Goal: Task Accomplishment & Management: Complete application form

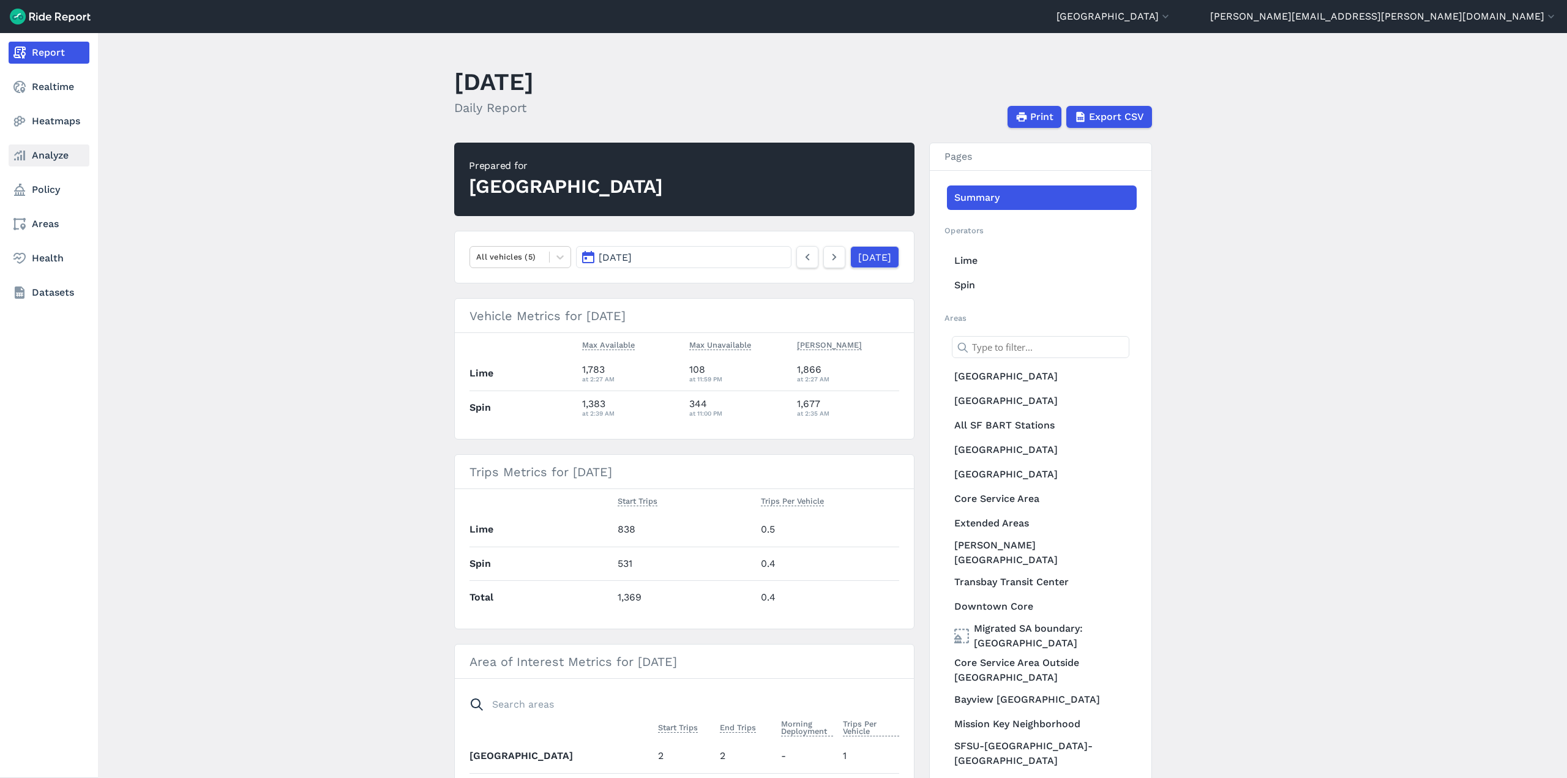
click at [20, 157] on icon at bounding box center [19, 155] width 15 height 15
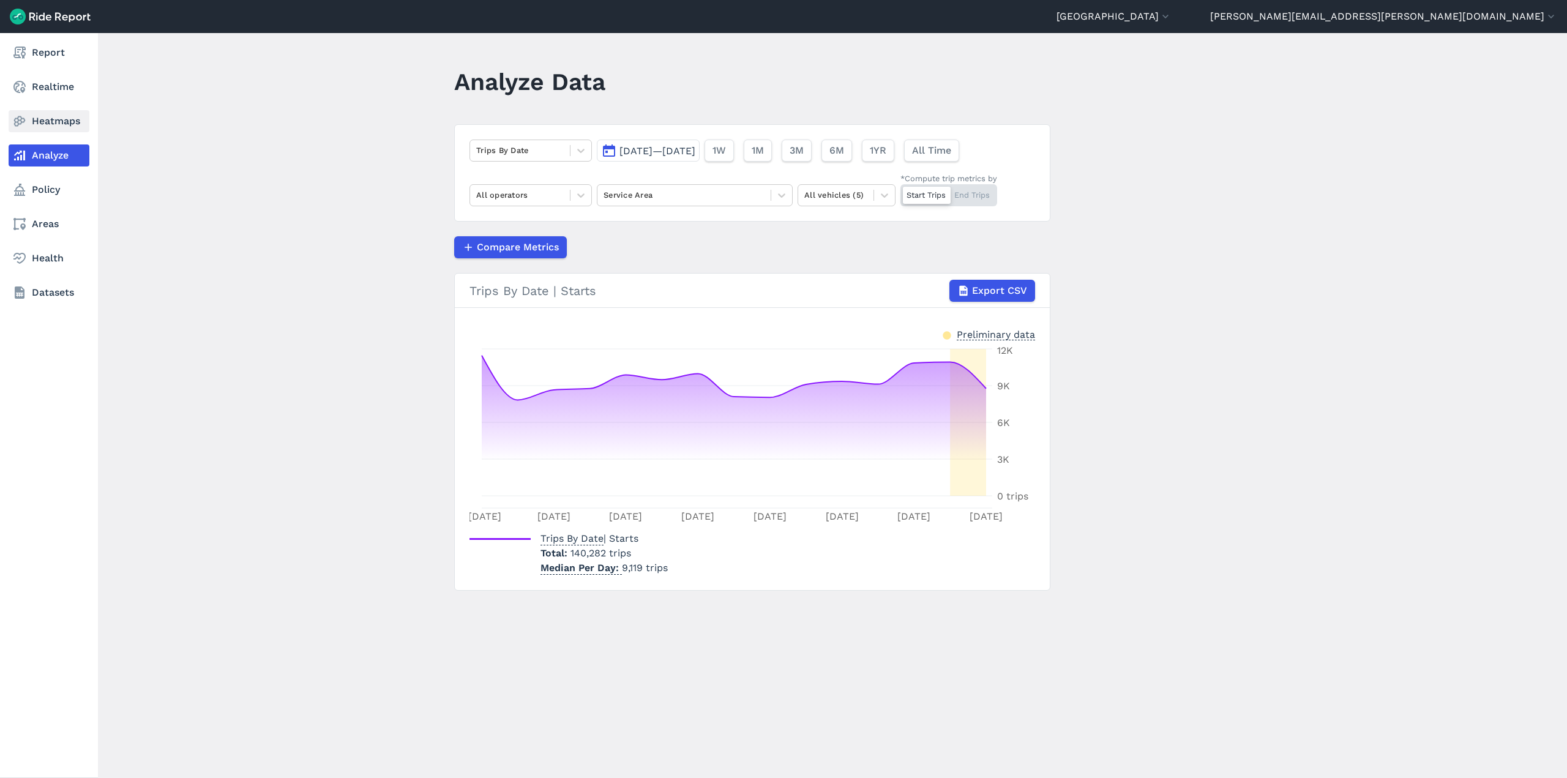
click at [69, 127] on link "Heatmaps" at bounding box center [49, 121] width 81 height 22
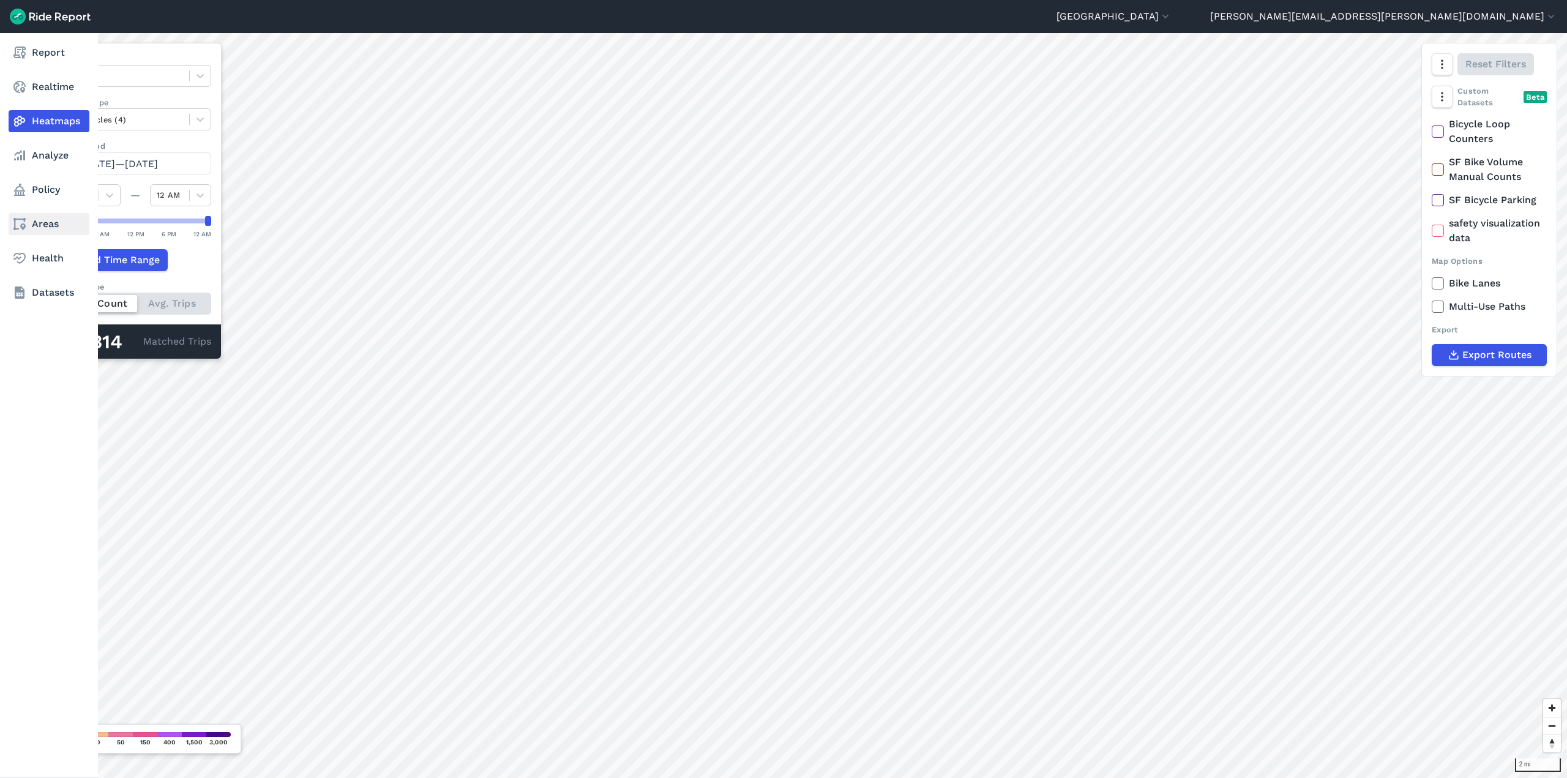
click at [41, 228] on link "Areas" at bounding box center [49, 224] width 81 height 22
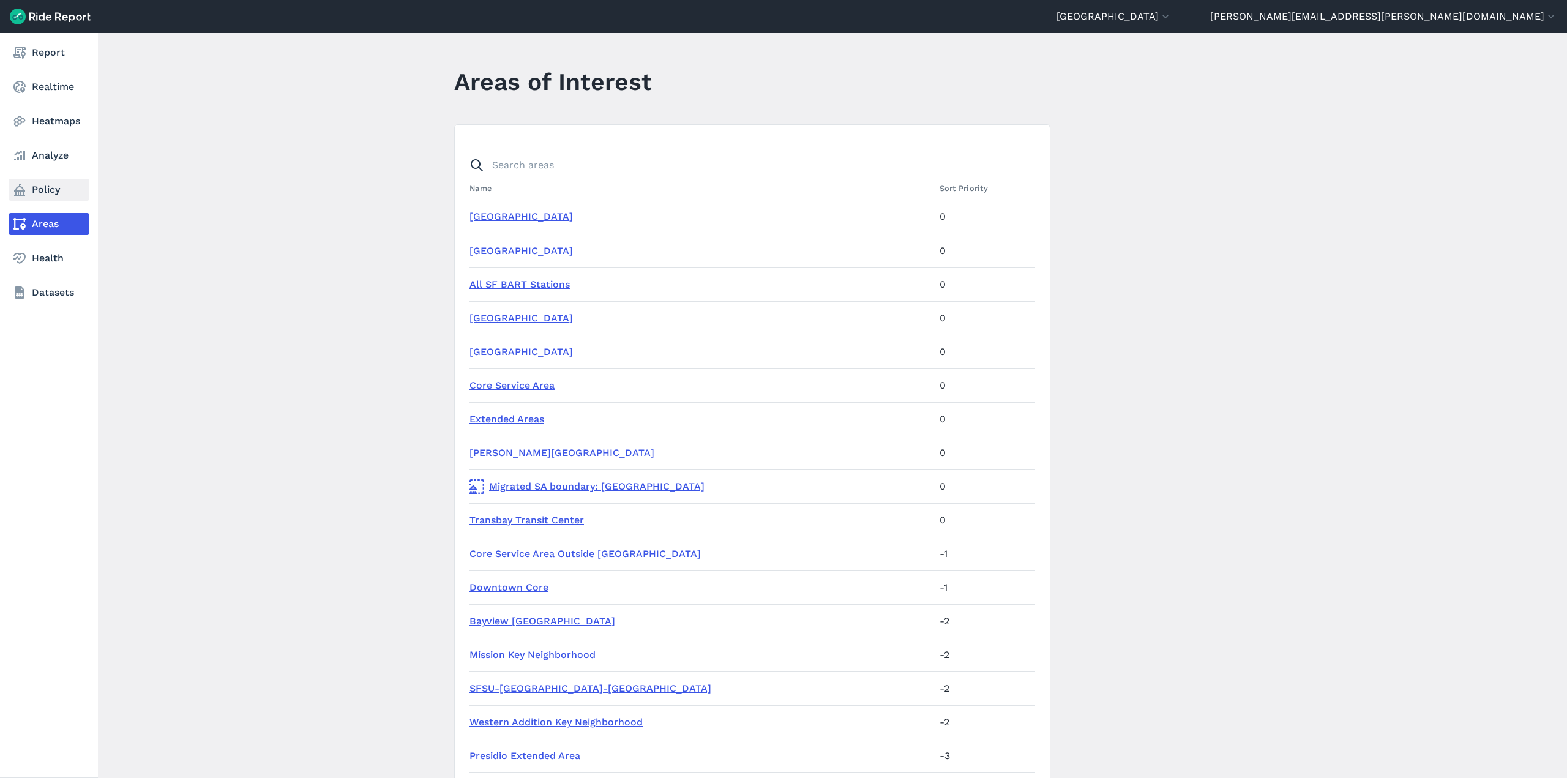
click at [37, 192] on link "Policy" at bounding box center [49, 190] width 81 height 22
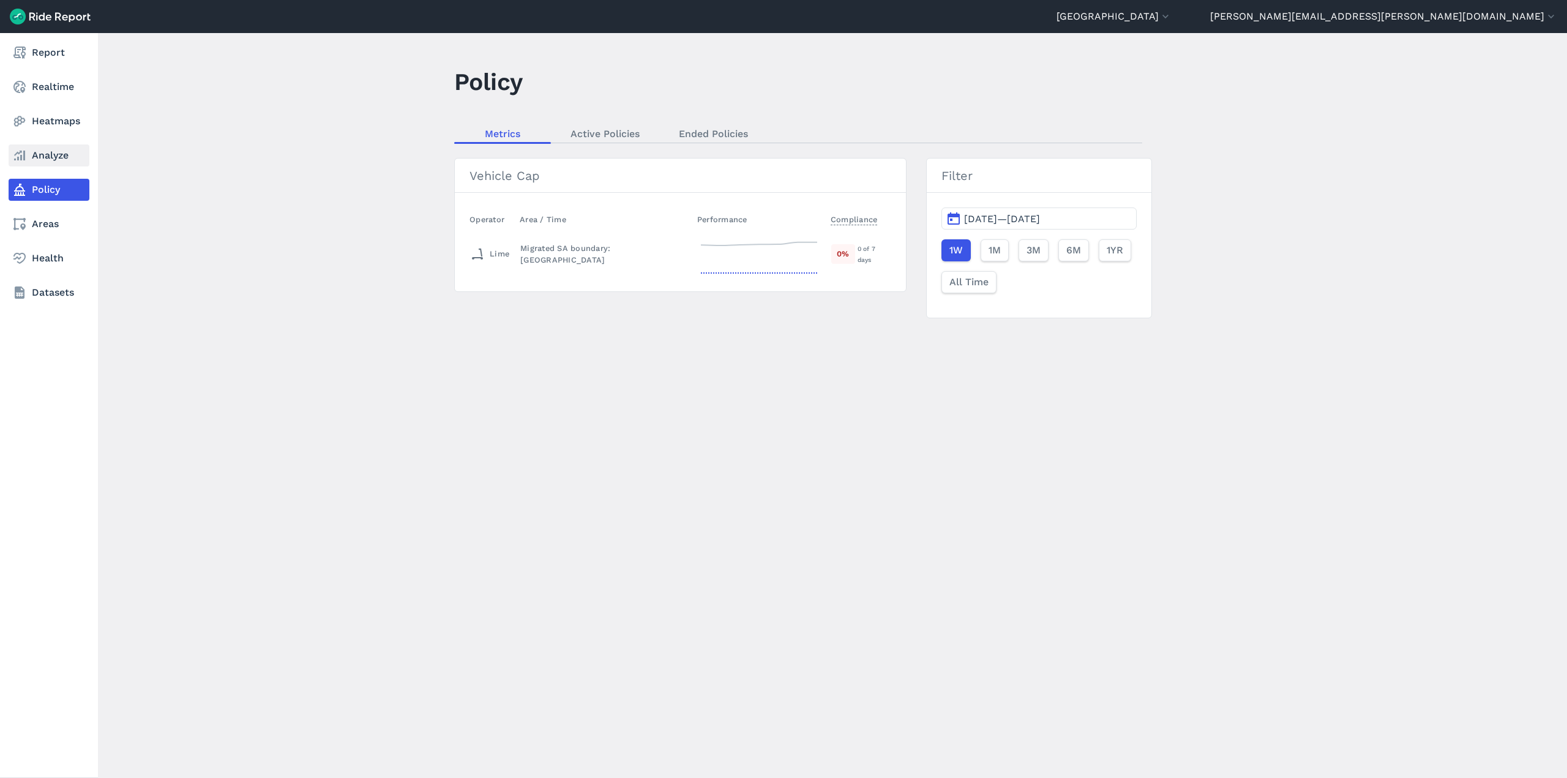
click at [56, 164] on link "Analyze" at bounding box center [49, 155] width 81 height 22
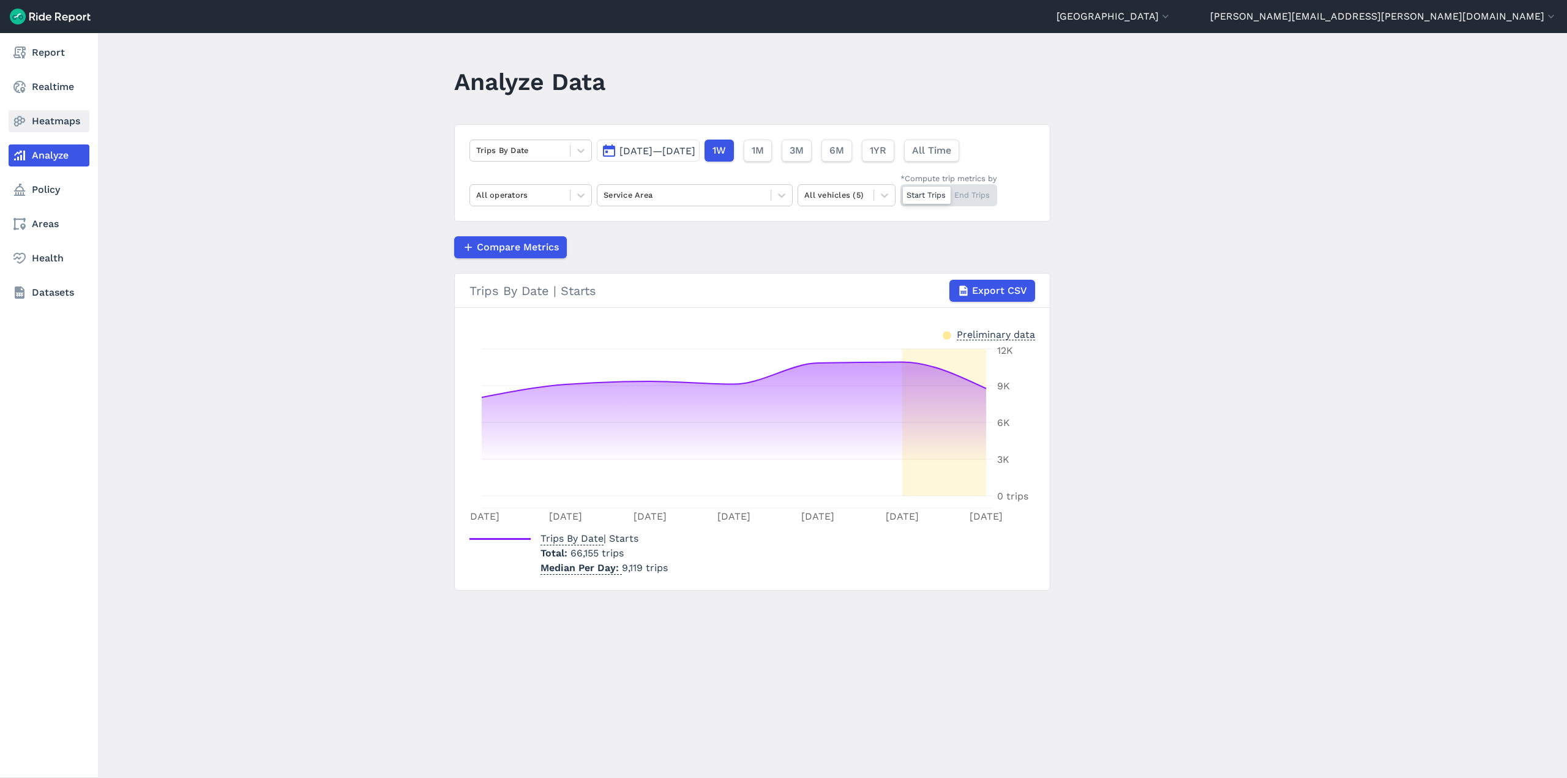
click at [22, 125] on icon at bounding box center [19, 121] width 15 height 15
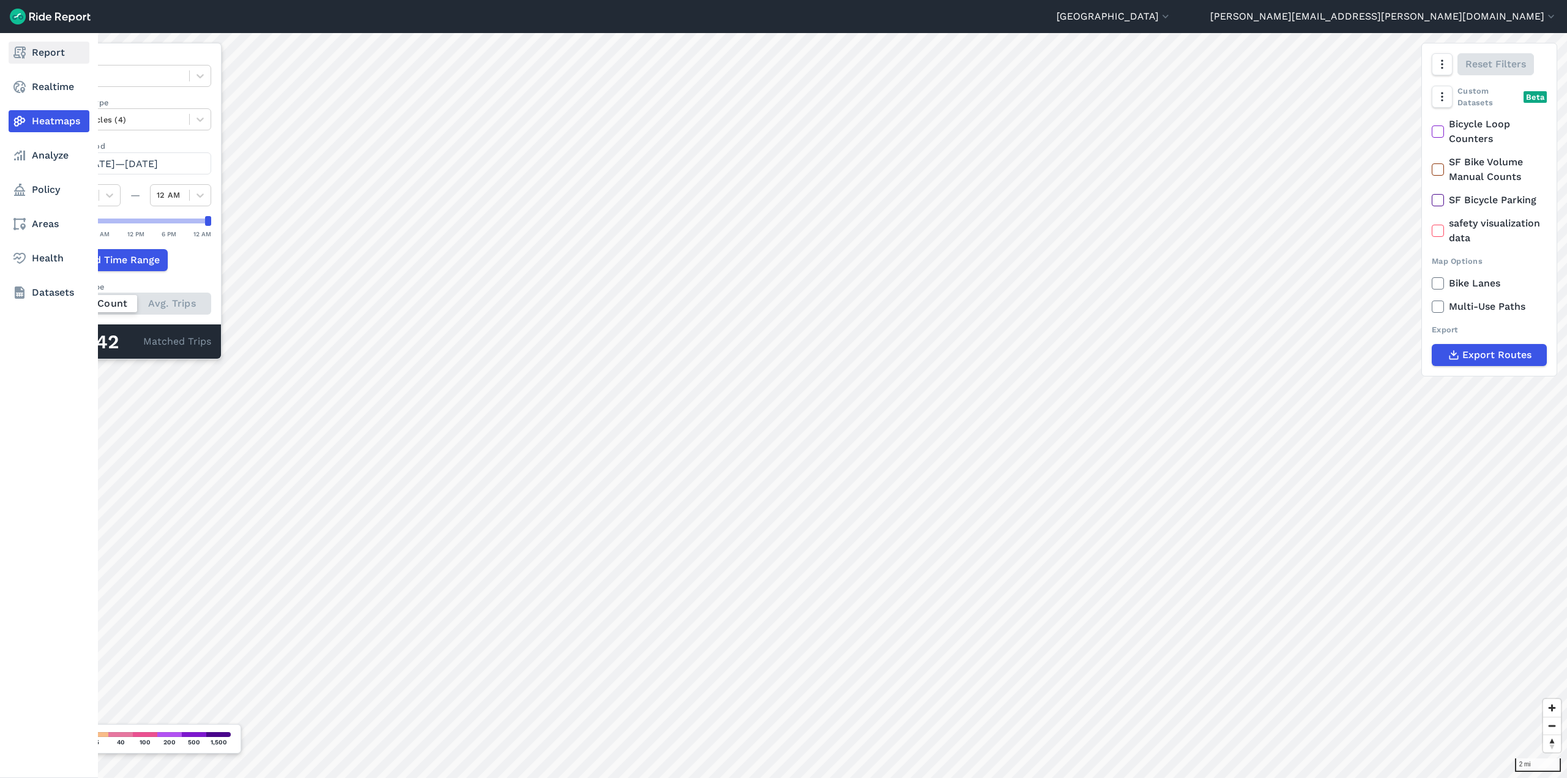
click at [39, 61] on link "Report" at bounding box center [49, 53] width 81 height 22
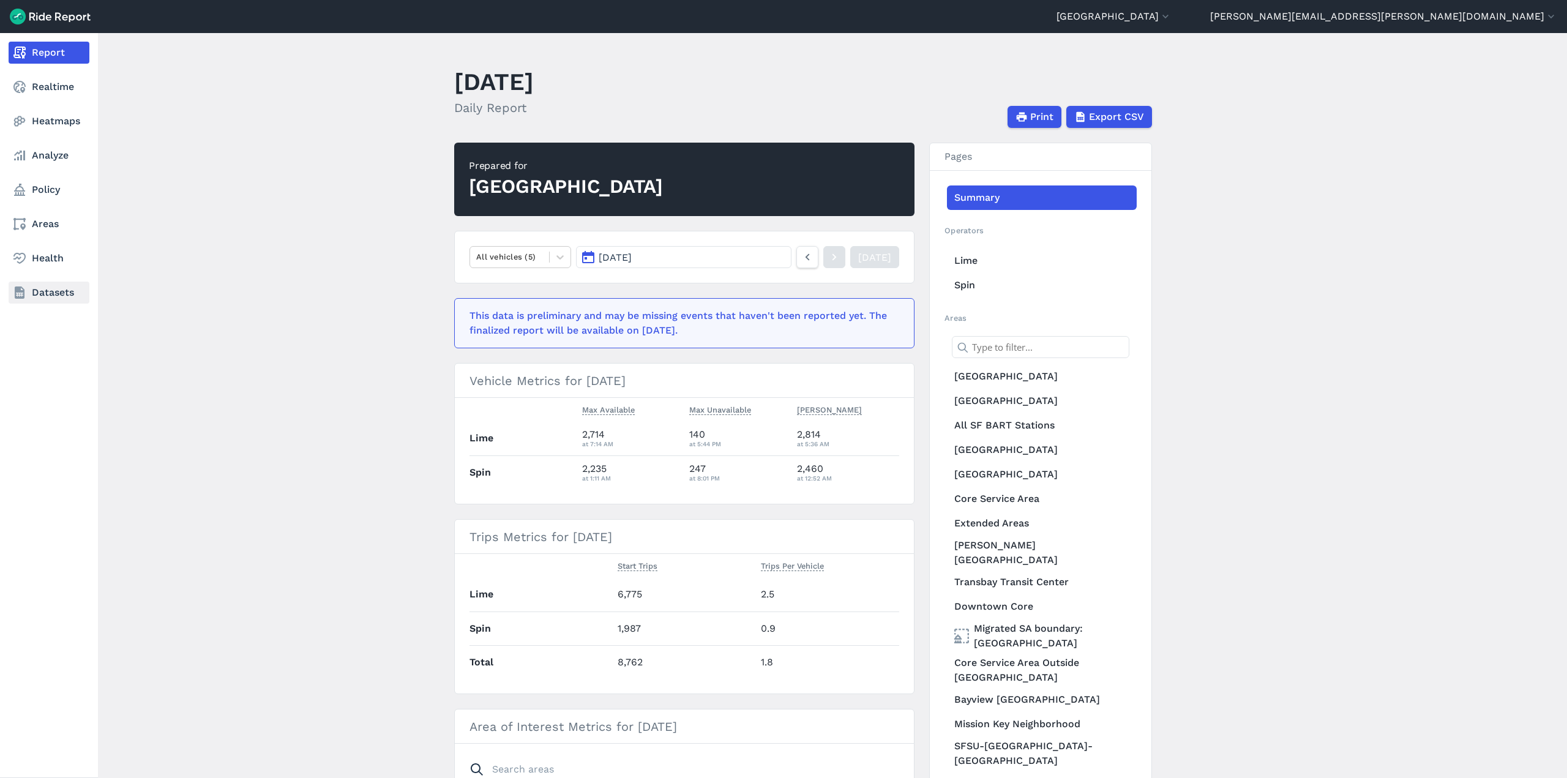
click at [45, 301] on link "Datasets" at bounding box center [49, 292] width 81 height 22
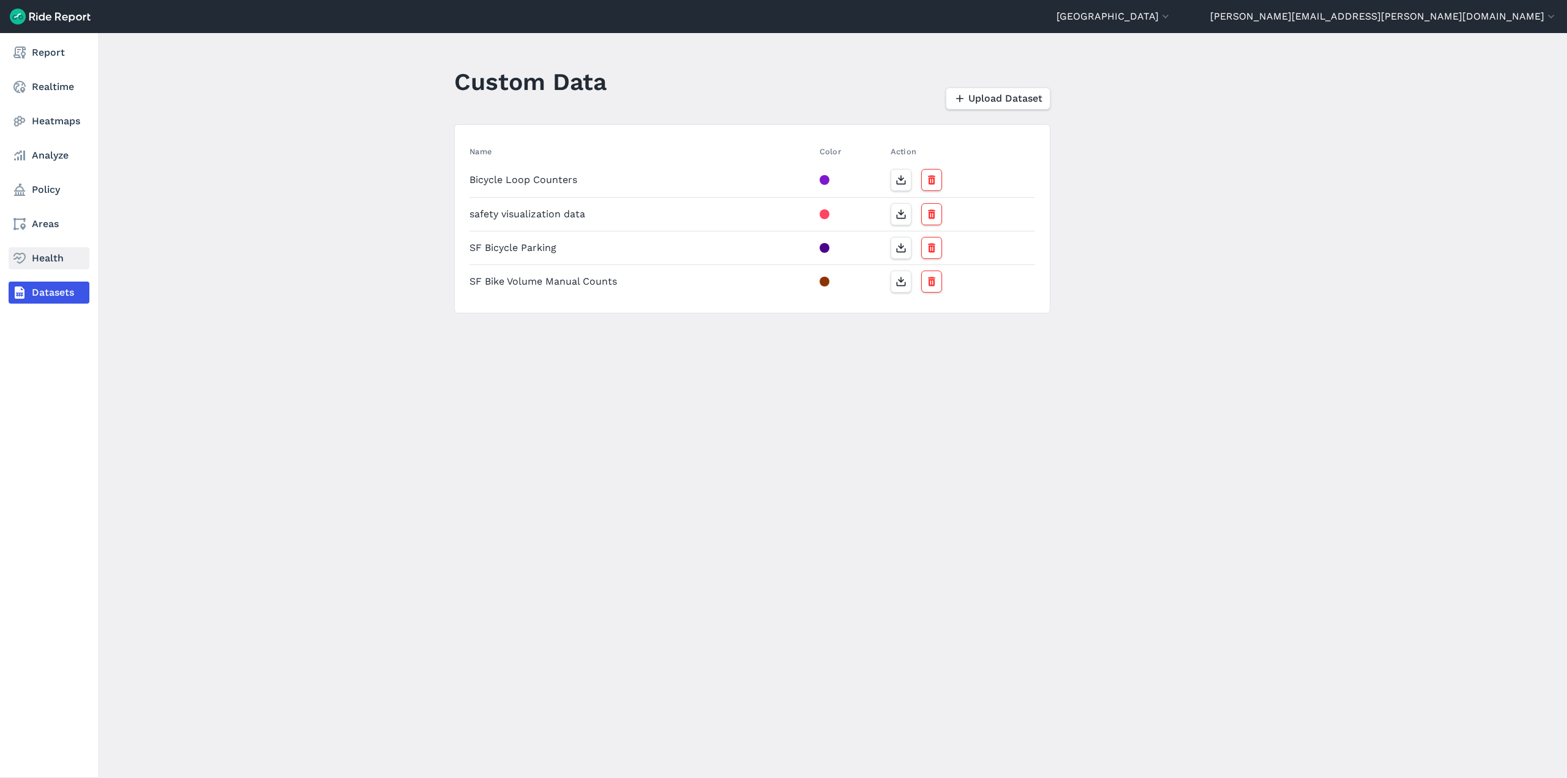
click at [45, 259] on link "Health" at bounding box center [49, 258] width 81 height 22
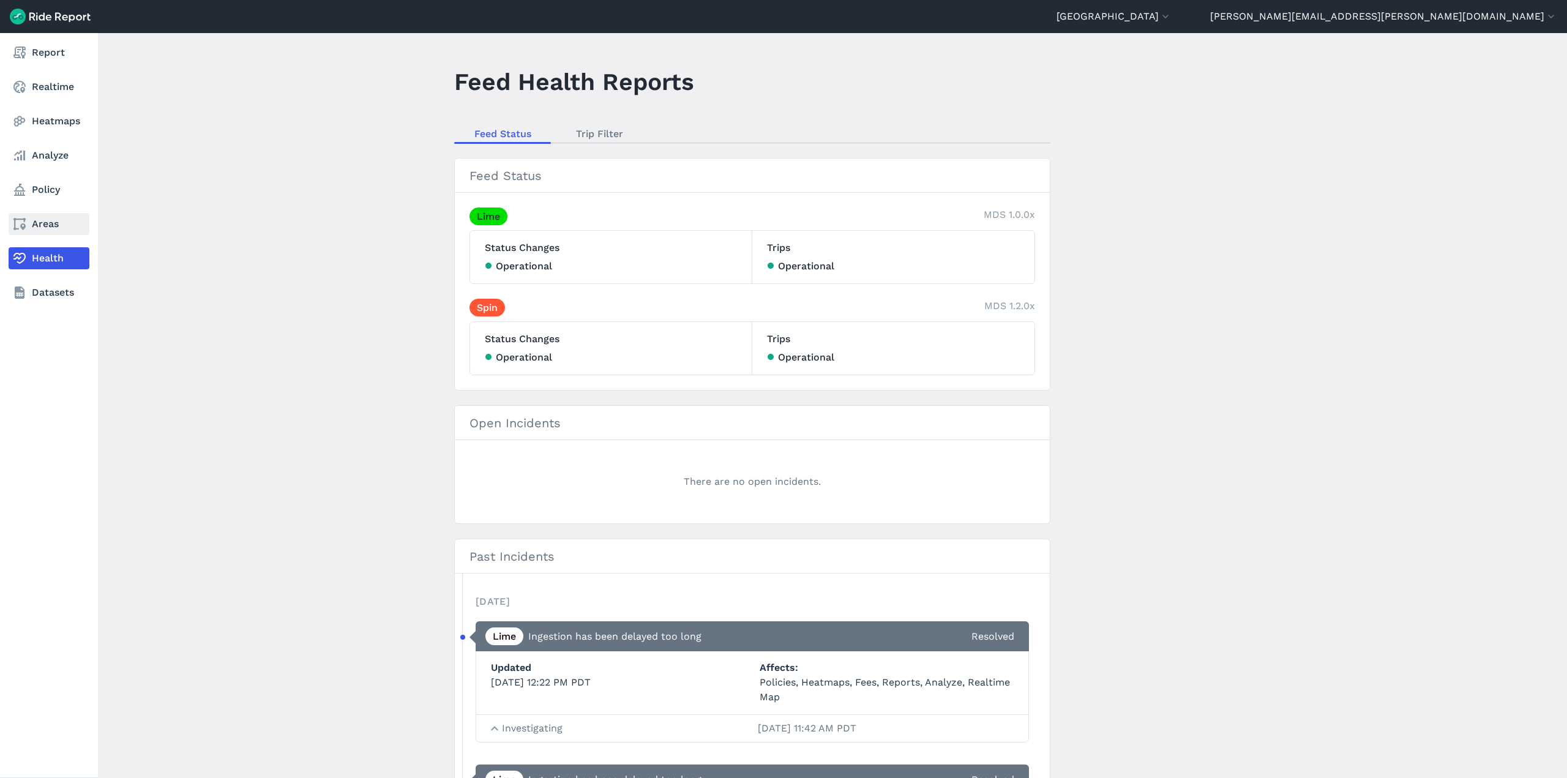
click at [43, 218] on link "Areas" at bounding box center [49, 224] width 81 height 22
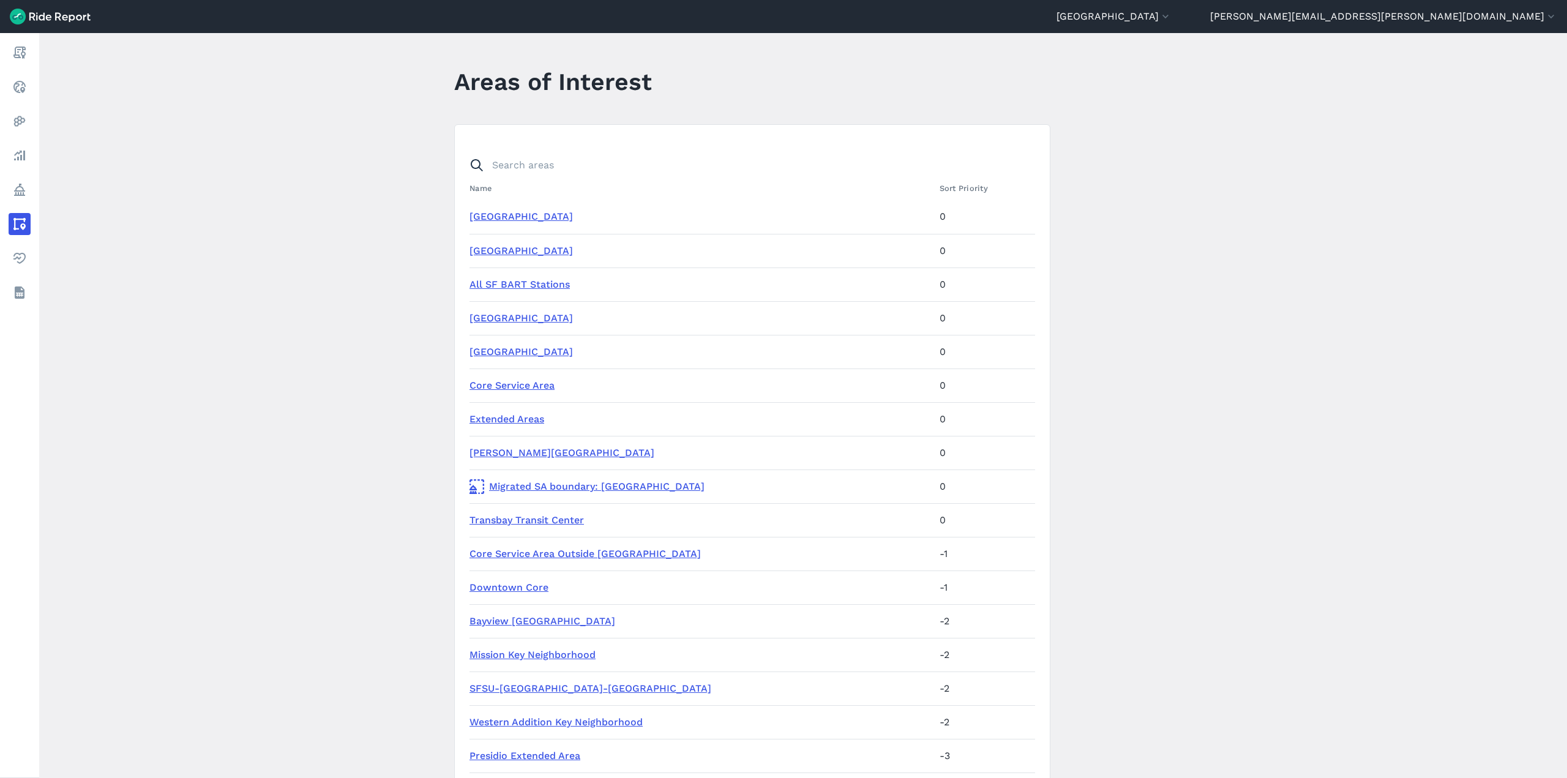
click at [573, 212] on link "16th Street Mission Station" at bounding box center [520, 217] width 103 height 12
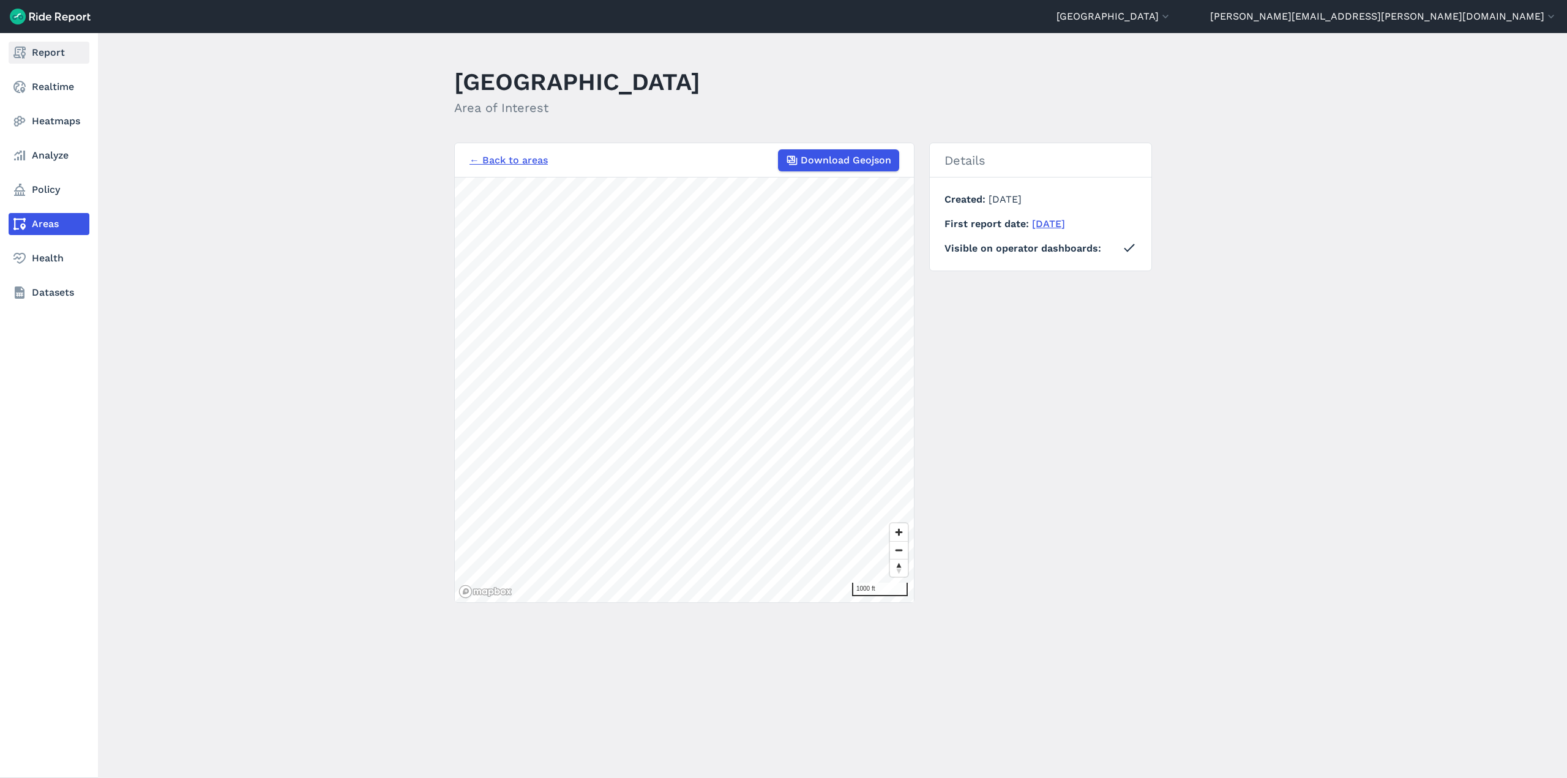
click at [26, 62] on link "Report" at bounding box center [49, 53] width 81 height 22
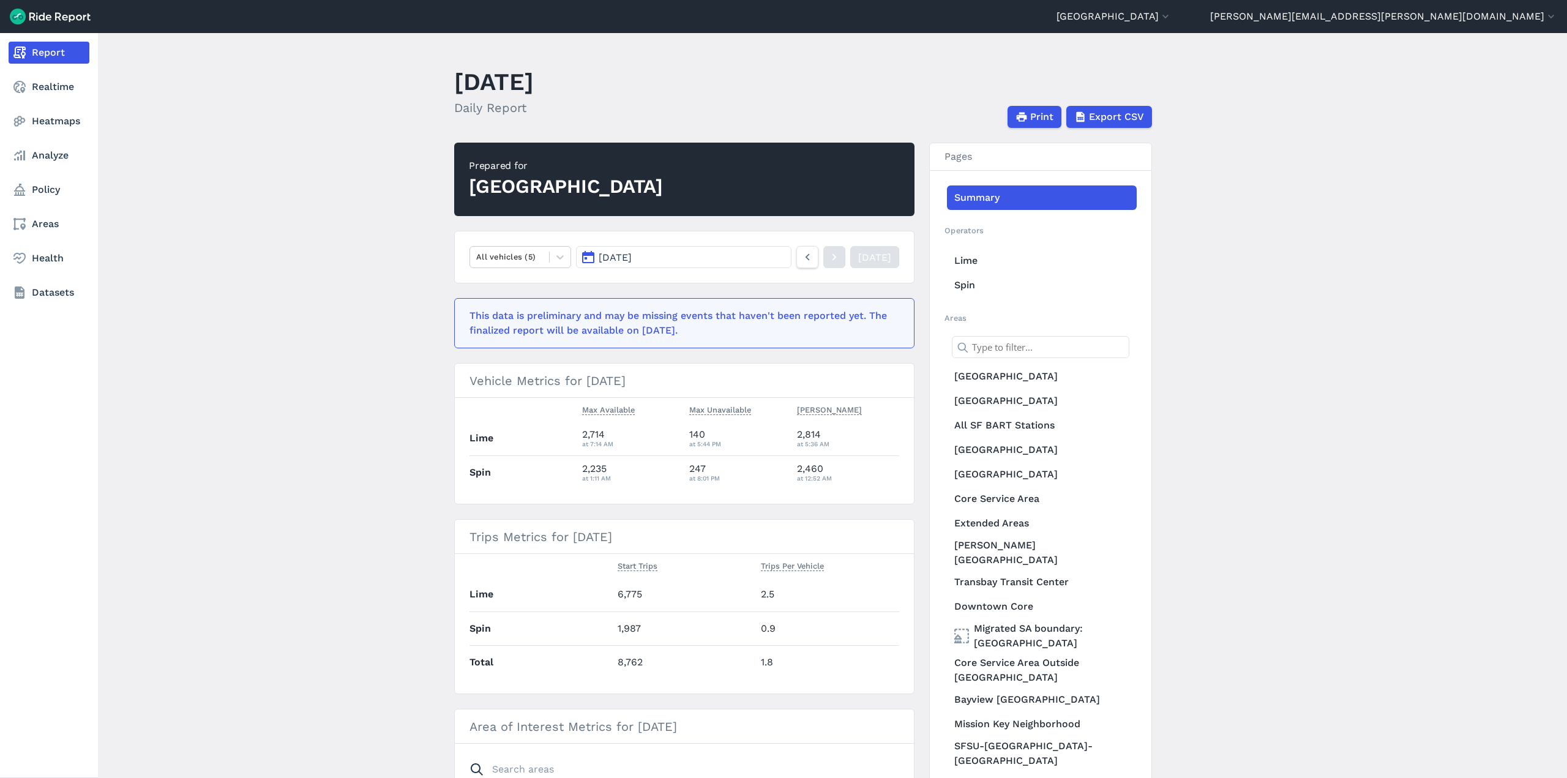
click at [36, 212] on nav "Report Realtime Heatmaps Analyze Policy Areas Health Datasets" at bounding box center [49, 172] width 98 height 279
click at [42, 220] on link "Areas" at bounding box center [49, 224] width 81 height 22
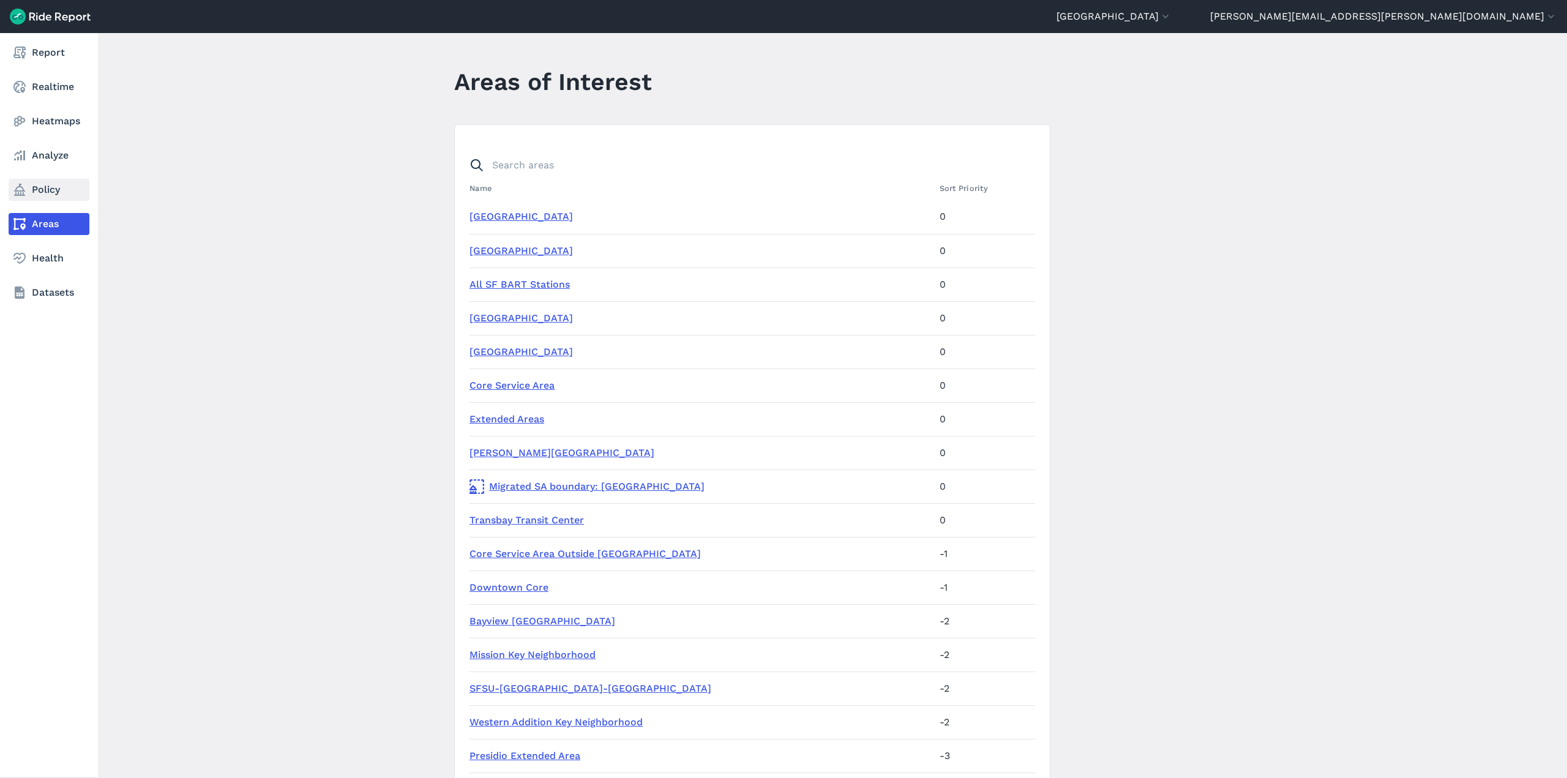
click at [42, 190] on link "Policy" at bounding box center [49, 190] width 81 height 22
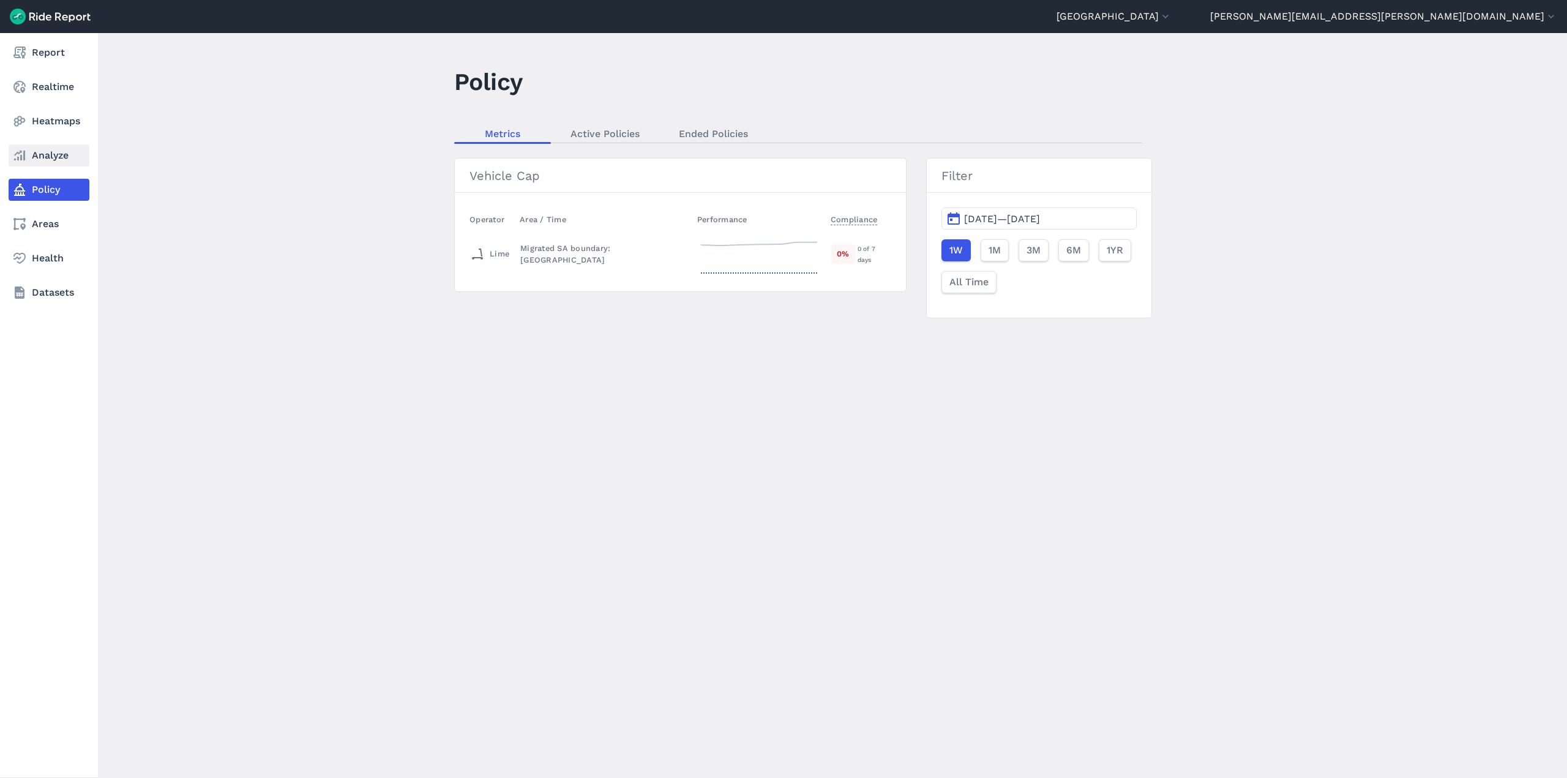
click at [55, 164] on link "Analyze" at bounding box center [49, 155] width 81 height 22
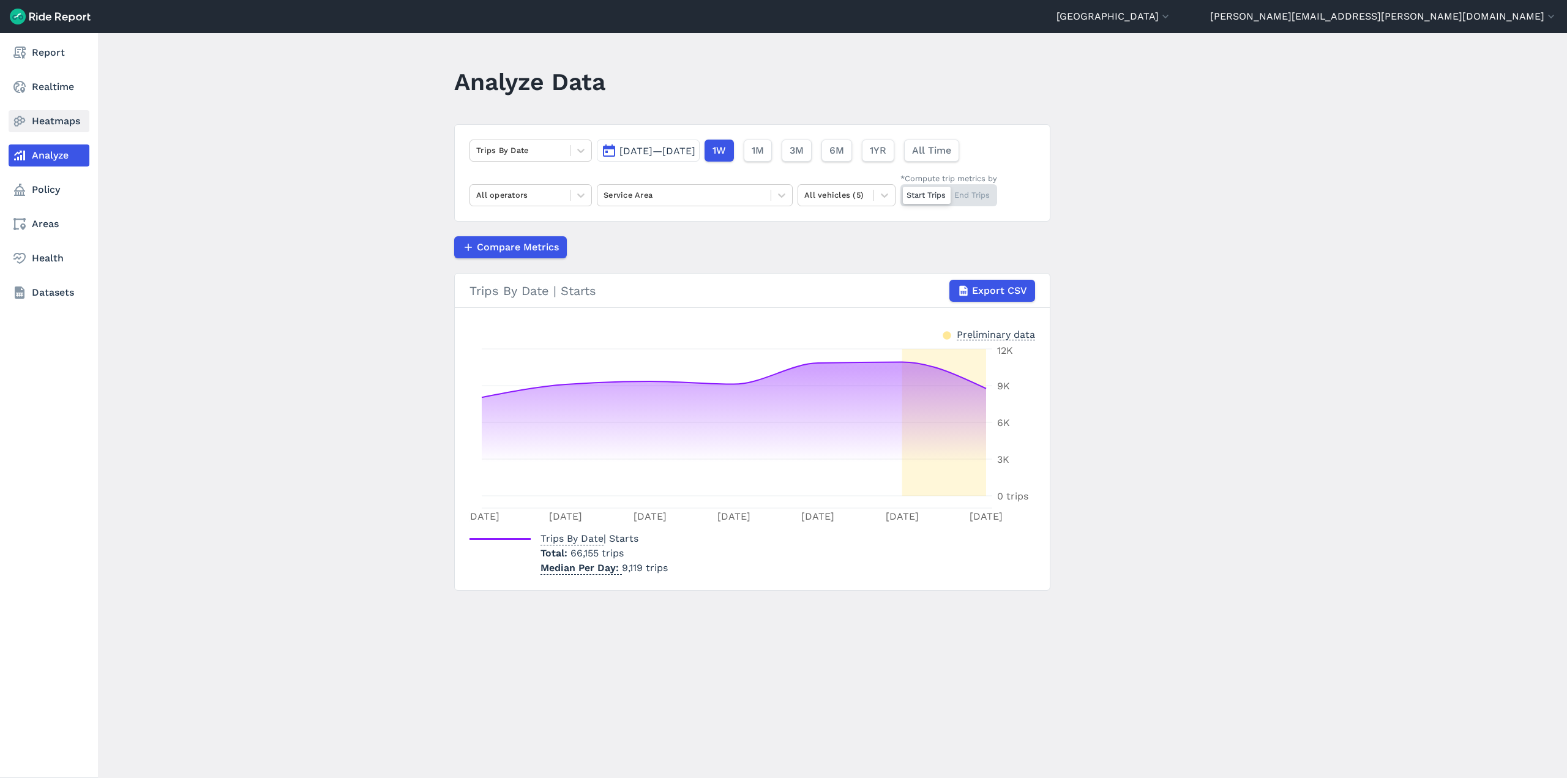
click at [65, 127] on link "Heatmaps" at bounding box center [49, 121] width 81 height 22
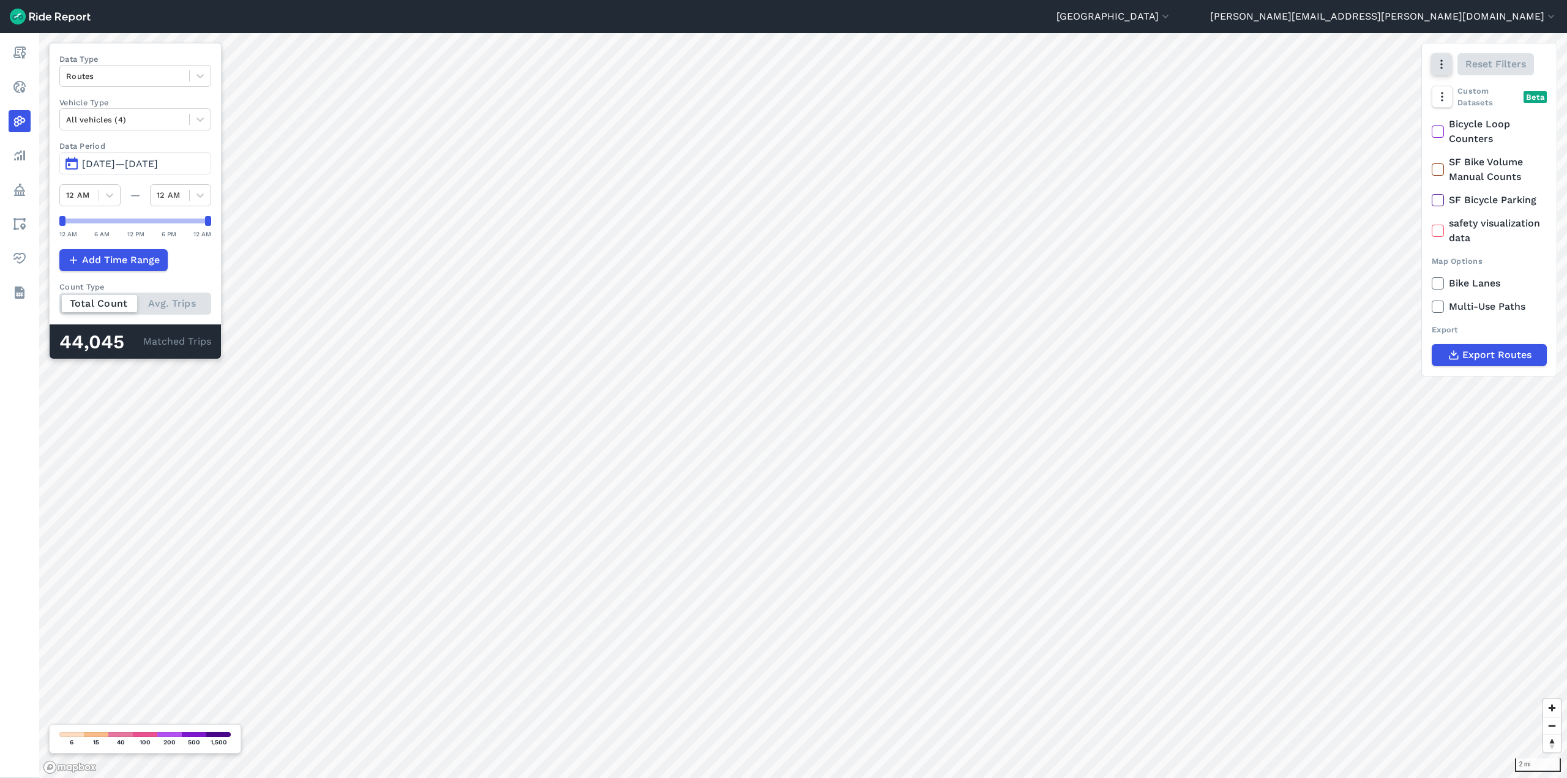
click at [1439, 56] on button "button" at bounding box center [1441, 64] width 21 height 22
click at [1379, 119] on label "Satellite" at bounding box center [1380, 116] width 68 height 26
click at [1346, 69] on input "Satellite" at bounding box center [1346, 65] width 0 height 8
click at [1433, 62] on button "button" at bounding box center [1441, 64] width 21 height 22
click at [196, 60] on label "Data Type" at bounding box center [135, 59] width 152 height 12
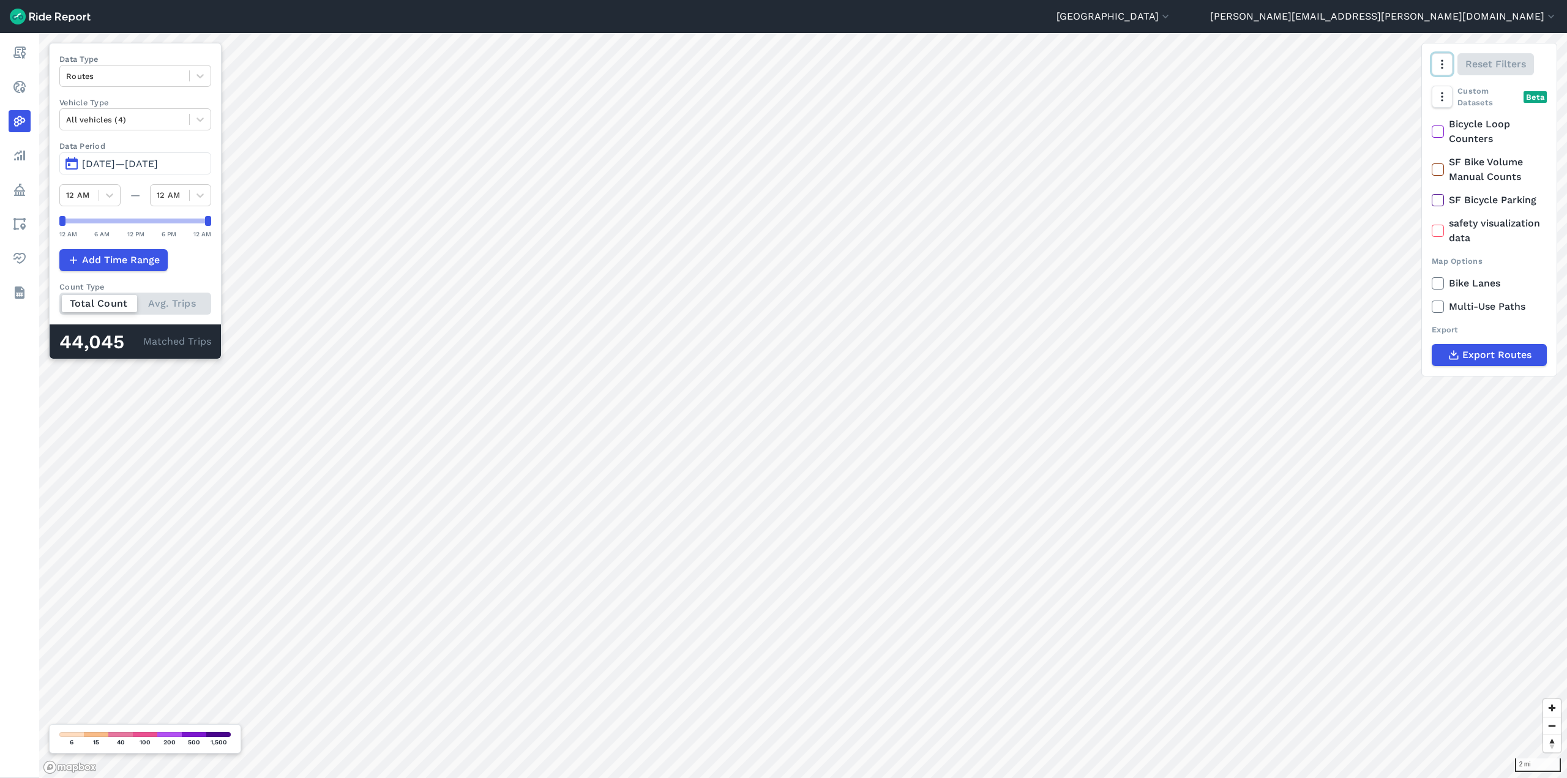
click at [1431, 53] on button "button" at bounding box center [1441, 64] width 21 height 22
click at [1346, 61] on input "Streets" at bounding box center [1346, 65] width 0 height 8
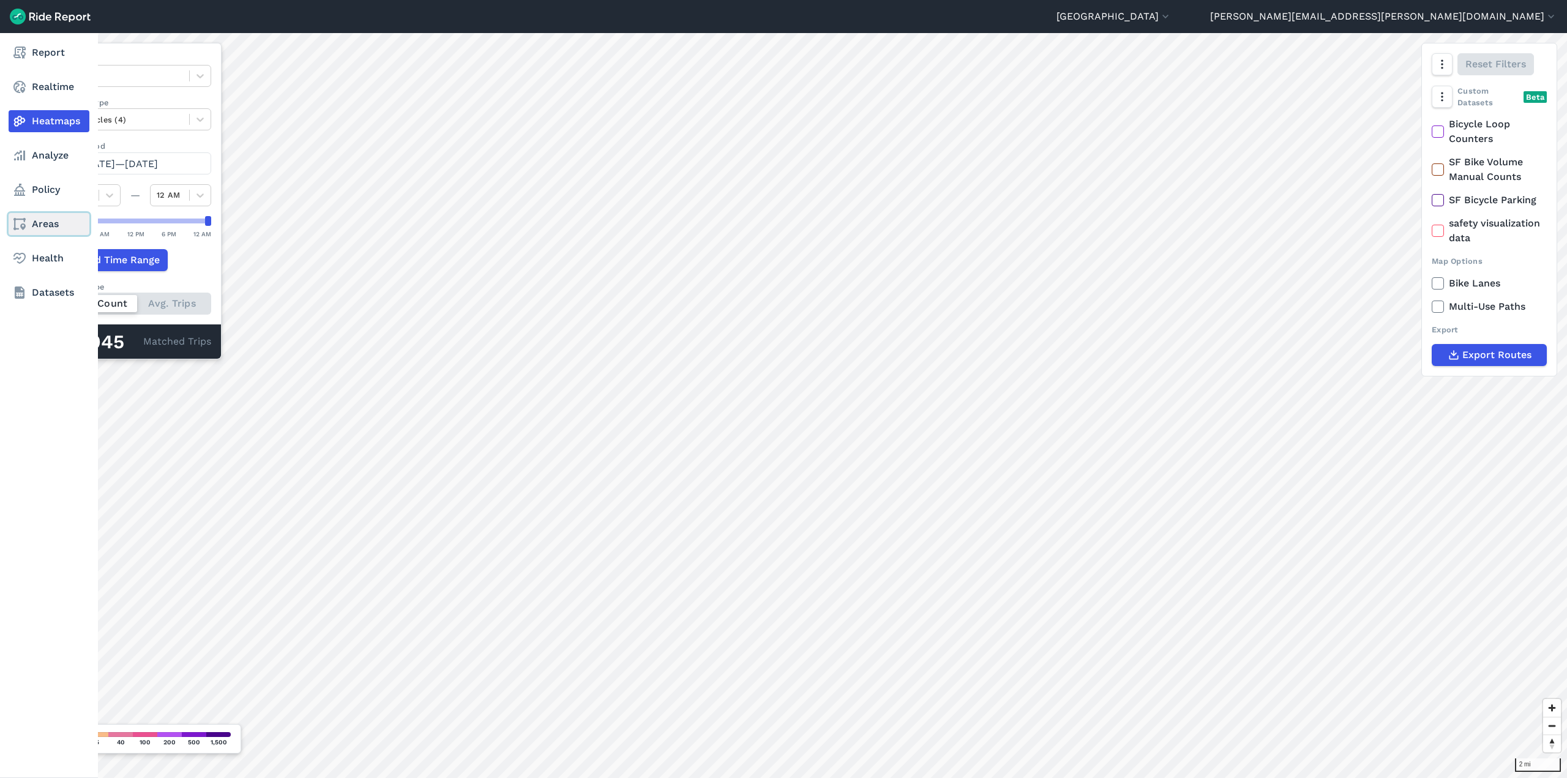
click at [46, 226] on link "Areas" at bounding box center [49, 224] width 81 height 22
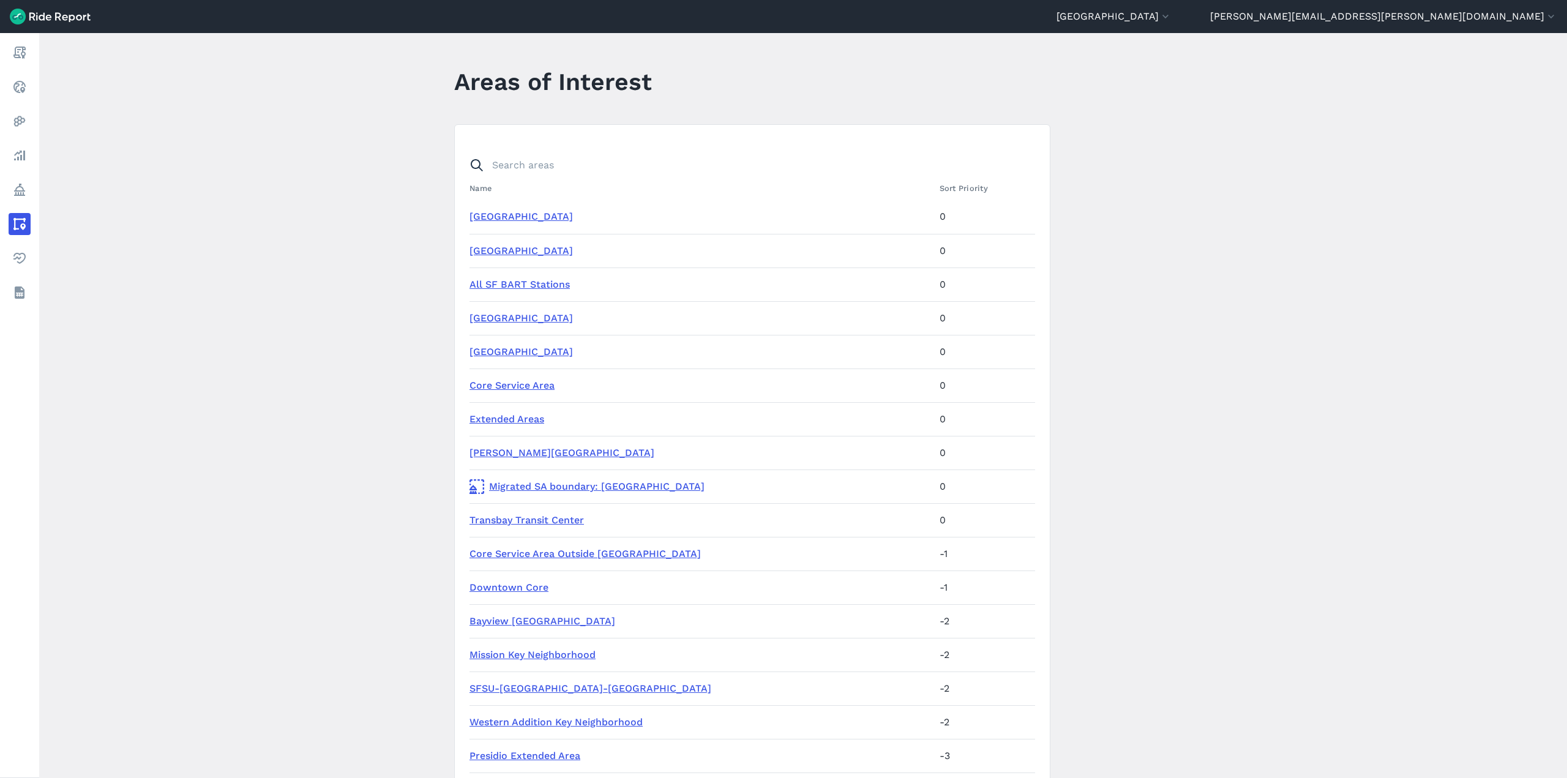
click at [203, 232] on main "Areas of Interest Name Sort Priority 16th Street Mission Station 0 24th Street …" at bounding box center [802, 405] width 1527 height 745
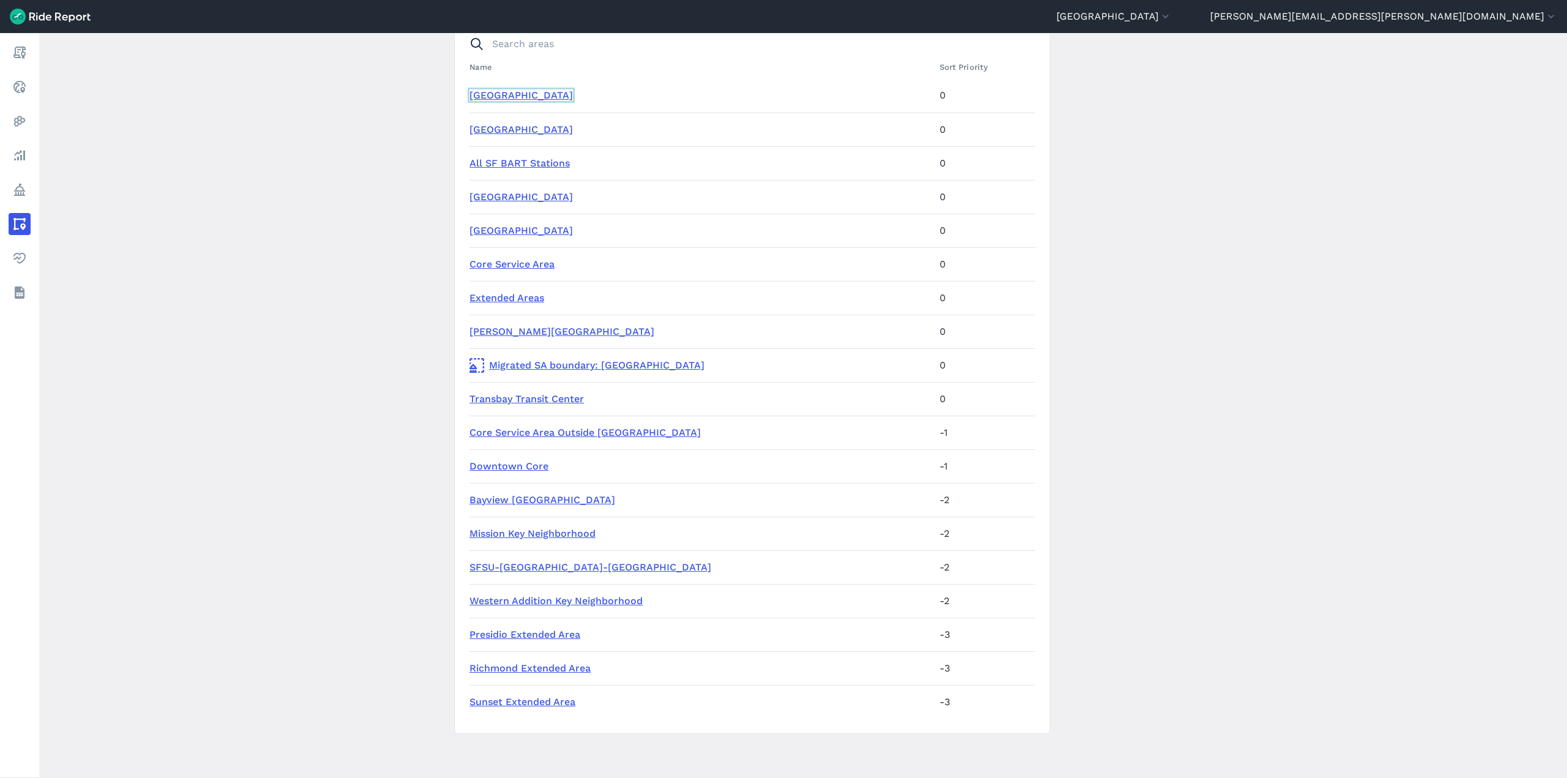
click link "16th Street Mission Station" at bounding box center [520, 95] width 103 height 12
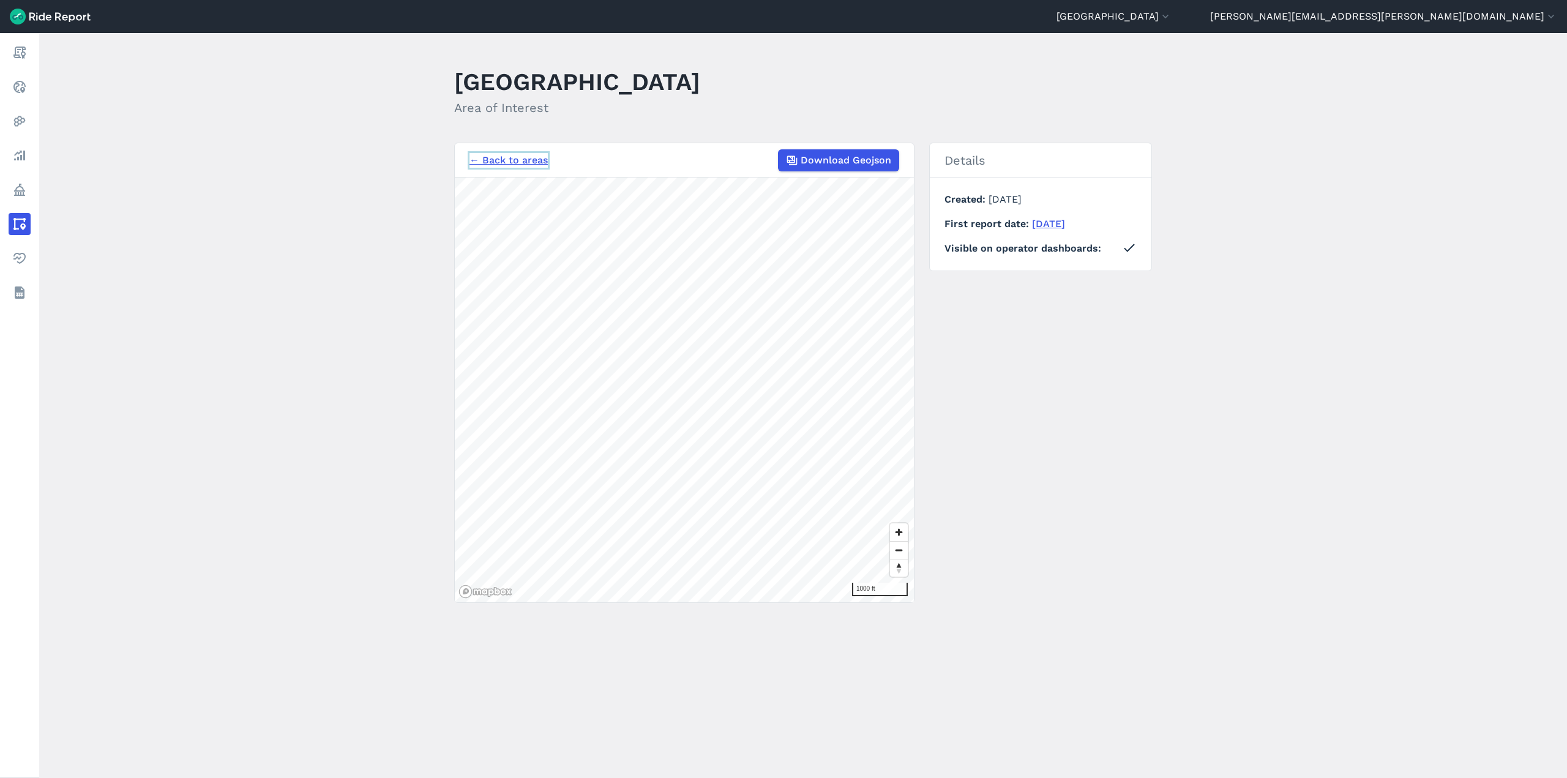
click link "← Back to areas" at bounding box center [508, 160] width 78 height 15
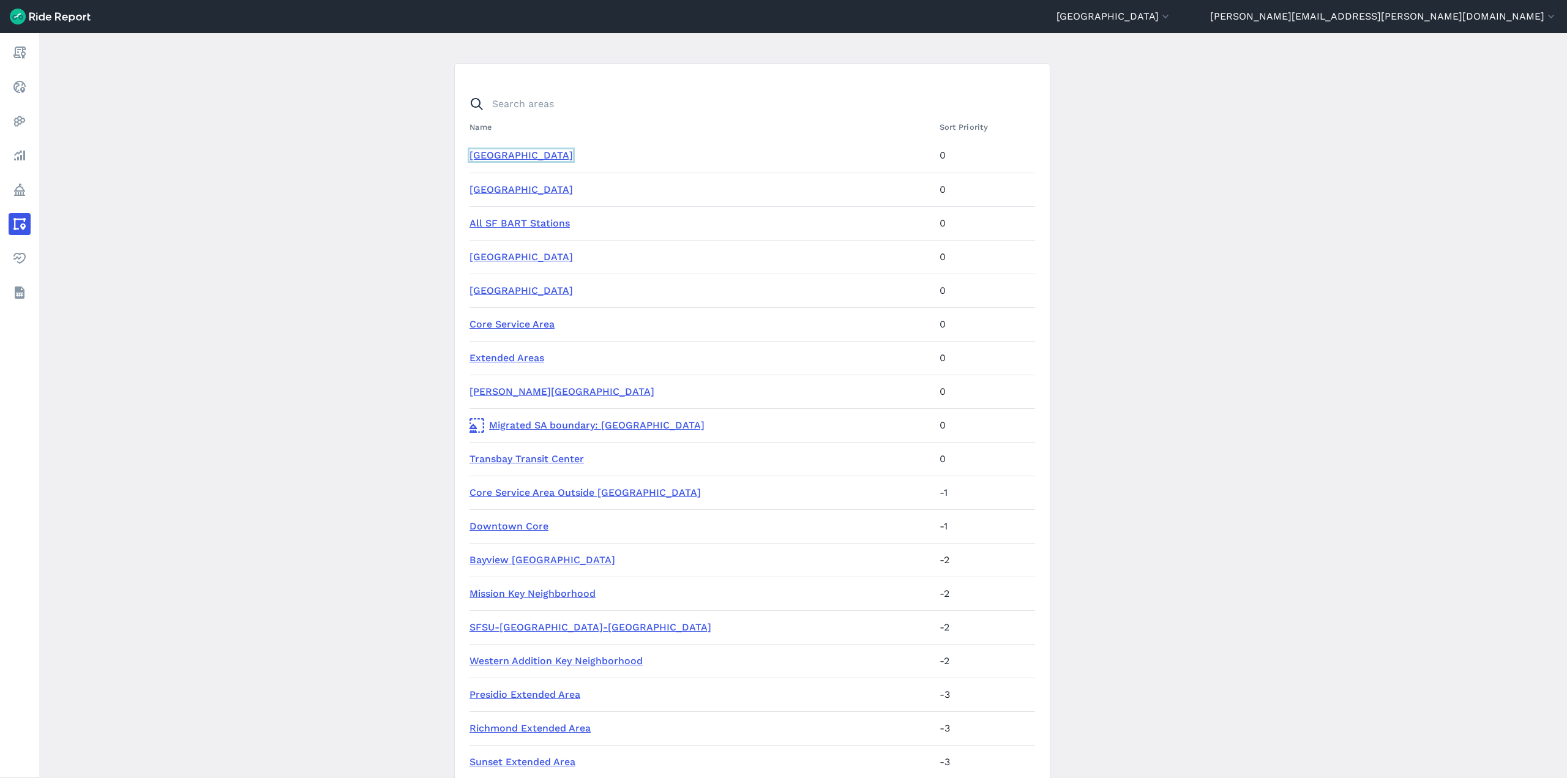
scroll to position [121, 0]
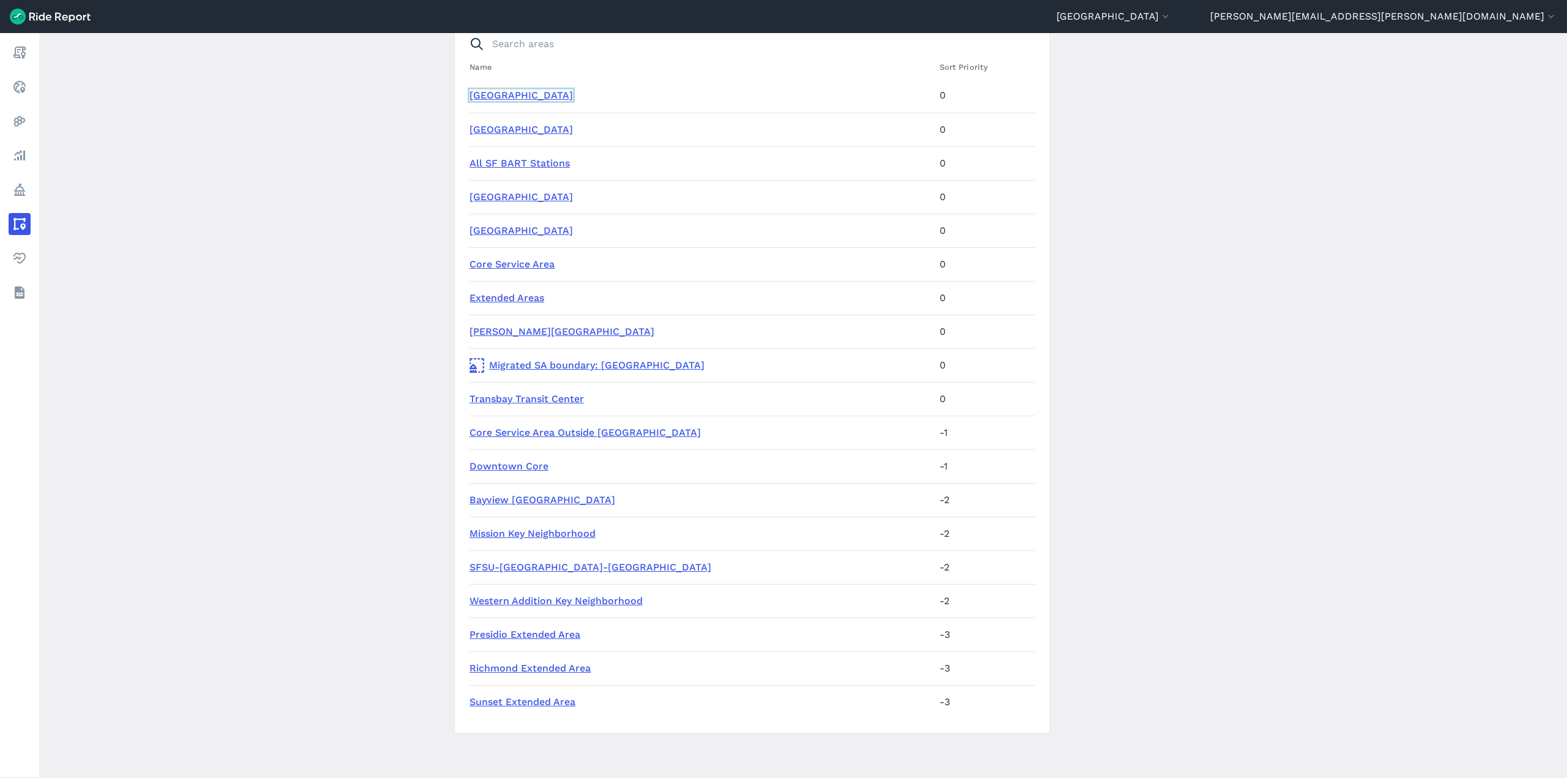
click link "16th Street Mission Station" at bounding box center [520, 95] width 103 height 12
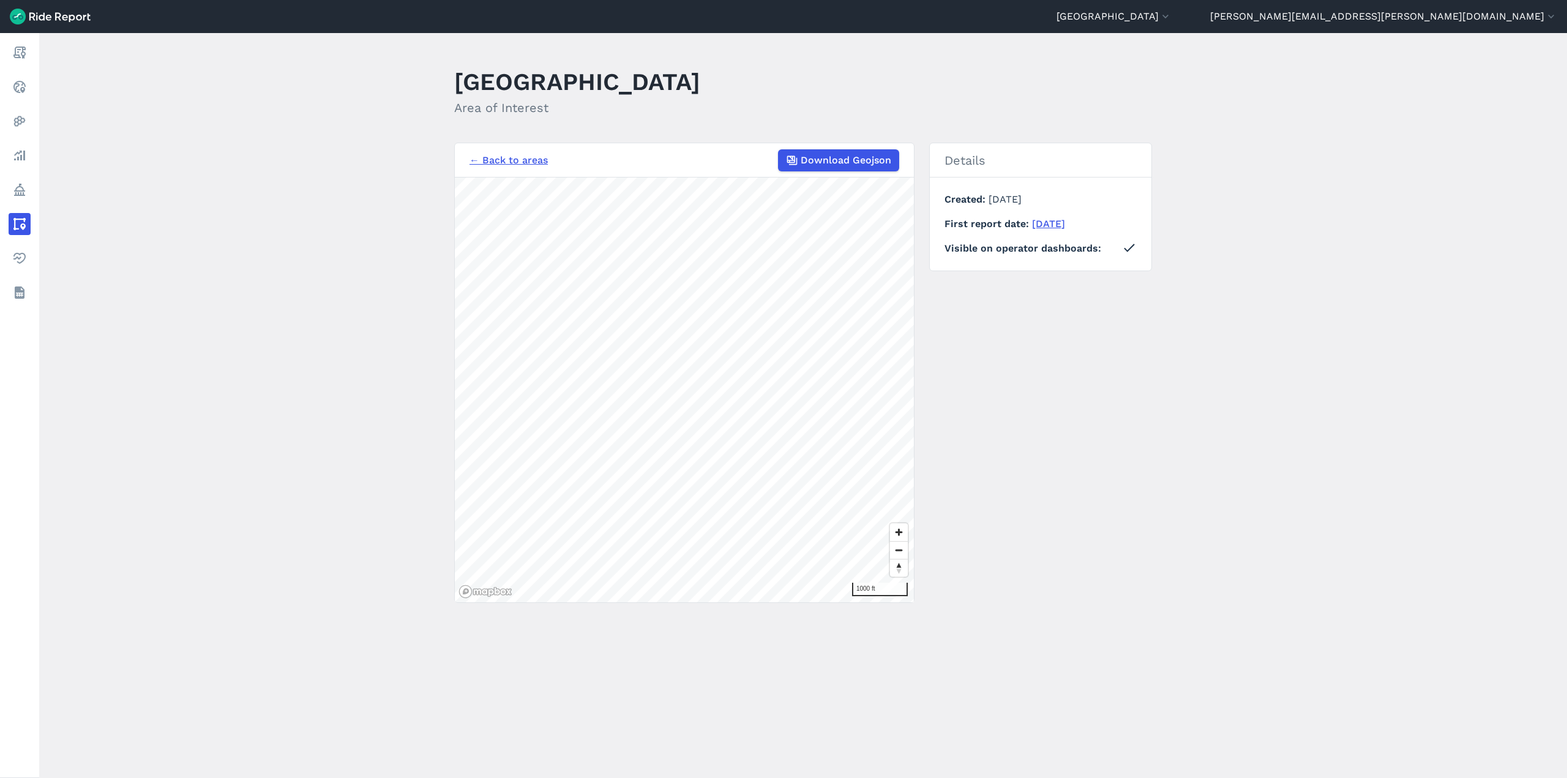
click at [522, 155] on link "← Back to areas" at bounding box center [508, 160] width 78 height 15
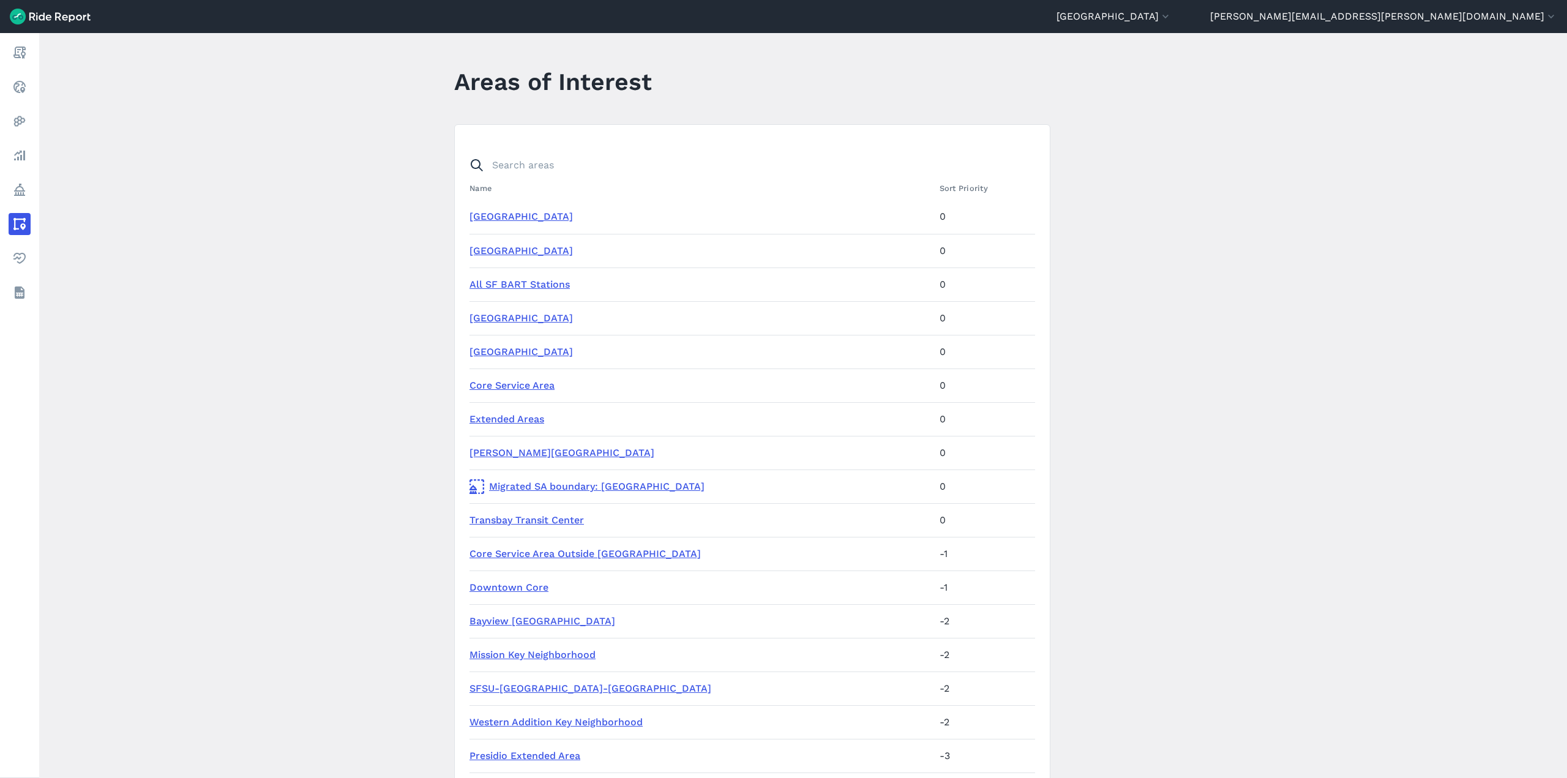
click at [532, 452] on link "Glen Park Station" at bounding box center [561, 453] width 185 height 12
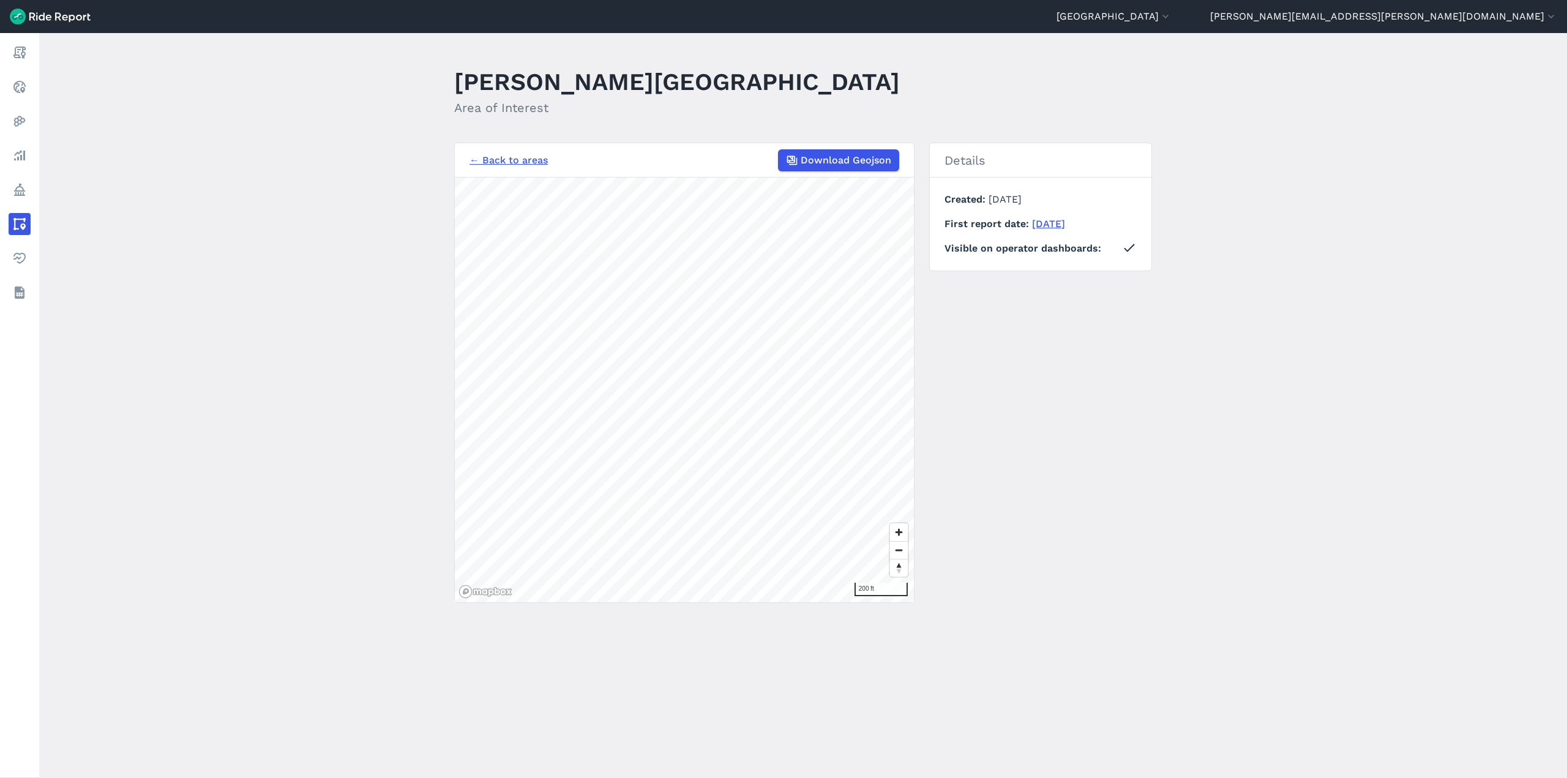
click at [527, 165] on link "← Back to areas" at bounding box center [508, 160] width 78 height 15
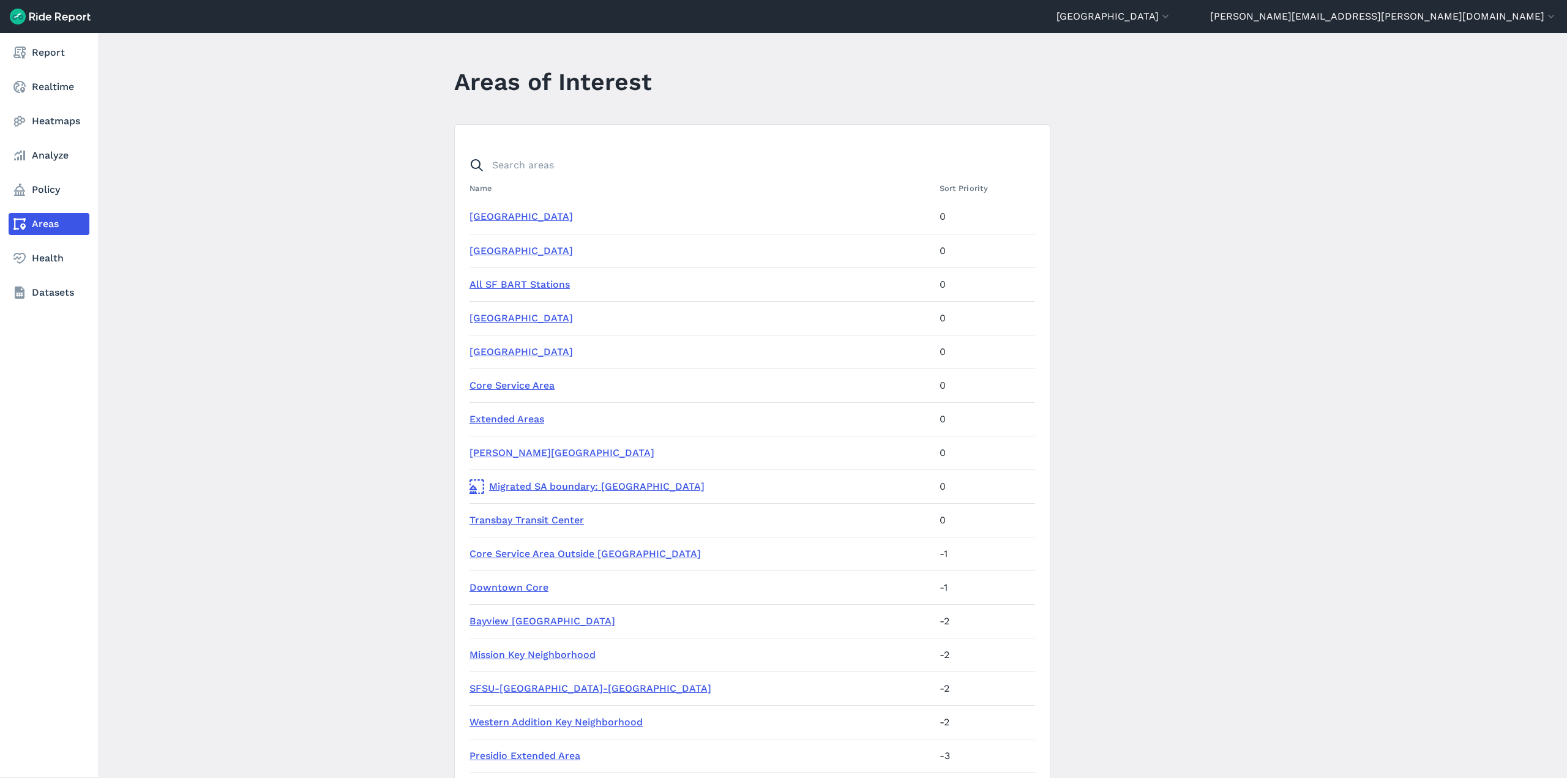
click at [25, 219] on use at bounding box center [19, 224] width 12 height 12
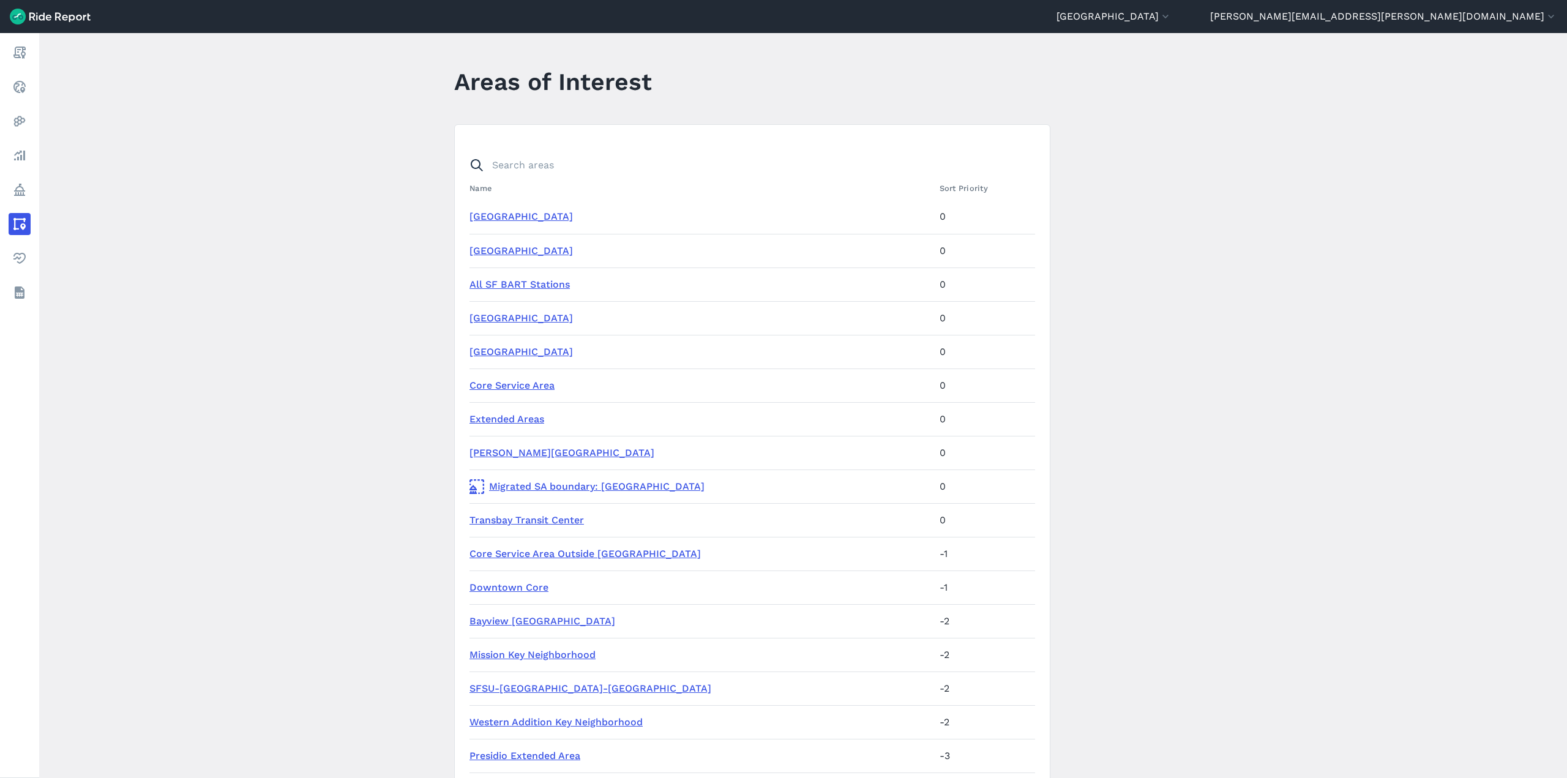
click at [546, 216] on link "16th Street Mission Station" at bounding box center [520, 217] width 103 height 12
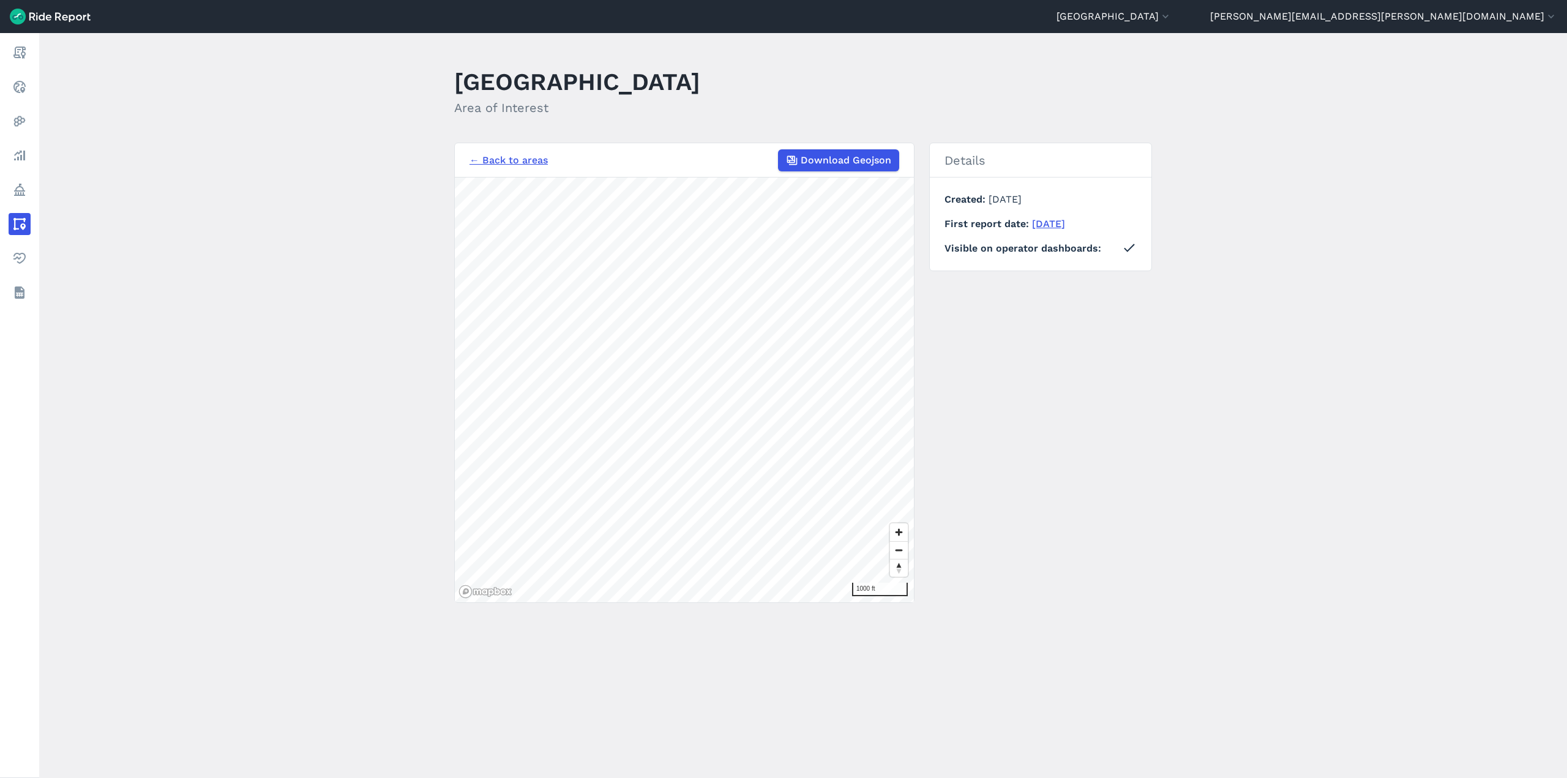
click at [475, 156] on link "← Back to areas" at bounding box center [508, 160] width 78 height 15
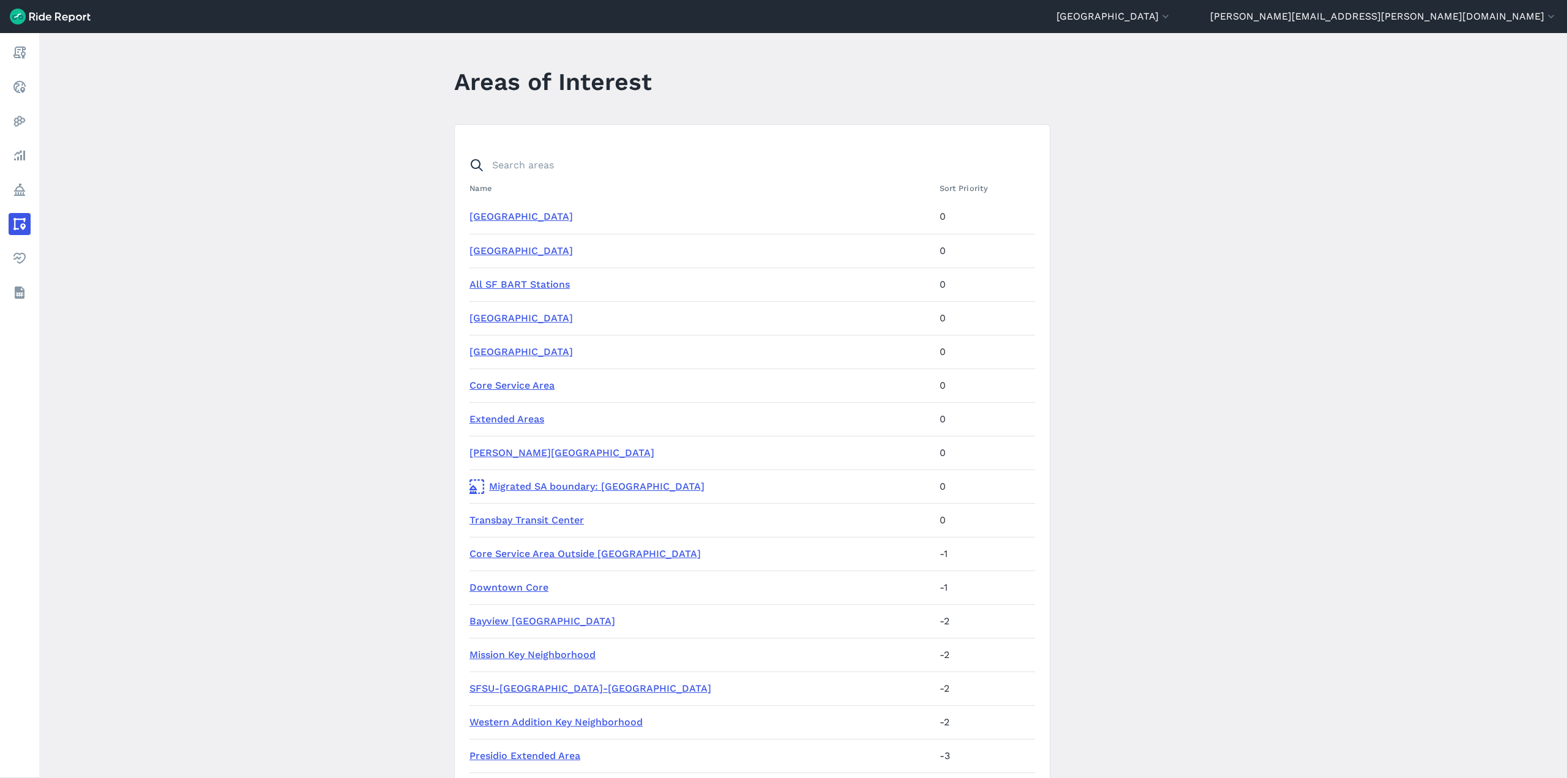
click at [396, 182] on main "Areas of Interest Name Sort Priority 16th Street Mission Station 0 24th Street …" at bounding box center [802, 405] width 1527 height 745
click at [575, 138] on section "Name Sort Priority 16th Street Mission Station 0 24th Street Mission Station 0 …" at bounding box center [752, 489] width 596 height 731
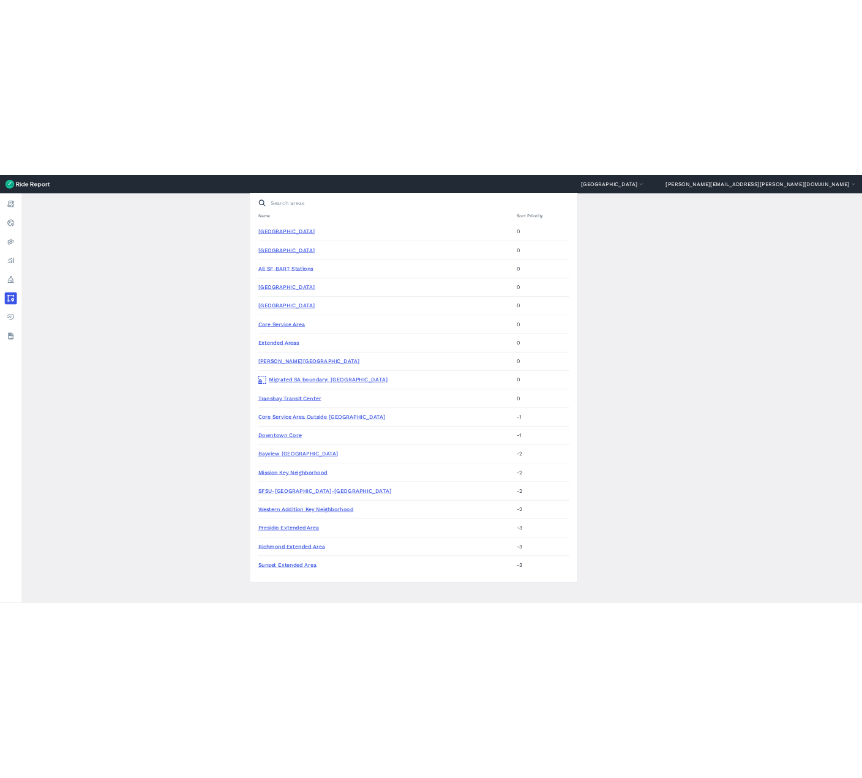
scroll to position [121, 0]
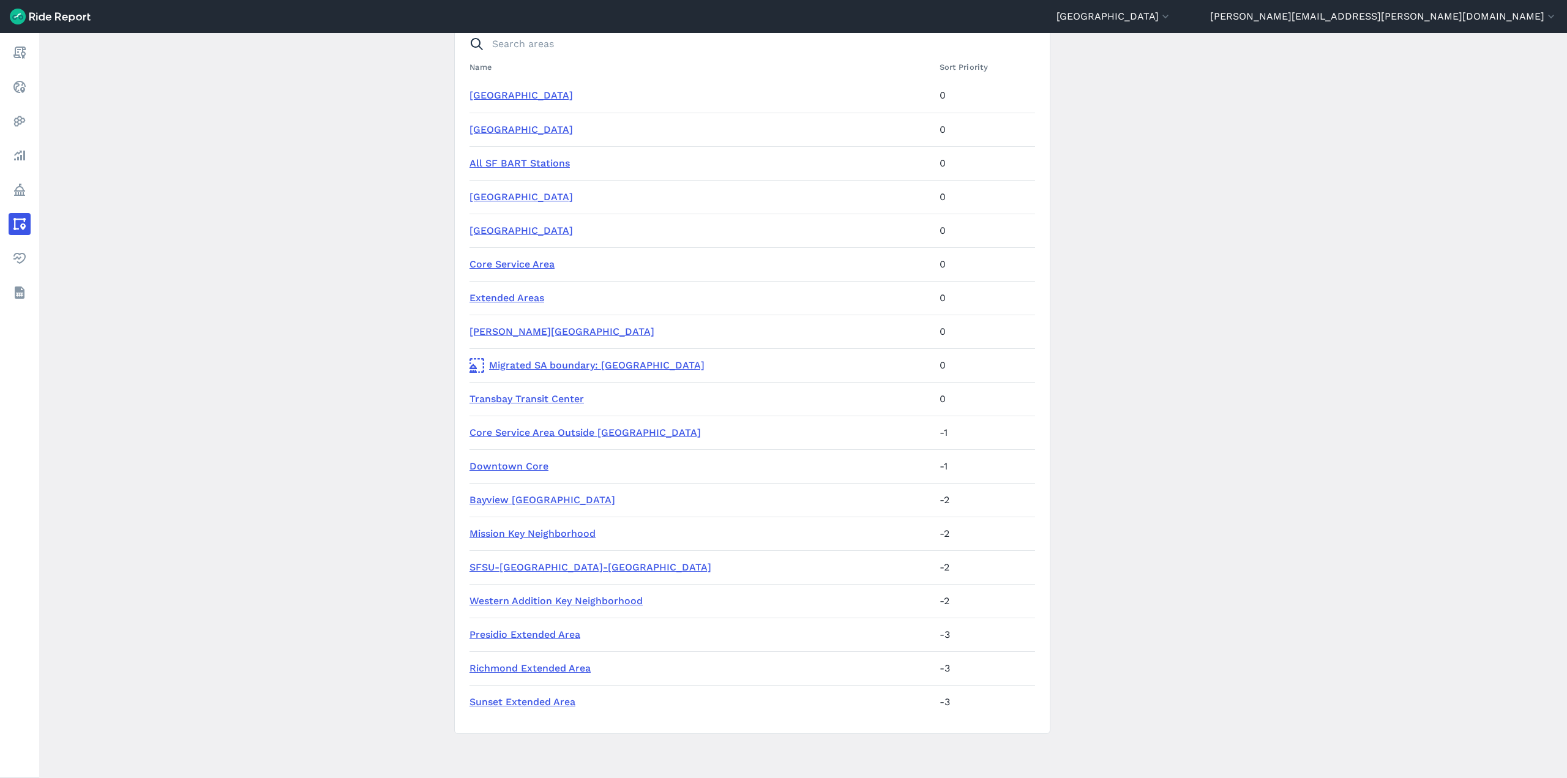
click at [542, 467] on link "Downtown Core" at bounding box center [508, 466] width 79 height 12
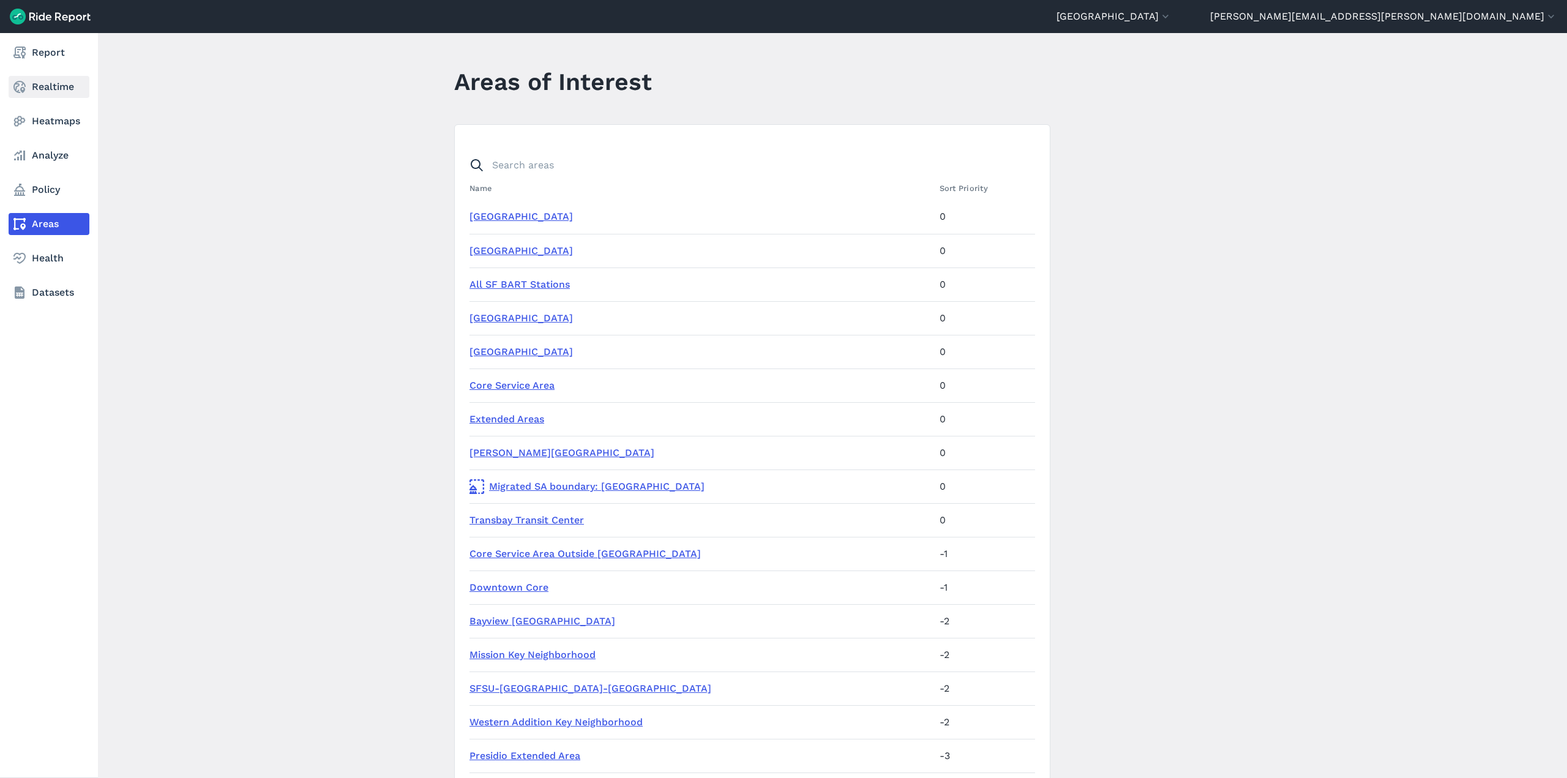
click at [41, 94] on link "Realtime" at bounding box center [49, 87] width 81 height 22
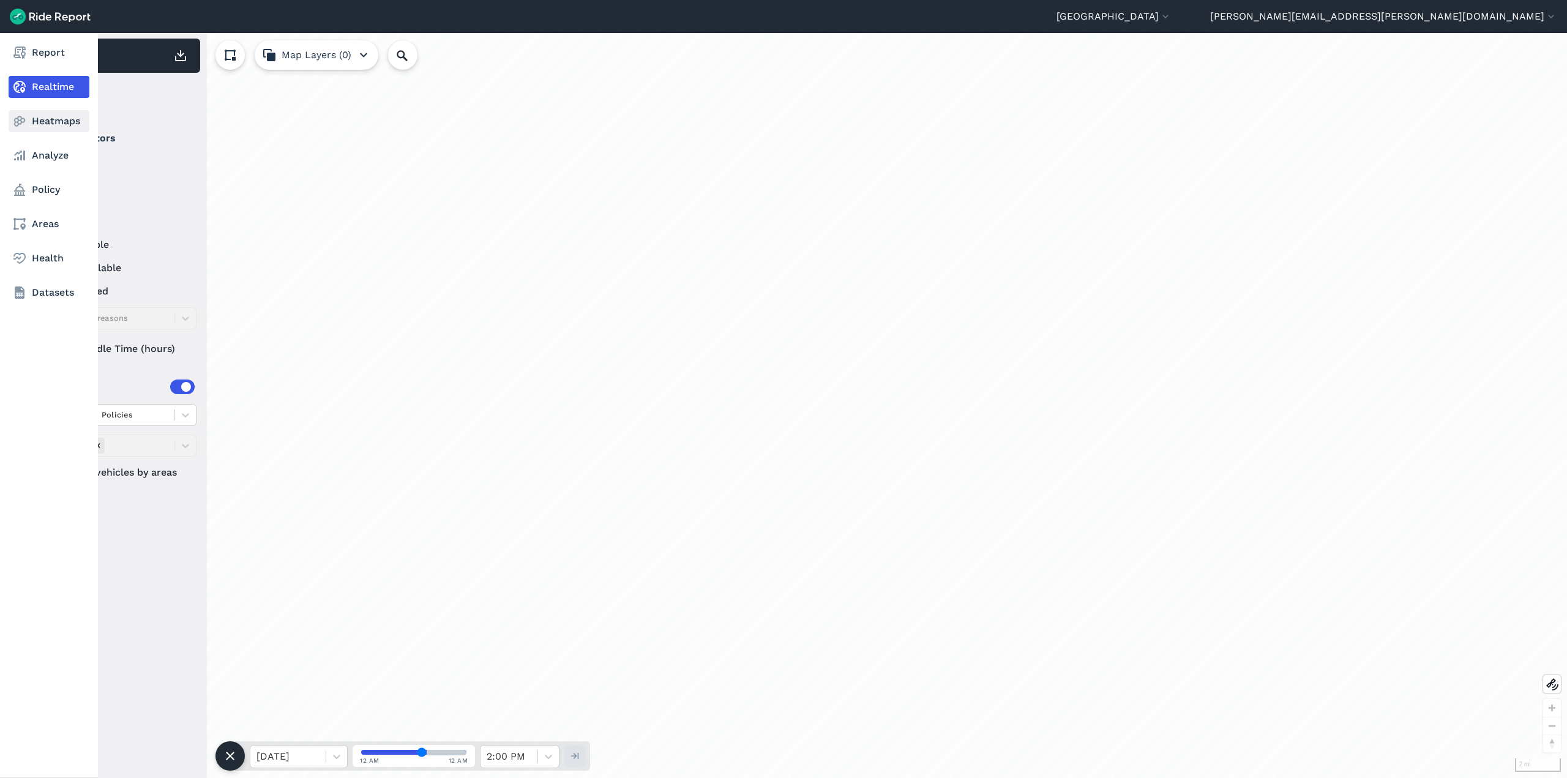
click at [13, 121] on icon at bounding box center [19, 121] width 15 height 15
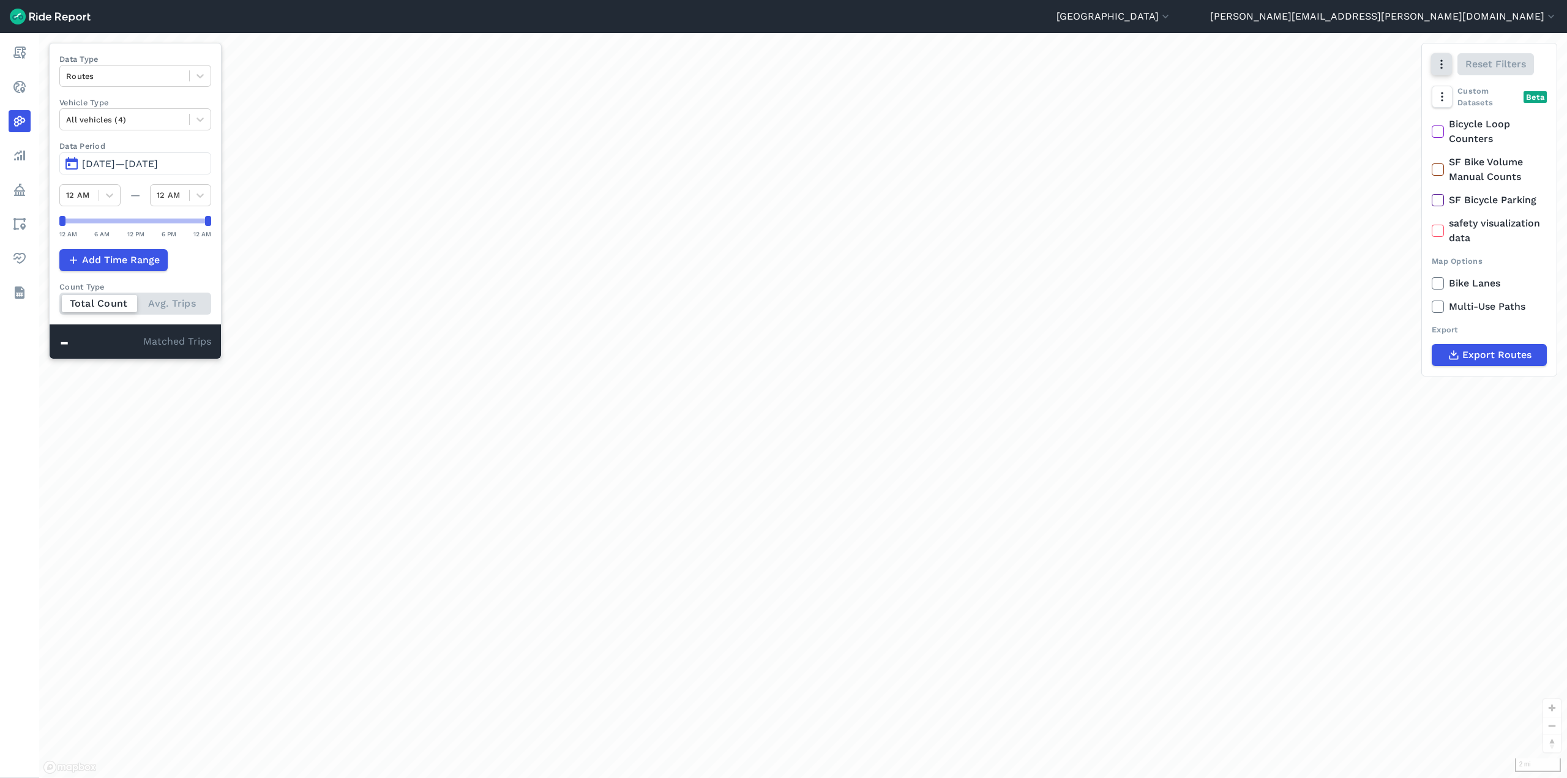
click at [1445, 65] on icon "button" at bounding box center [1441, 64] width 12 height 12
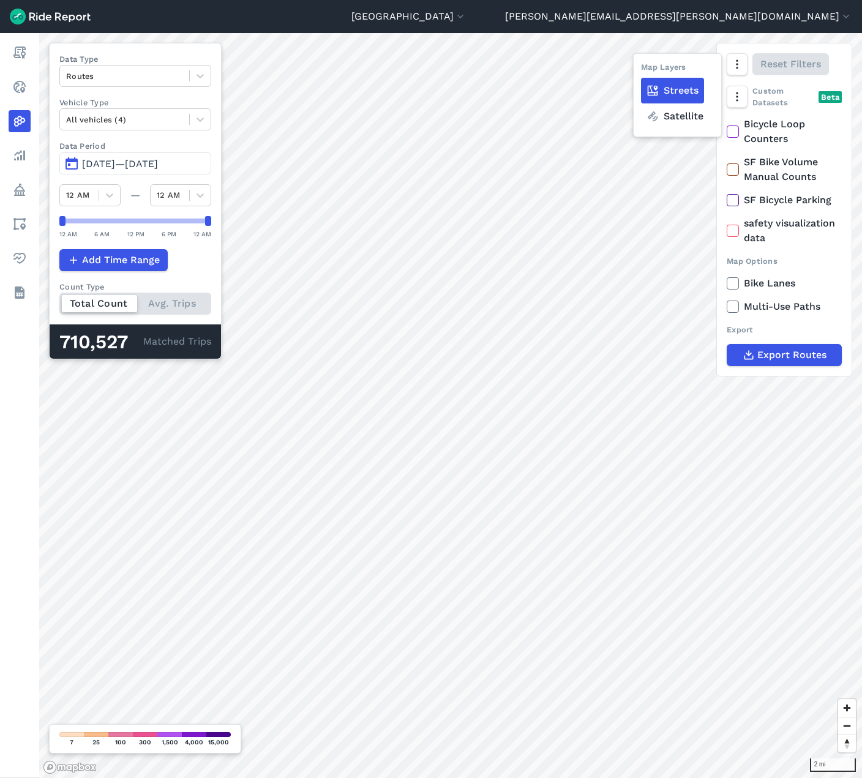
click at [807, 330] on div "Export" at bounding box center [783, 330] width 115 height 12
click at [736, 65] on icon "button" at bounding box center [736, 64] width 12 height 12
click at [682, 116] on label "Satellite" at bounding box center [675, 116] width 68 height 26
click at [641, 69] on input "Satellite" at bounding box center [641, 65] width 0 height 8
click at [679, 94] on label "Streets" at bounding box center [672, 91] width 63 height 26
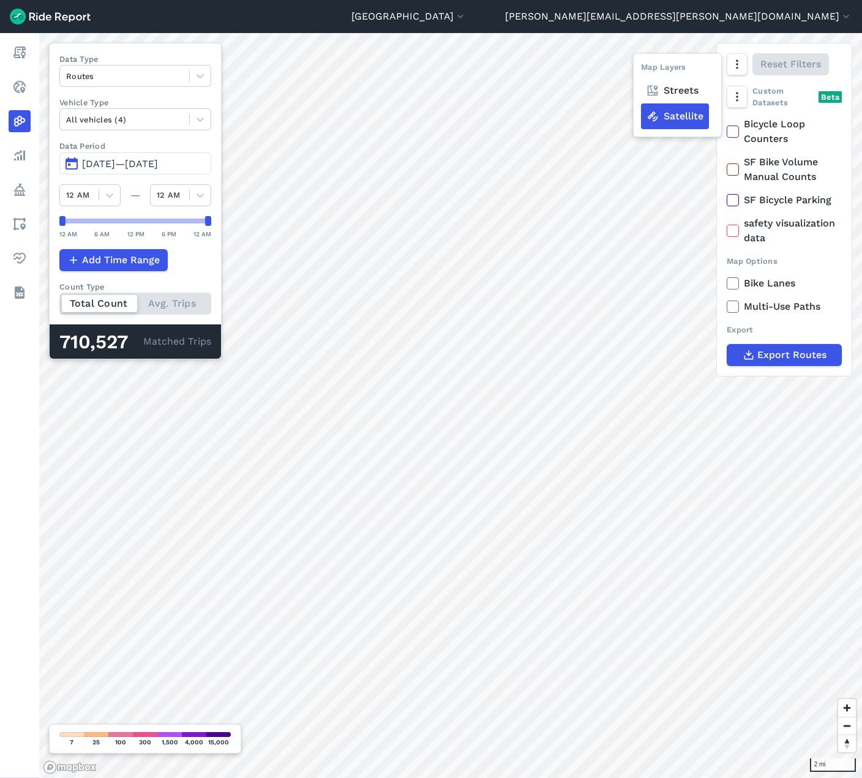
click at [641, 69] on input "Streets" at bounding box center [641, 65] width 0 height 8
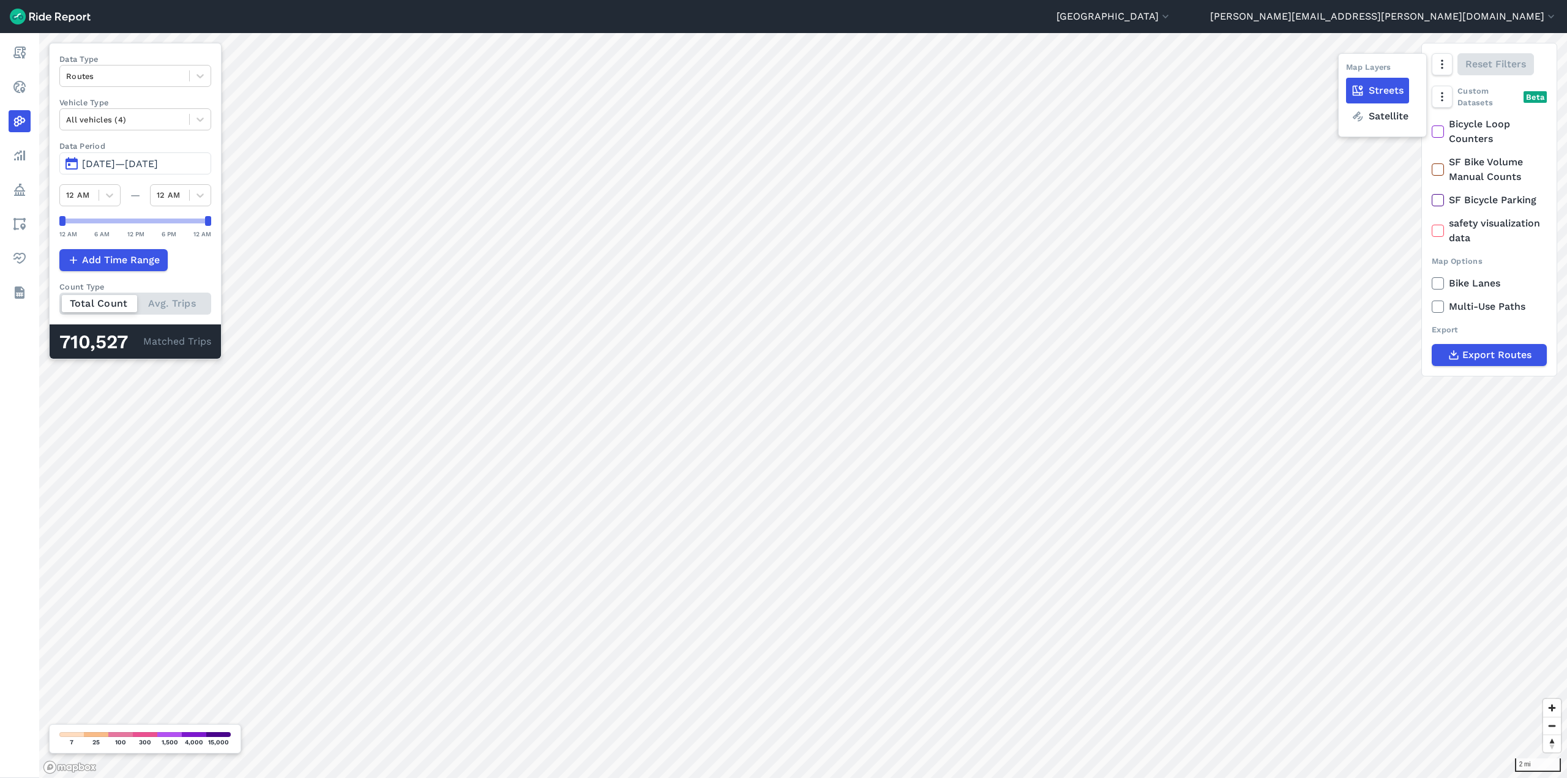
drag, startPoint x: 1369, startPoint y: 119, endPoint x: 1397, endPoint y: 58, distance: 66.8
click at [1397, 58] on div "Map Layers Streets Satellite" at bounding box center [1382, 95] width 89 height 84
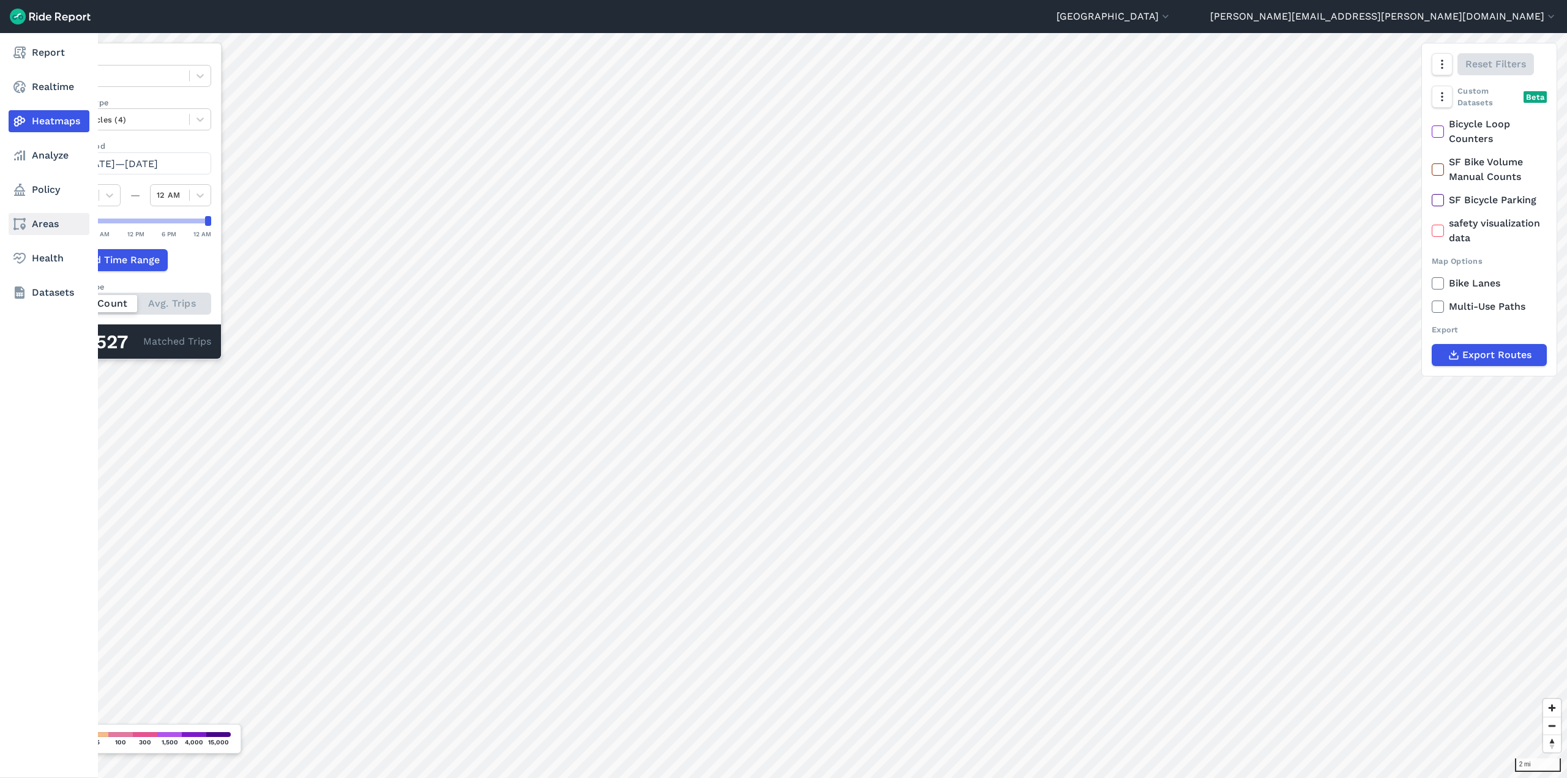
click at [34, 225] on link "Areas" at bounding box center [49, 224] width 81 height 22
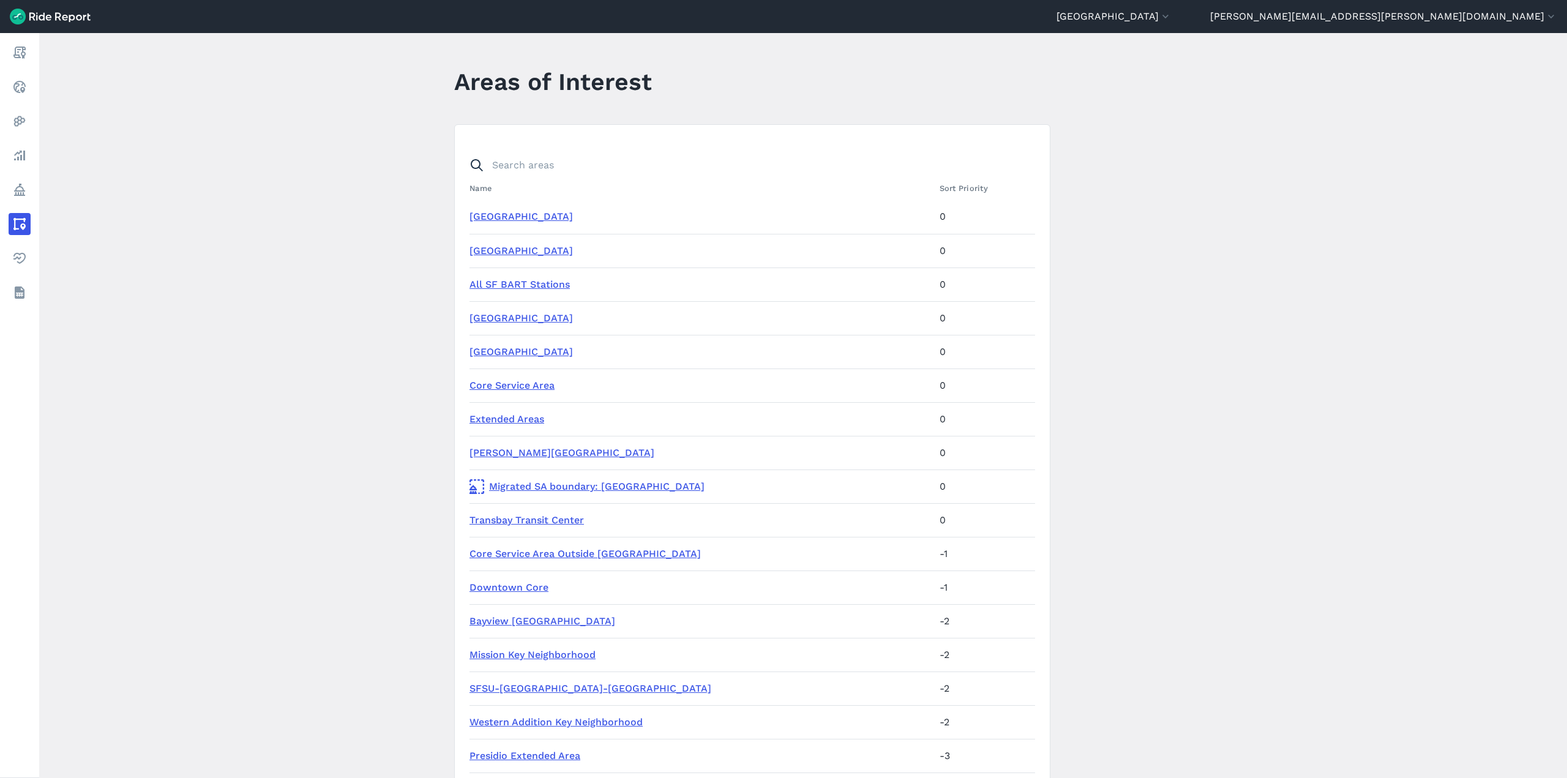
click at [542, 482] on link "Migrated SA boundary: San Francisco" at bounding box center [699, 486] width 460 height 15
drag, startPoint x: 488, startPoint y: 443, endPoint x: 493, endPoint y: 448, distance: 7.4
click at [490, 444] on td "Glen Park Station" at bounding box center [701, 453] width 465 height 34
click at [501, 458] on td "Glen Park Station" at bounding box center [701, 453] width 465 height 34
click at [504, 445] on td "Glen Park Station" at bounding box center [701, 453] width 465 height 34
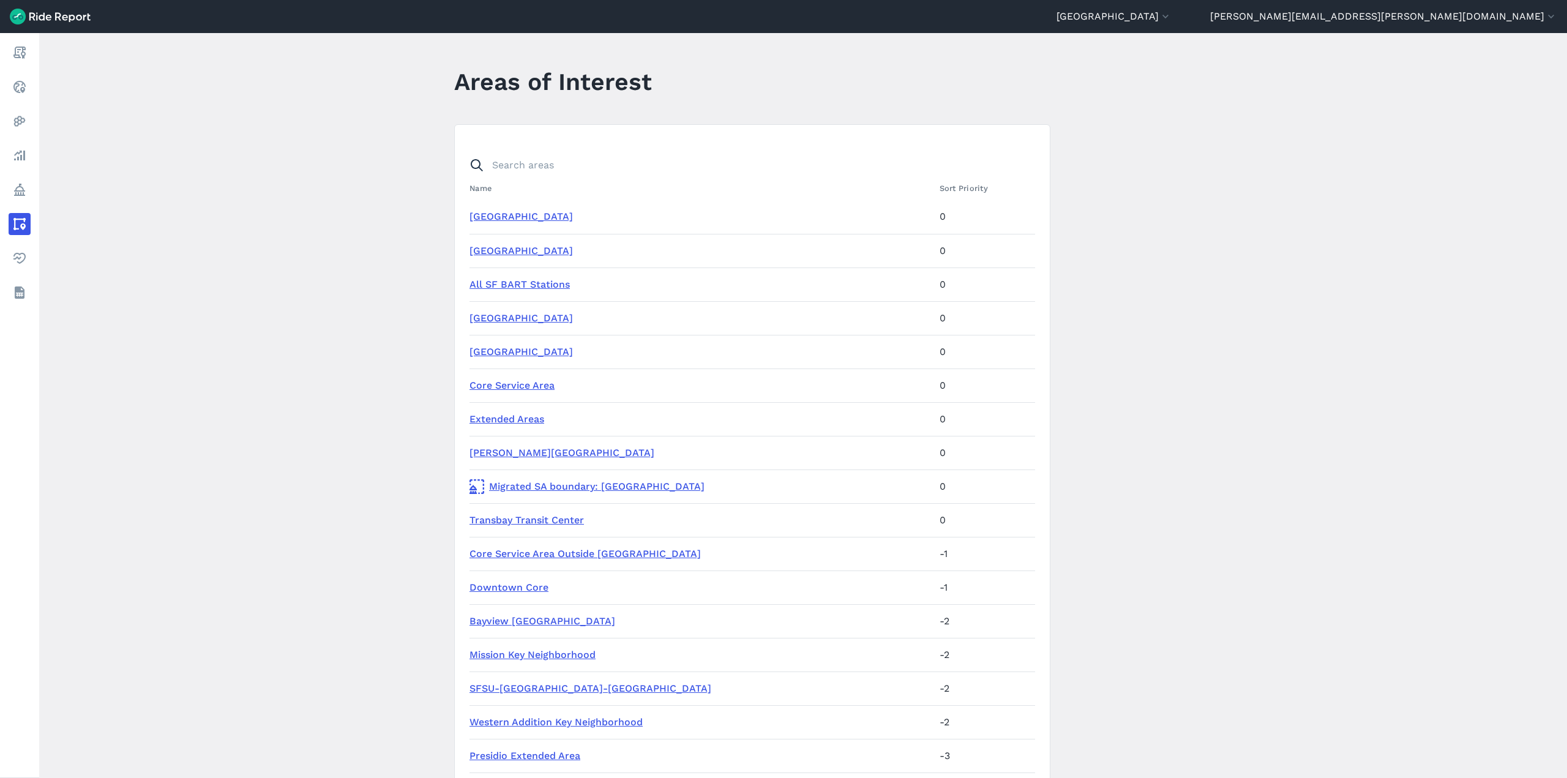
click at [500, 449] on link "Glen Park Station" at bounding box center [561, 453] width 185 height 12
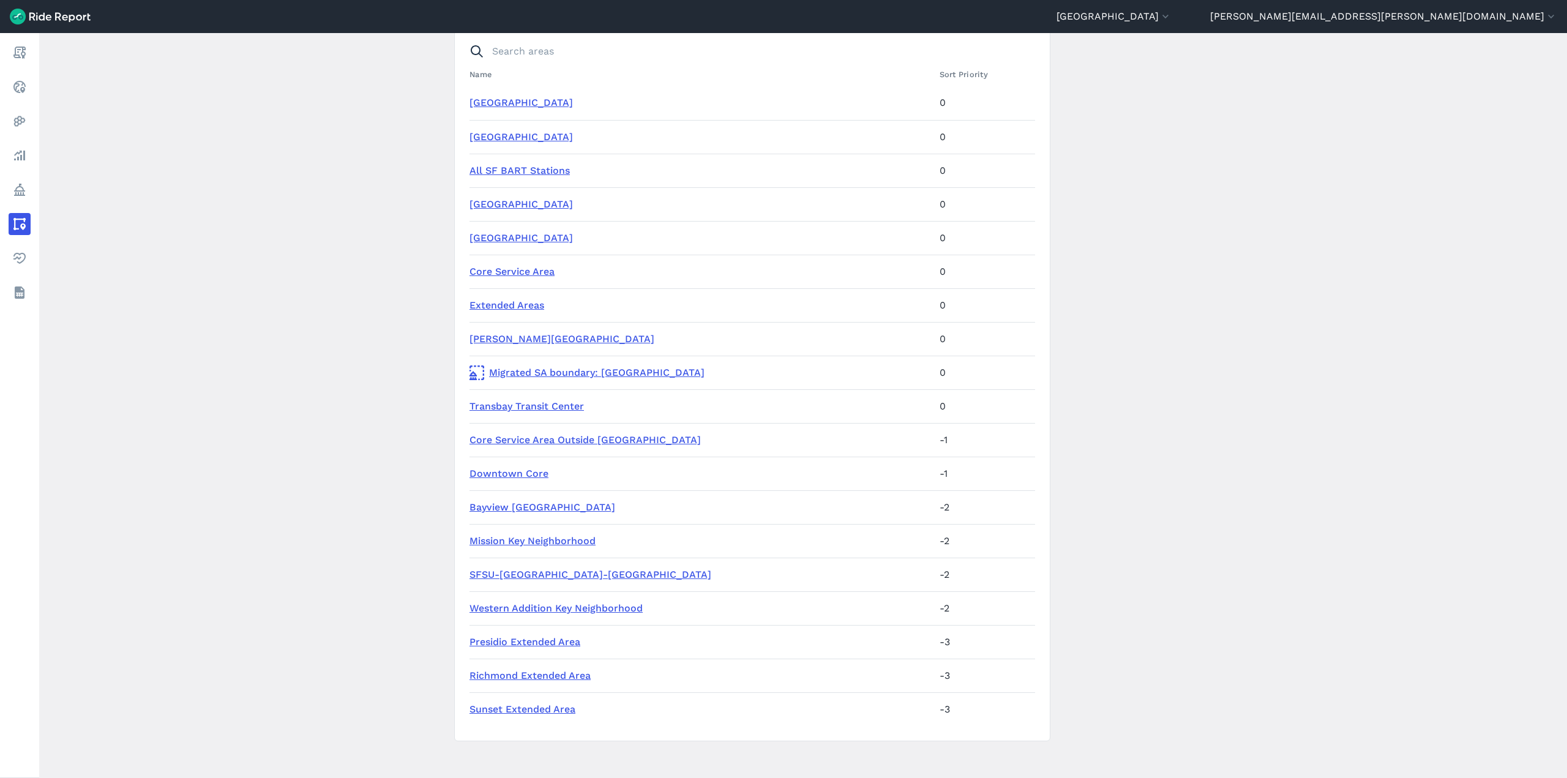
scroll to position [121, 0]
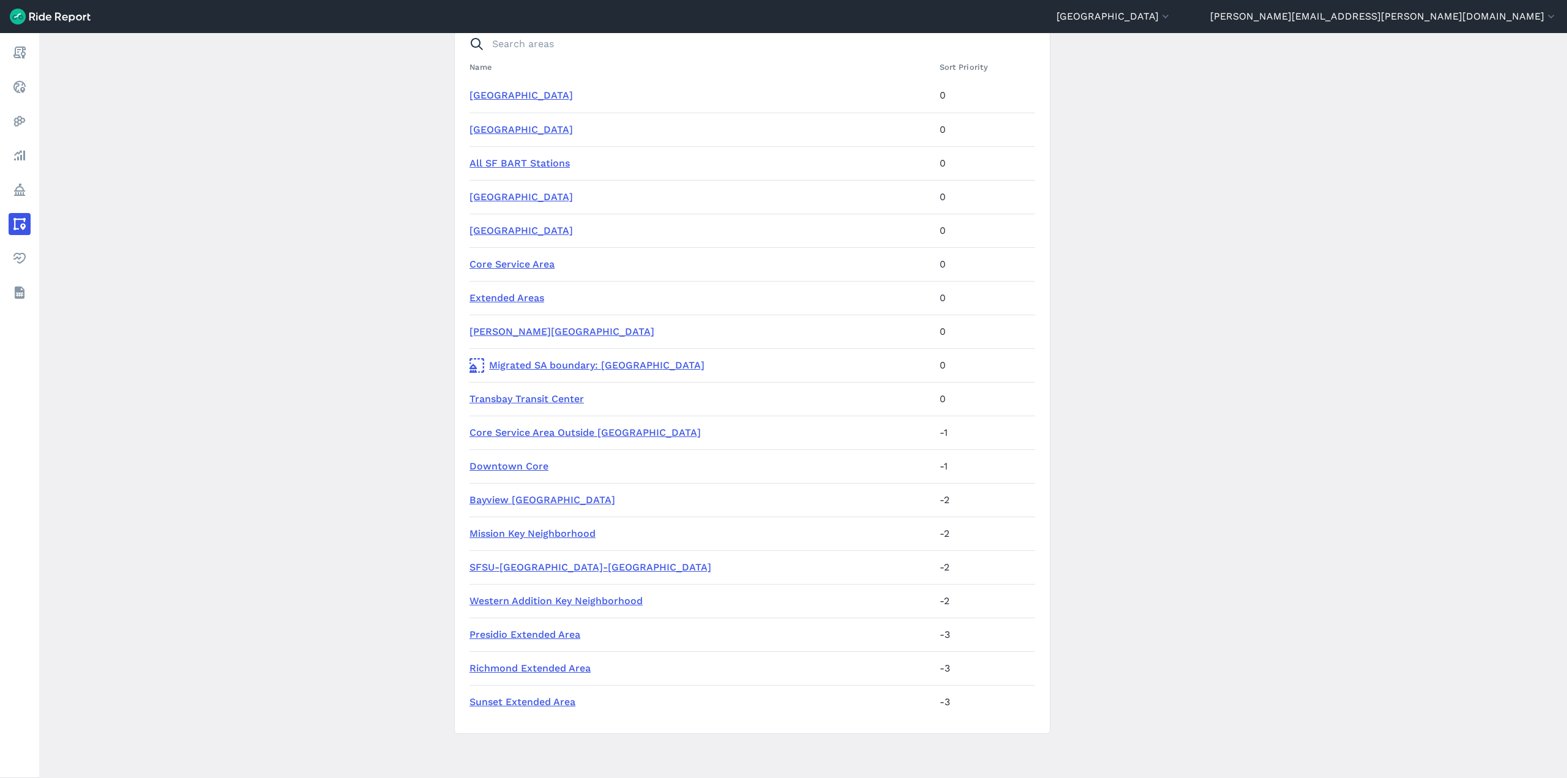
click at [520, 661] on td "Richmond Extended Area" at bounding box center [701, 668] width 465 height 34
click at [520, 665] on link "Richmond Extended Area" at bounding box center [529, 668] width 121 height 12
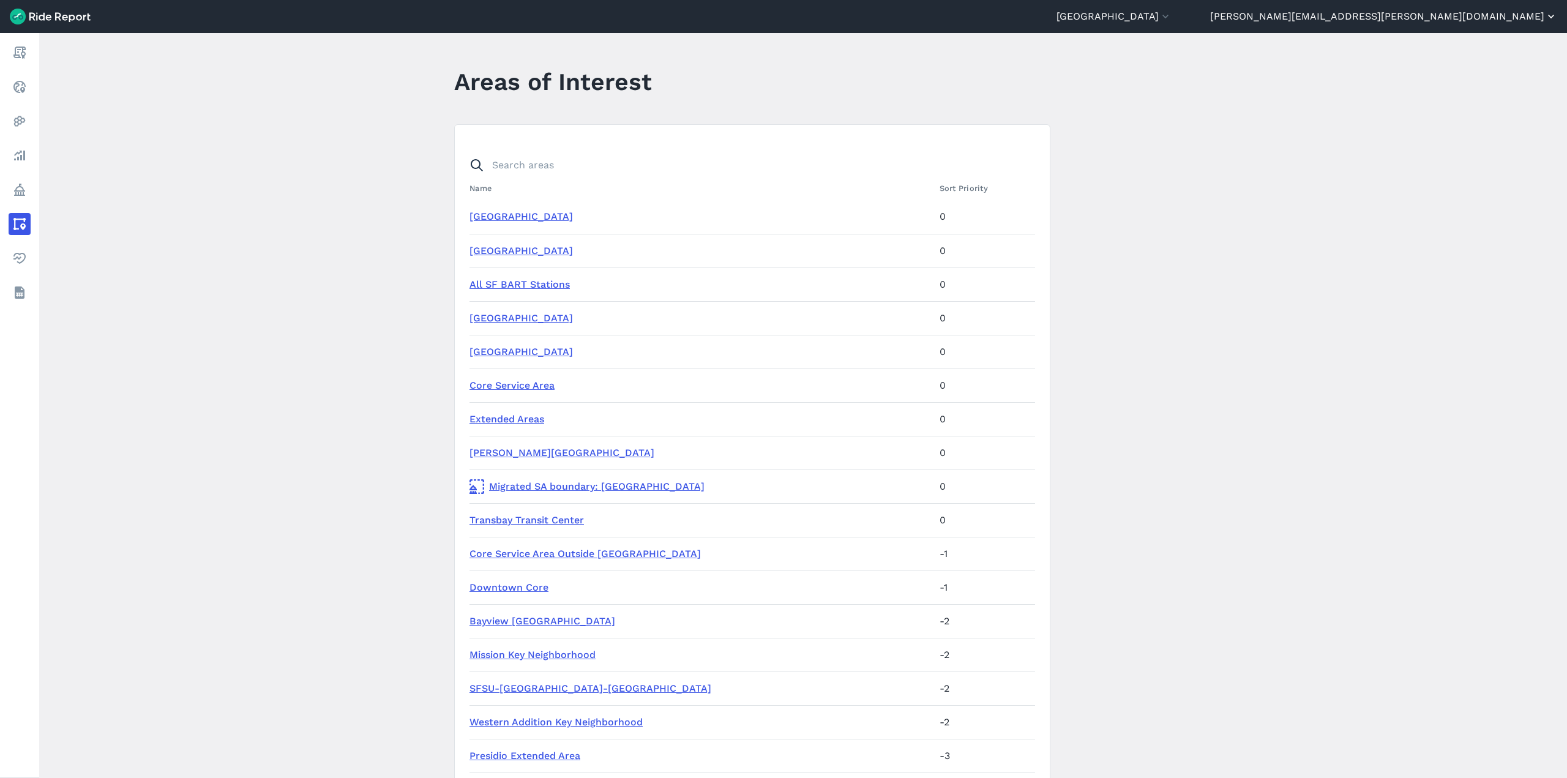
click at [1485, 19] on button "[PERSON_NAME][EMAIL_ADDRESS][PERSON_NAME][DOMAIN_NAME]" at bounding box center [1383, 16] width 347 height 15
click at [1335, 9] on div at bounding box center [783, 389] width 1567 height 778
click at [1171, 9] on button "[GEOGRAPHIC_DATA]" at bounding box center [1113, 16] width 115 height 15
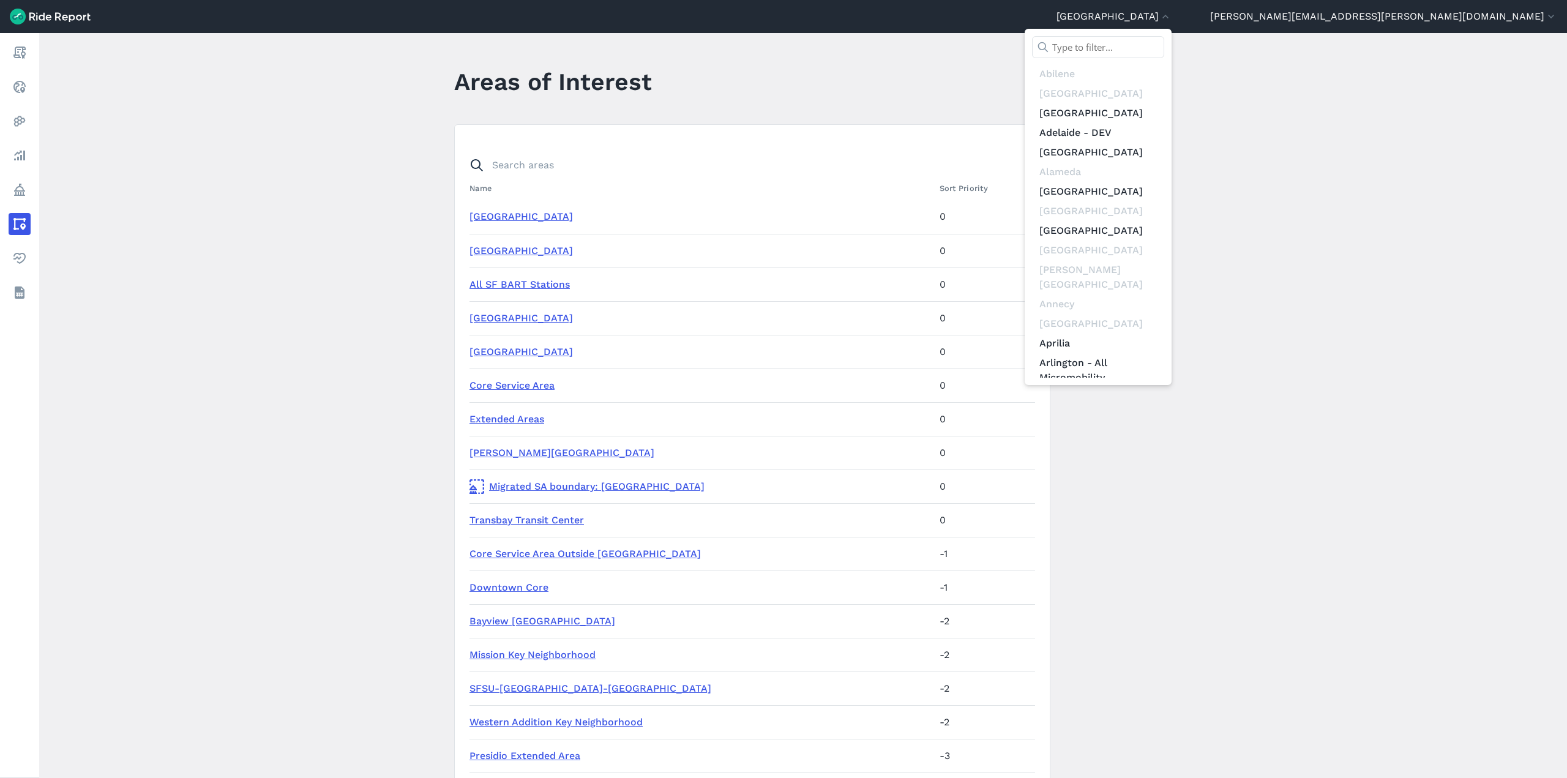
click at [1083, 73] on div at bounding box center [783, 389] width 1567 height 778
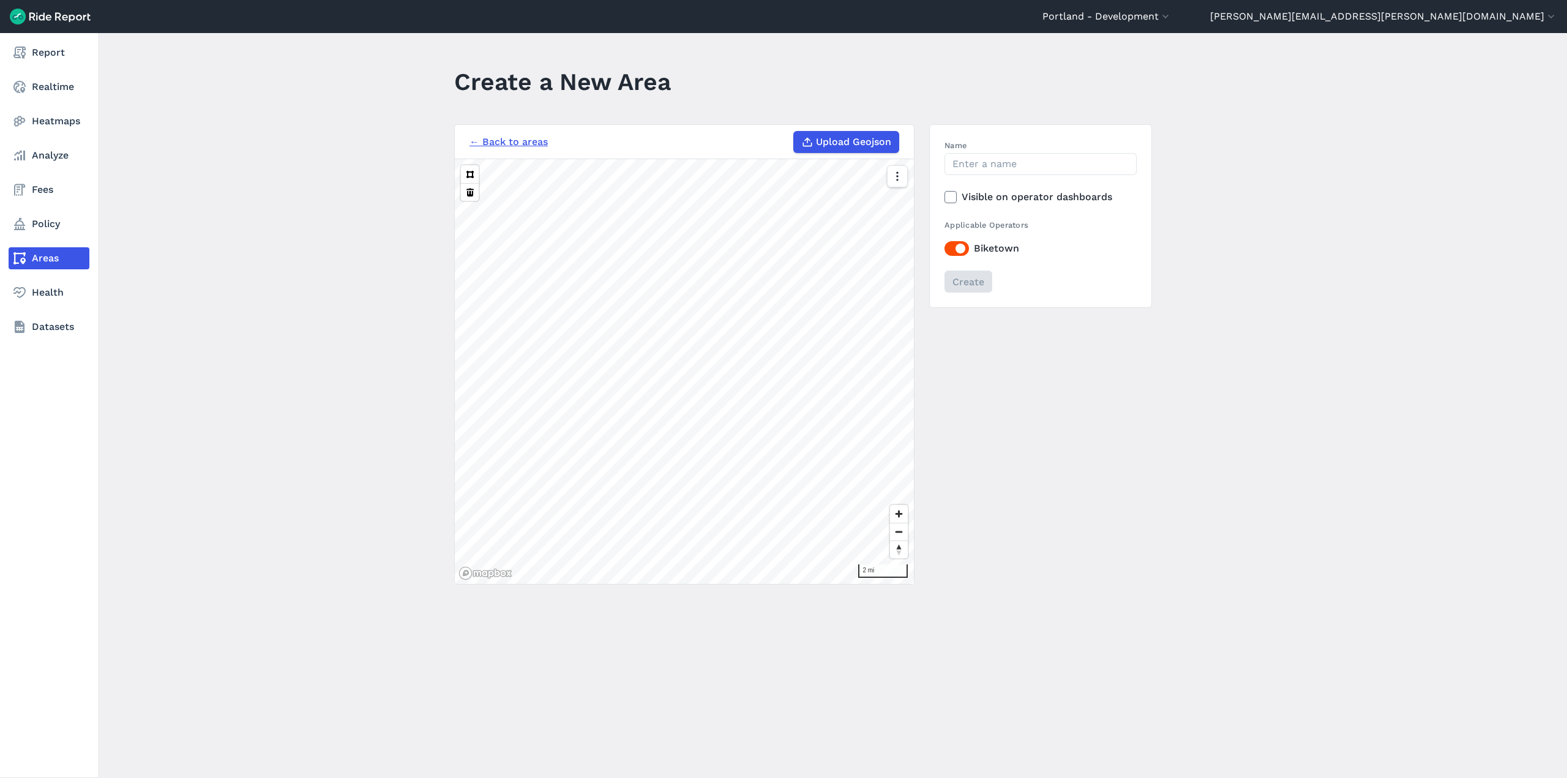
click at [37, 254] on link "Areas" at bounding box center [49, 258] width 81 height 22
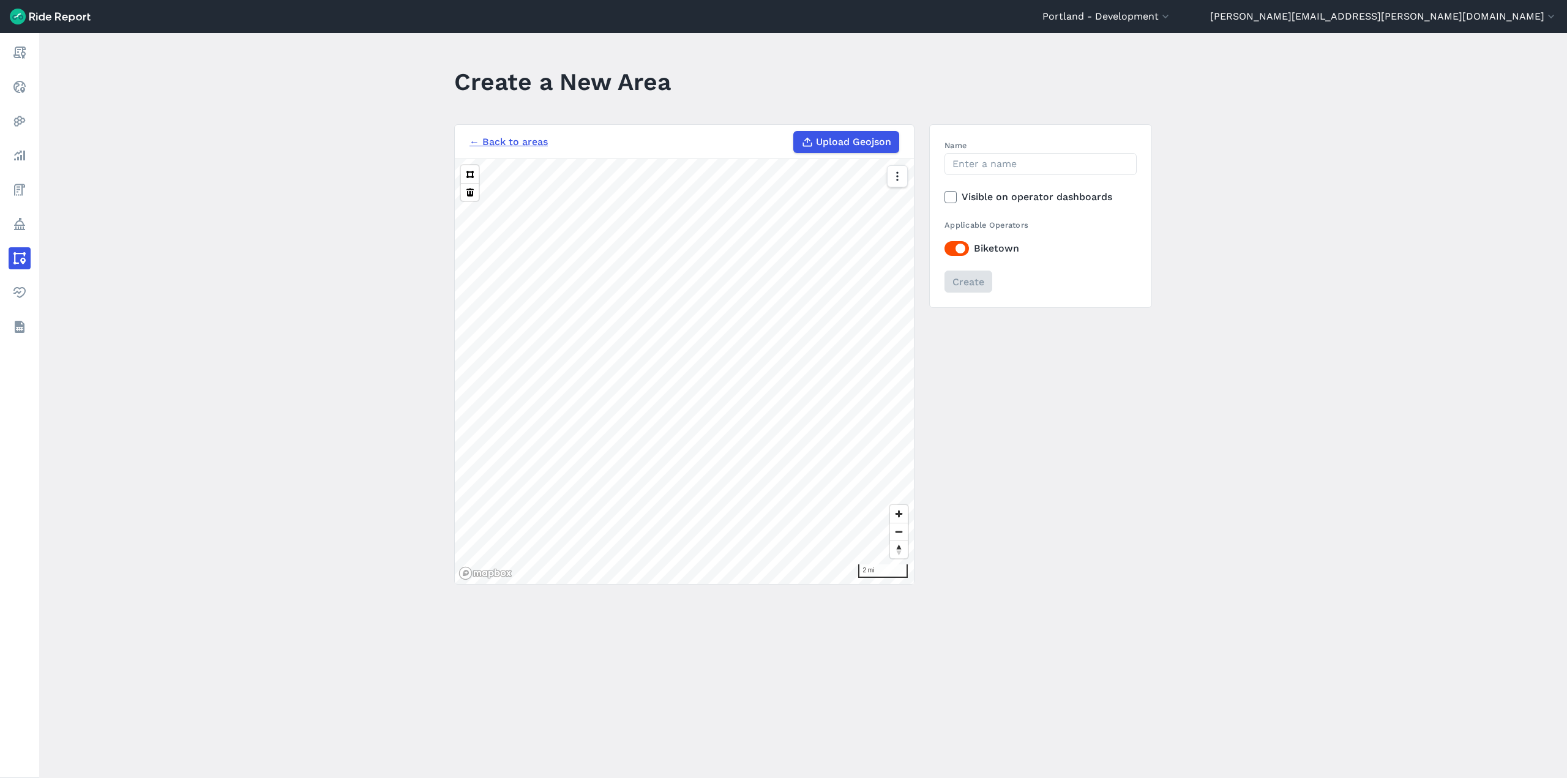
click at [527, 141] on link "← Back to areas" at bounding box center [508, 142] width 78 height 15
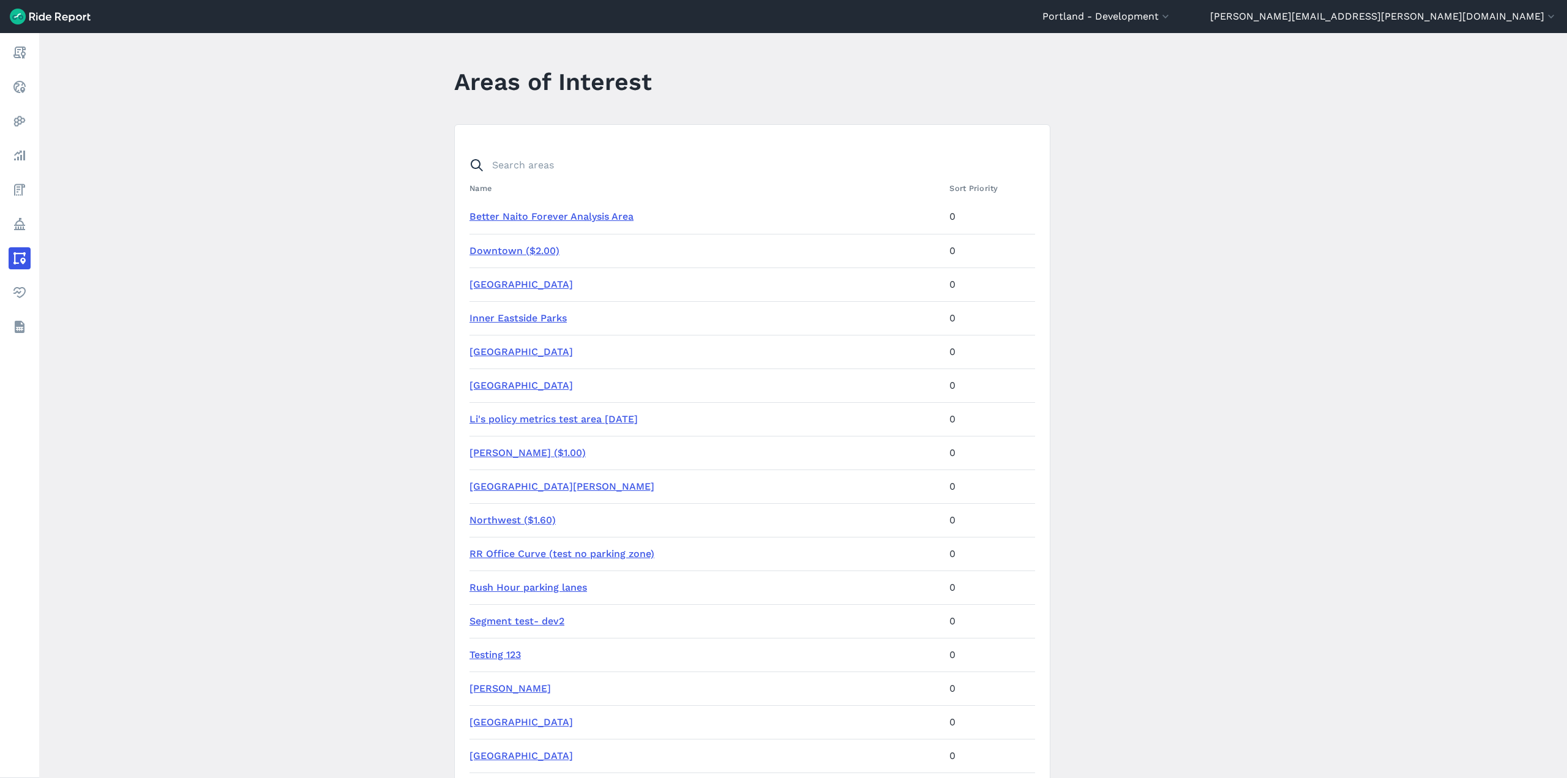
click at [507, 177] on th "Name" at bounding box center [706, 188] width 475 height 24
click at [508, 170] on input "Search areas" at bounding box center [744, 165] width 565 height 22
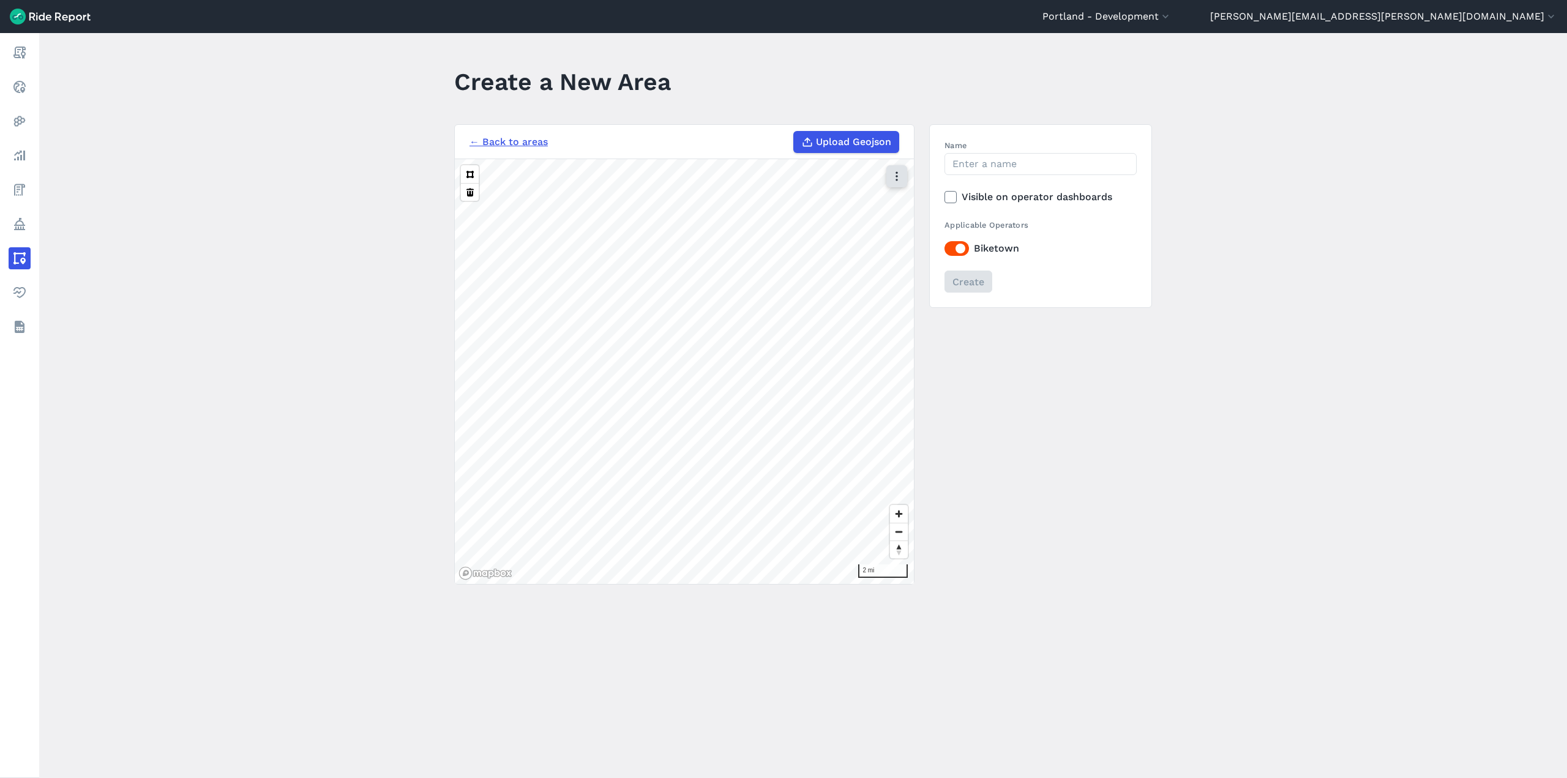
click at [893, 172] on icon "button" at bounding box center [896, 176] width 12 height 12
click at [893, 171] on icon "button" at bounding box center [896, 176] width 12 height 12
click at [469, 173] on button at bounding box center [470, 174] width 18 height 18
click at [487, 152] on div "← Back to areas Upload Geojson" at bounding box center [684, 142] width 430 height 22
click at [497, 144] on link "← Back to areas" at bounding box center [508, 142] width 78 height 15
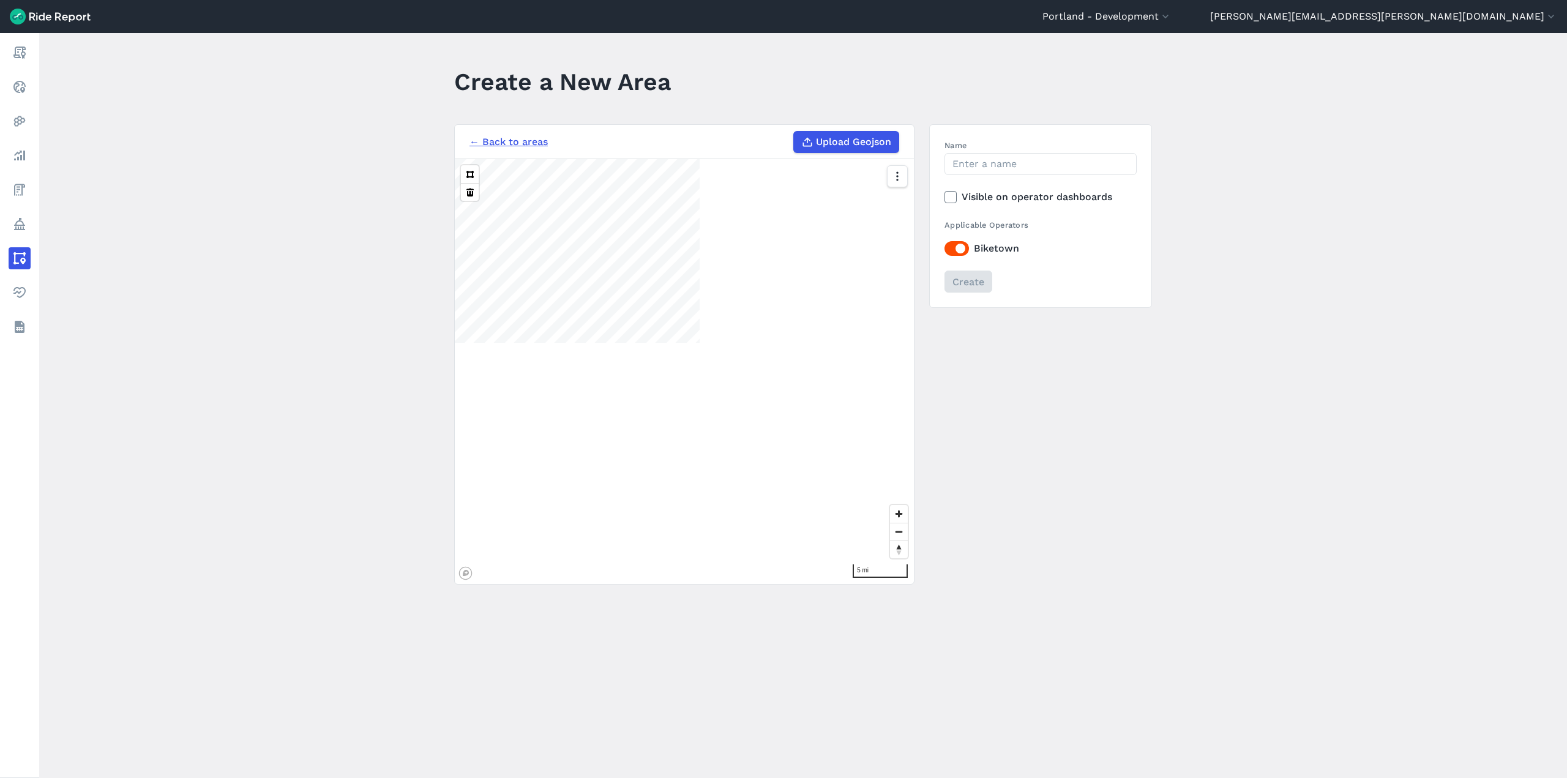
click at [1154, 434] on main "Create a New Area ← Back to areas Upload Geojson 5 mi Name Visible on operator …" at bounding box center [802, 405] width 1527 height 745
click at [461, 165] on button at bounding box center [470, 174] width 18 height 18
click at [472, 174] on button at bounding box center [470, 174] width 18 height 18
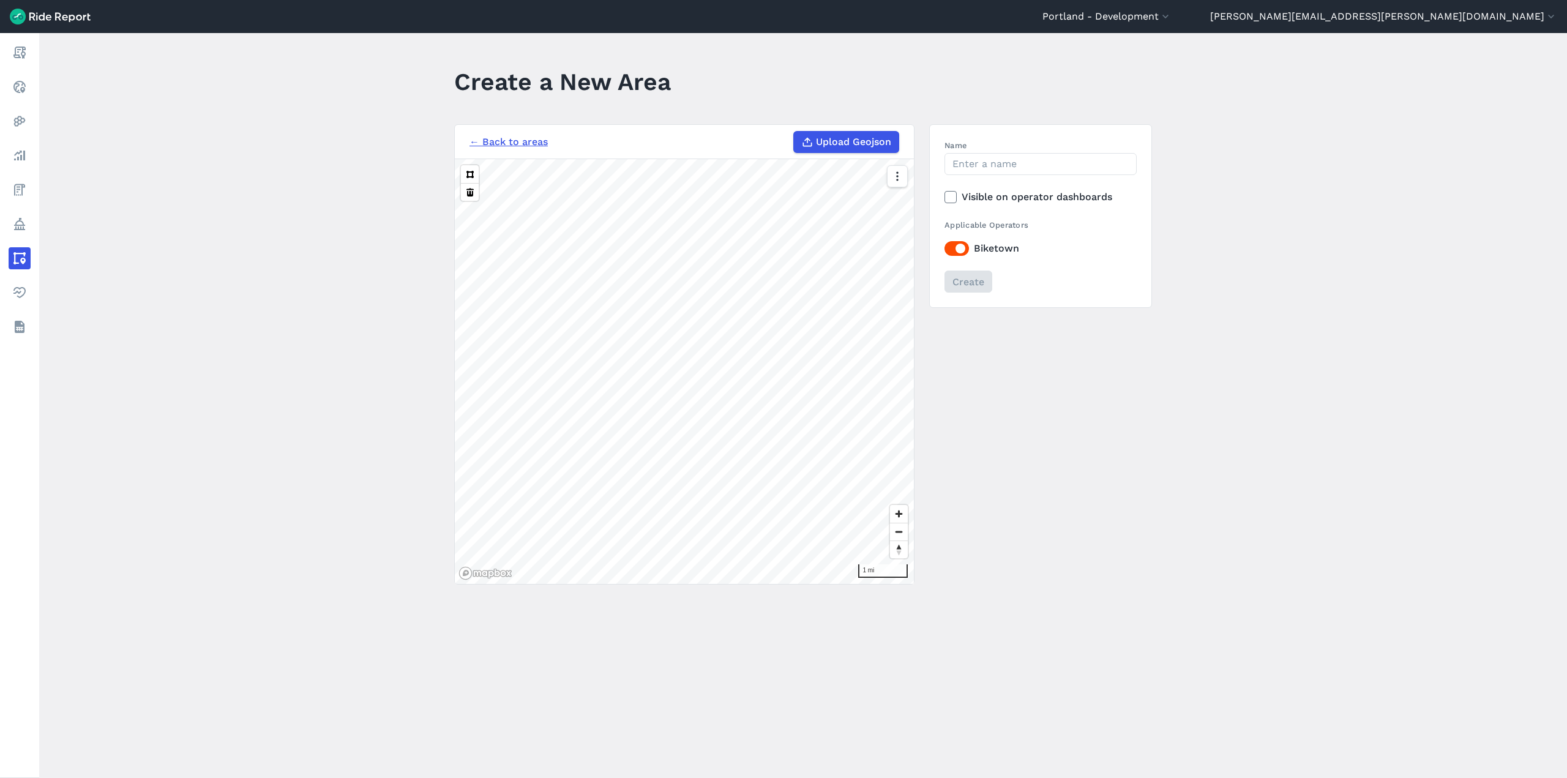
click at [461, 183] on button at bounding box center [470, 192] width 18 height 18
click at [461, 165] on button at bounding box center [470, 174] width 18 height 18
click at [1081, 494] on div "← Back to areas Upload Geojson 1 mi Name Visible on operator dashboards Applica…" at bounding box center [803, 354] width 698 height 460
click at [337, 250] on main "Create a New Area ← Back to areas Upload Geojson 1 mi Name Visible on operator …" at bounding box center [802, 405] width 1527 height 745
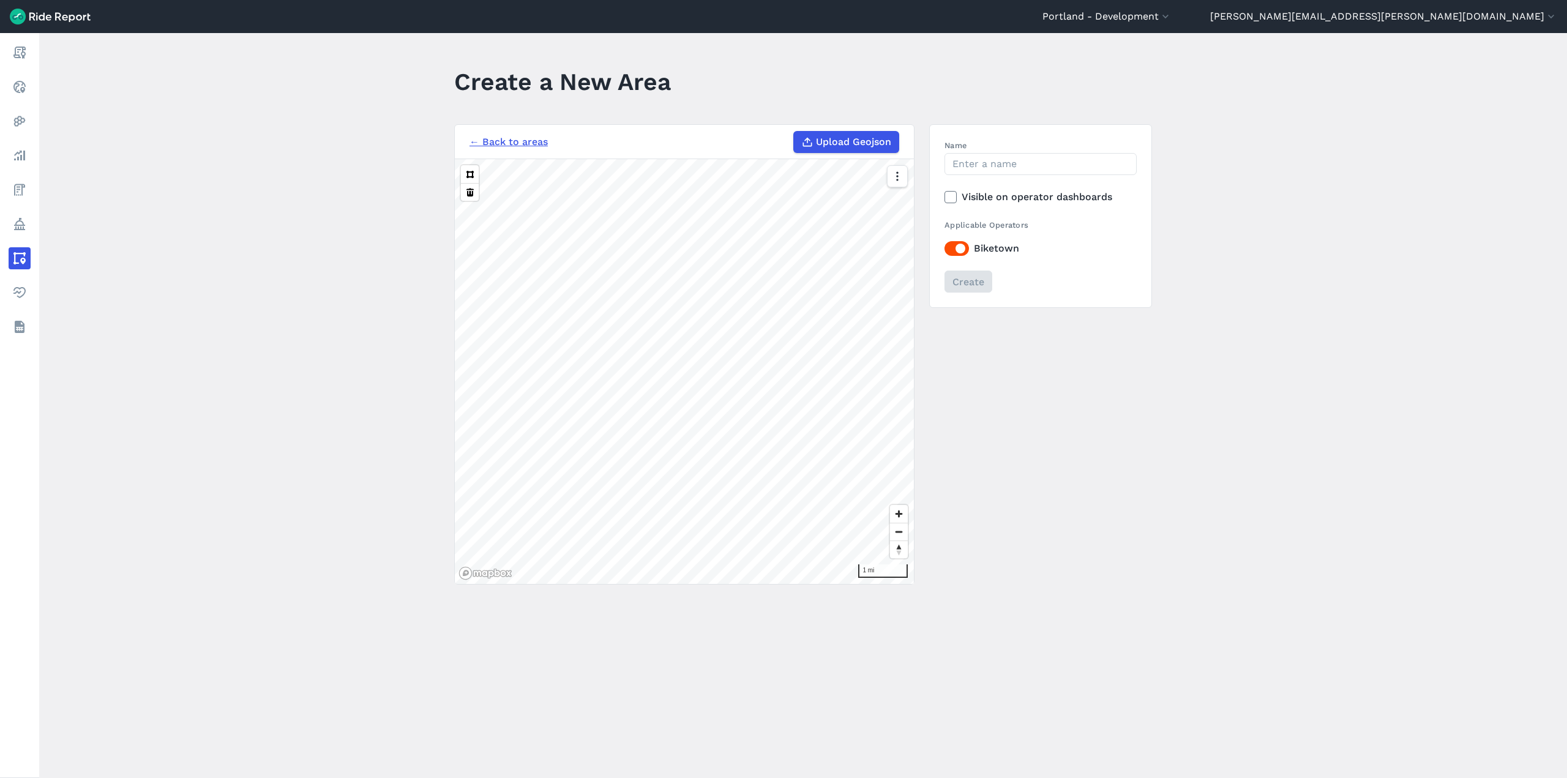
click at [637, 137] on div "← Back to areas Upload Geojson" at bounding box center [684, 142] width 430 height 22
click at [461, 165] on button at bounding box center [470, 174] width 18 height 18
click at [461, 183] on button at bounding box center [470, 192] width 18 height 18
click at [461, 165] on button at bounding box center [470, 174] width 18 height 18
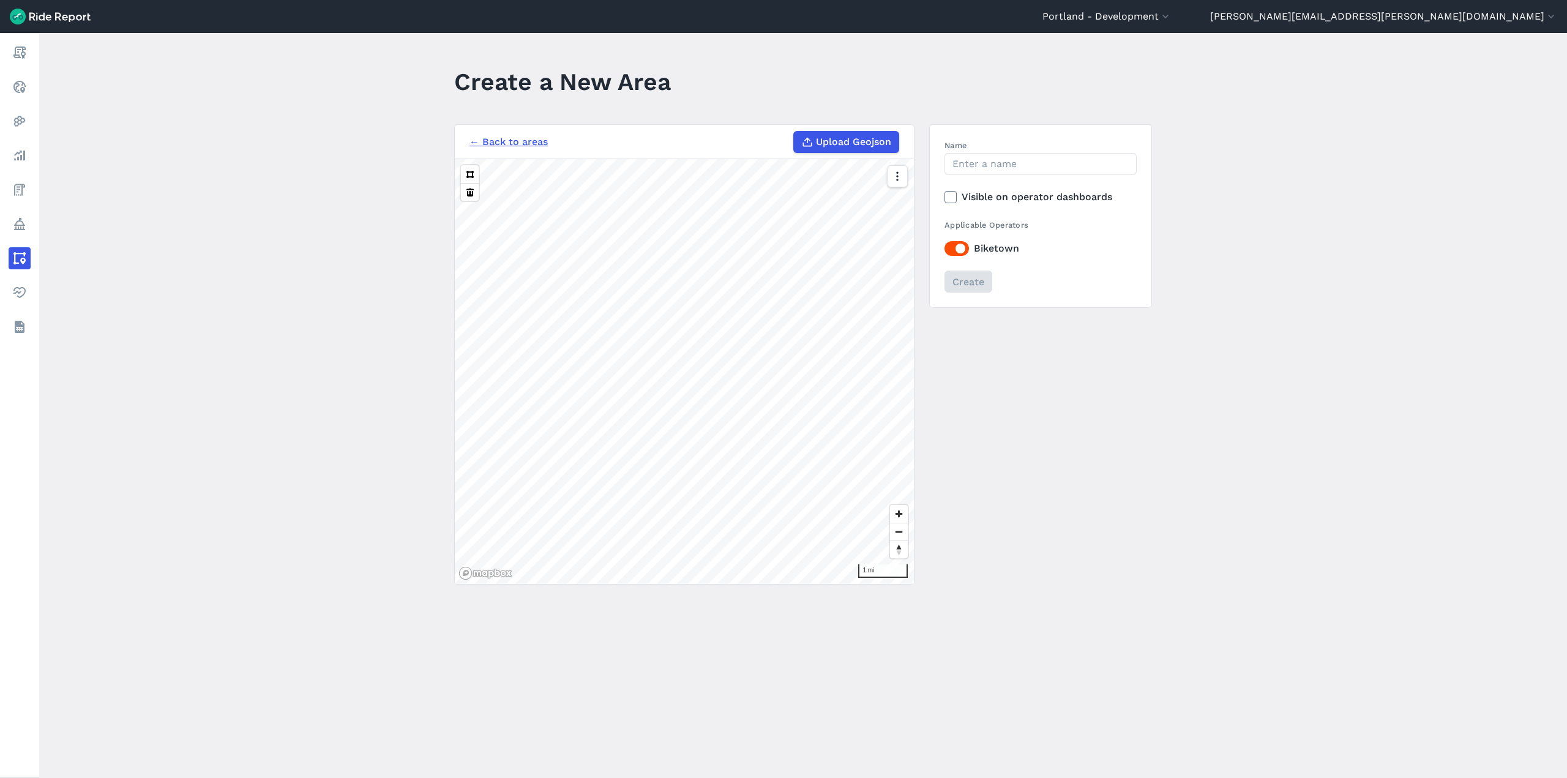
click at [288, 267] on main "Create a New Area ← Back to areas Upload Geojson 1 mi Name Visible on operator …" at bounding box center [802, 405] width 1527 height 745
click at [502, 139] on link "← Back to areas" at bounding box center [508, 142] width 78 height 15
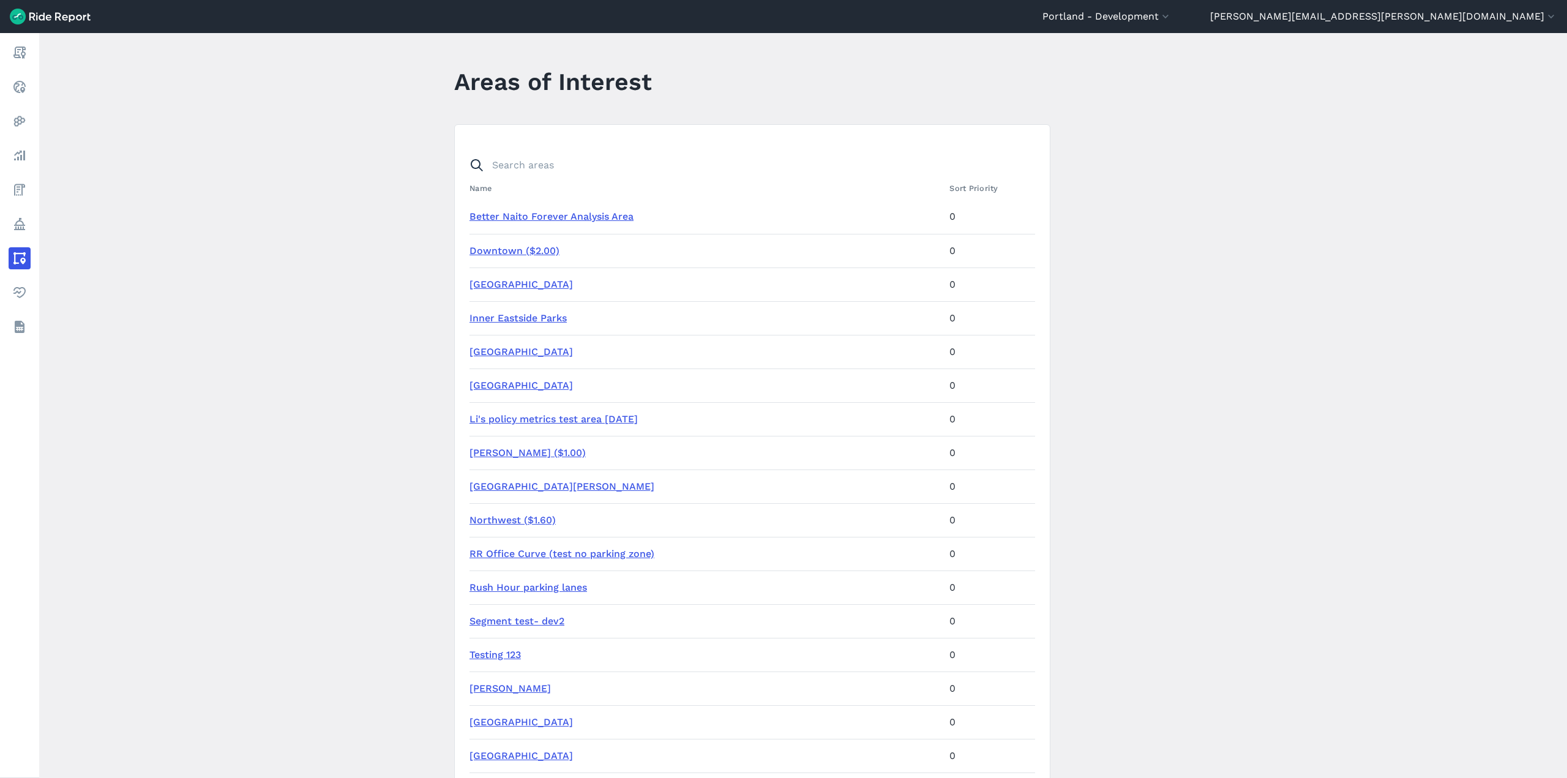
drag, startPoint x: 1172, startPoint y: 242, endPoint x: 1158, endPoint y: 233, distance: 17.1
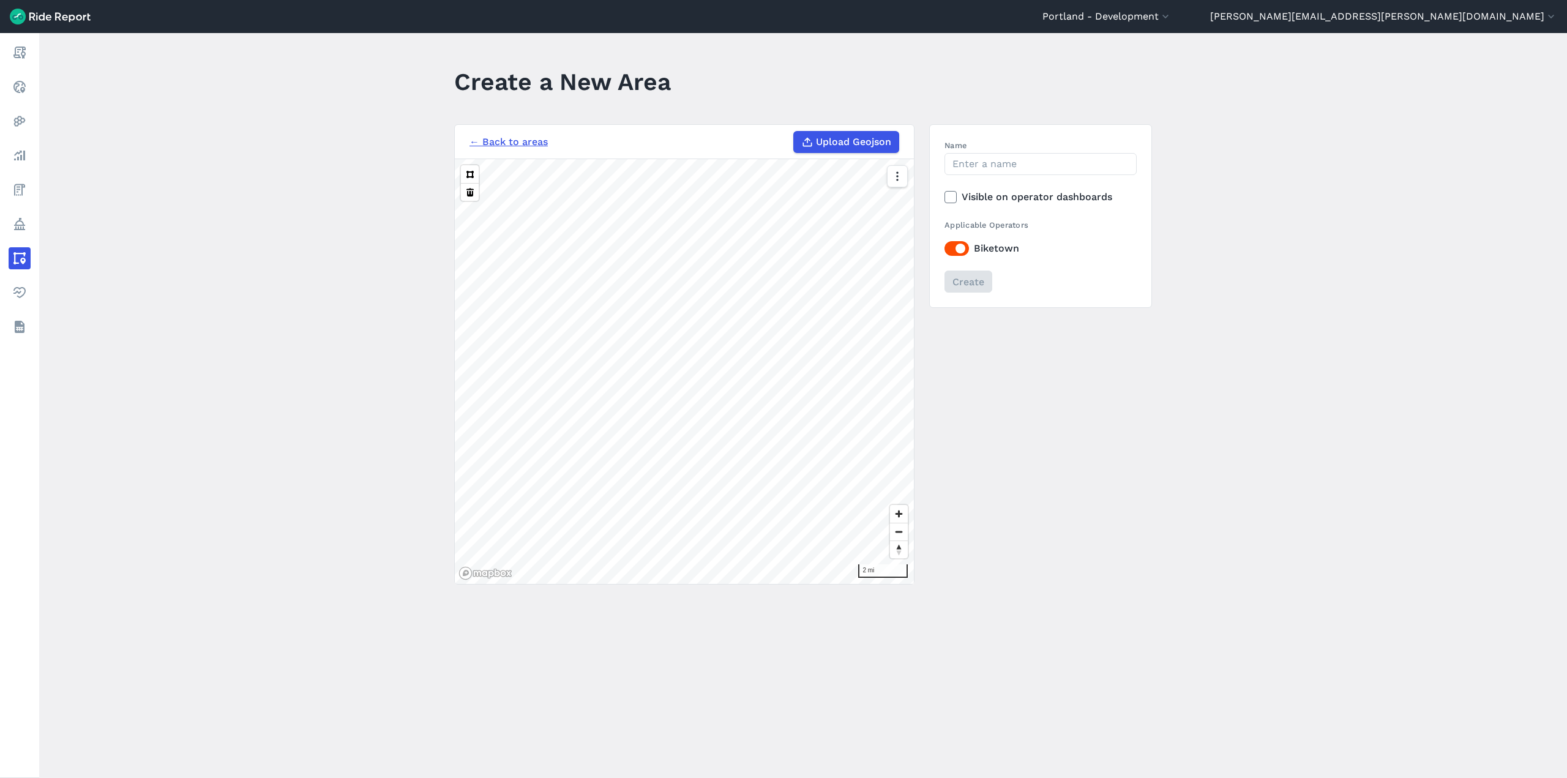
click at [461, 165] on button at bounding box center [470, 174] width 18 height 18
click at [461, 183] on button at bounding box center [470, 192] width 18 height 18
click at [461, 165] on button at bounding box center [470, 174] width 18 height 18
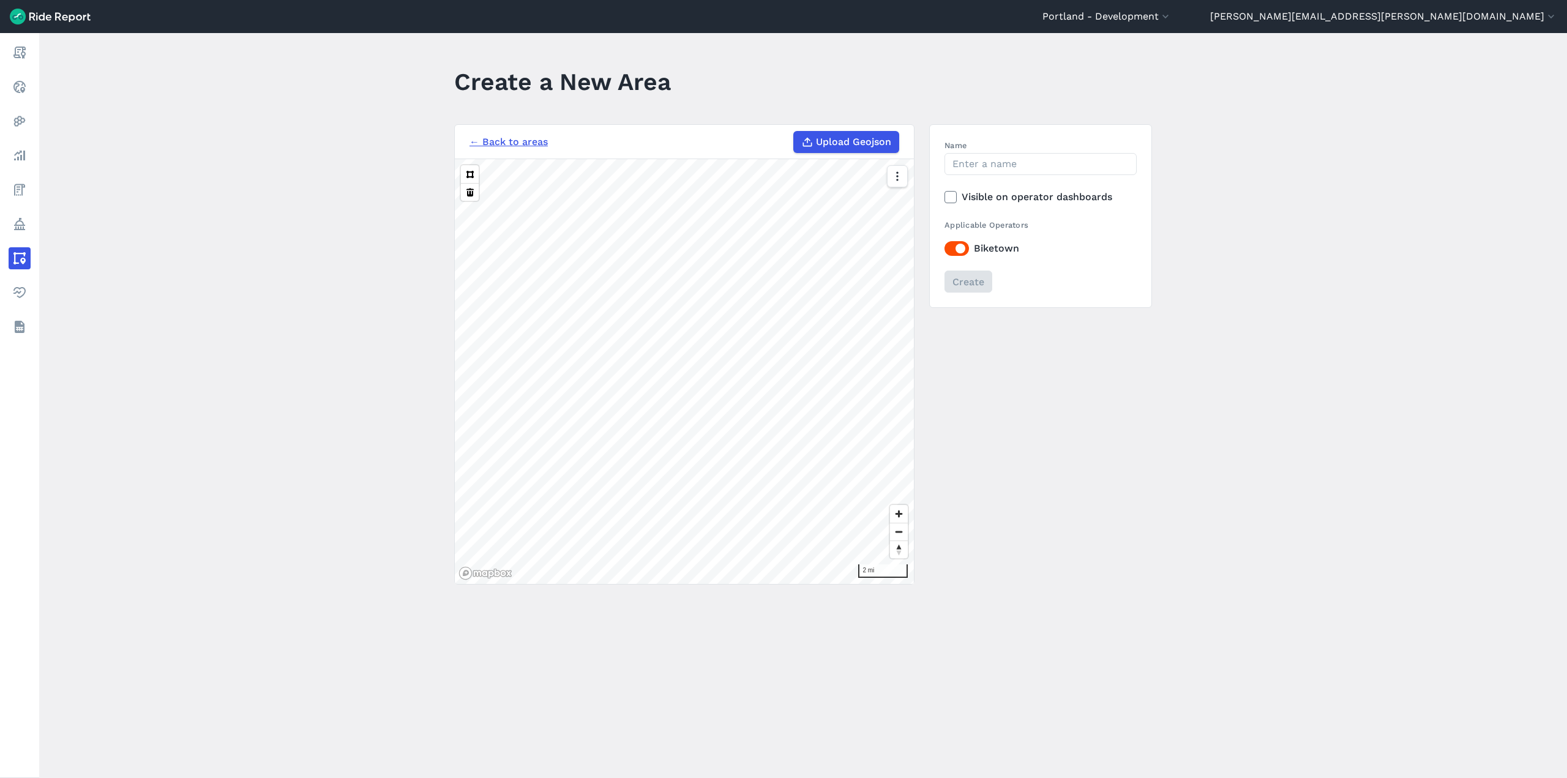
click at [461, 183] on button at bounding box center [470, 192] width 18 height 18
click at [898, 170] on icon "button" at bounding box center [896, 176] width 12 height 12
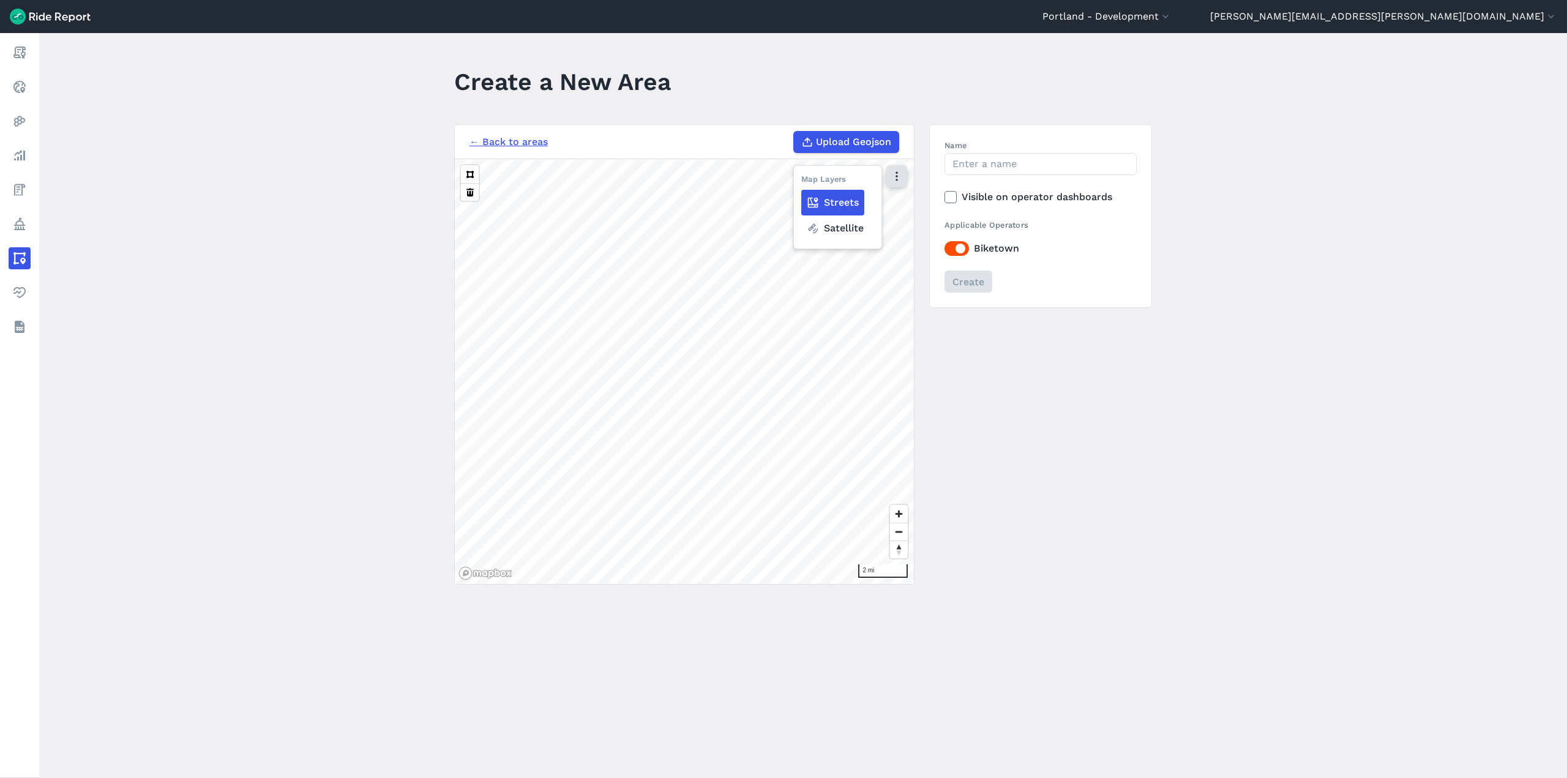
click at [898, 170] on icon "button" at bounding box center [896, 176] width 12 height 12
click at [1012, 375] on div "← Back to areas Upload Geojson 2 mi Name Visible on operator dashboards Applica…" at bounding box center [803, 354] width 698 height 460
click at [466, 179] on button at bounding box center [470, 174] width 18 height 18
click at [461, 165] on button at bounding box center [470, 174] width 18 height 18
click at [461, 183] on button at bounding box center [470, 192] width 18 height 18
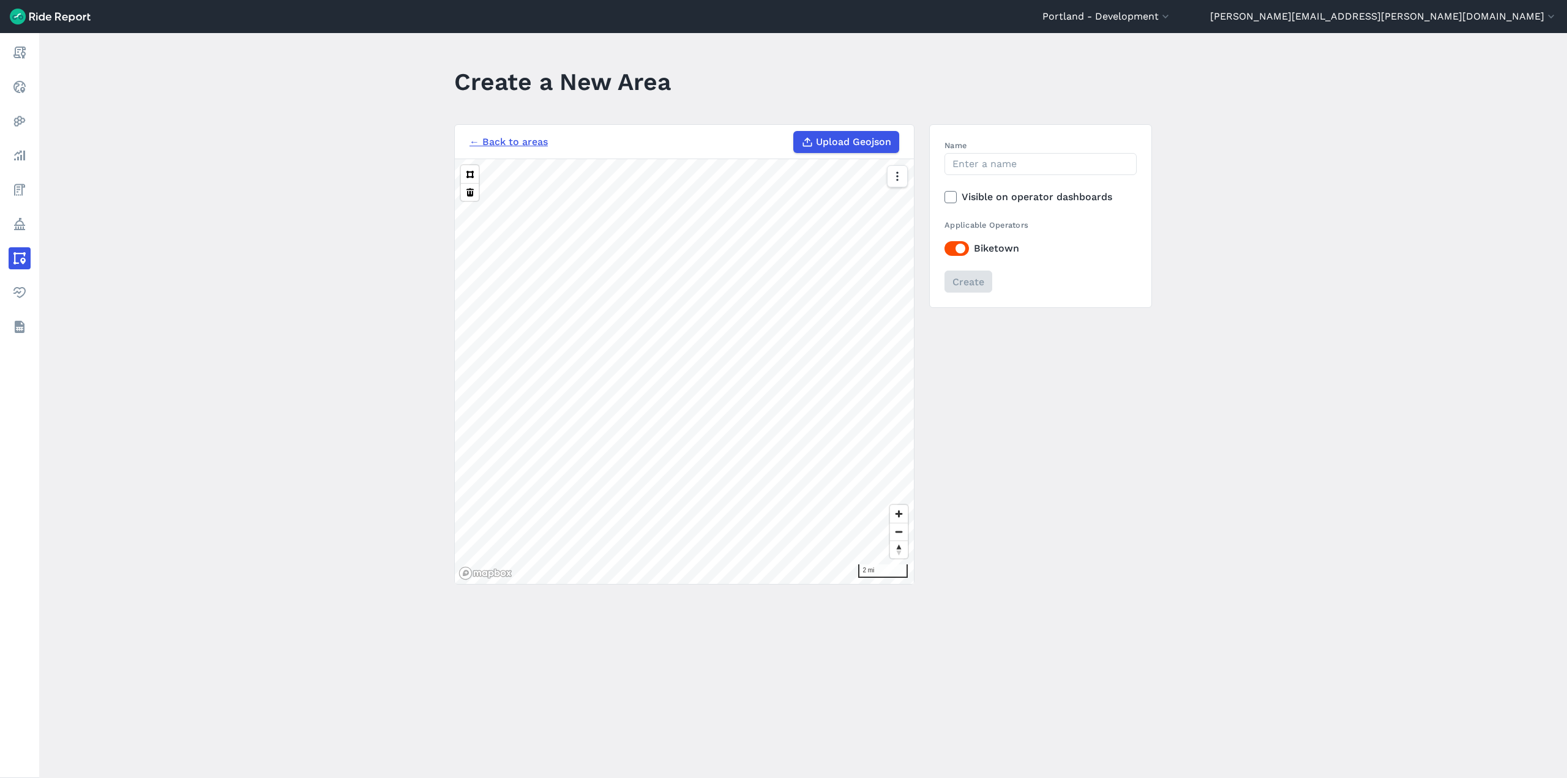
click at [461, 183] on button at bounding box center [470, 192] width 18 height 18
click at [461, 165] on button at bounding box center [470, 174] width 18 height 18
click at [461, 183] on button at bounding box center [470, 192] width 18 height 18
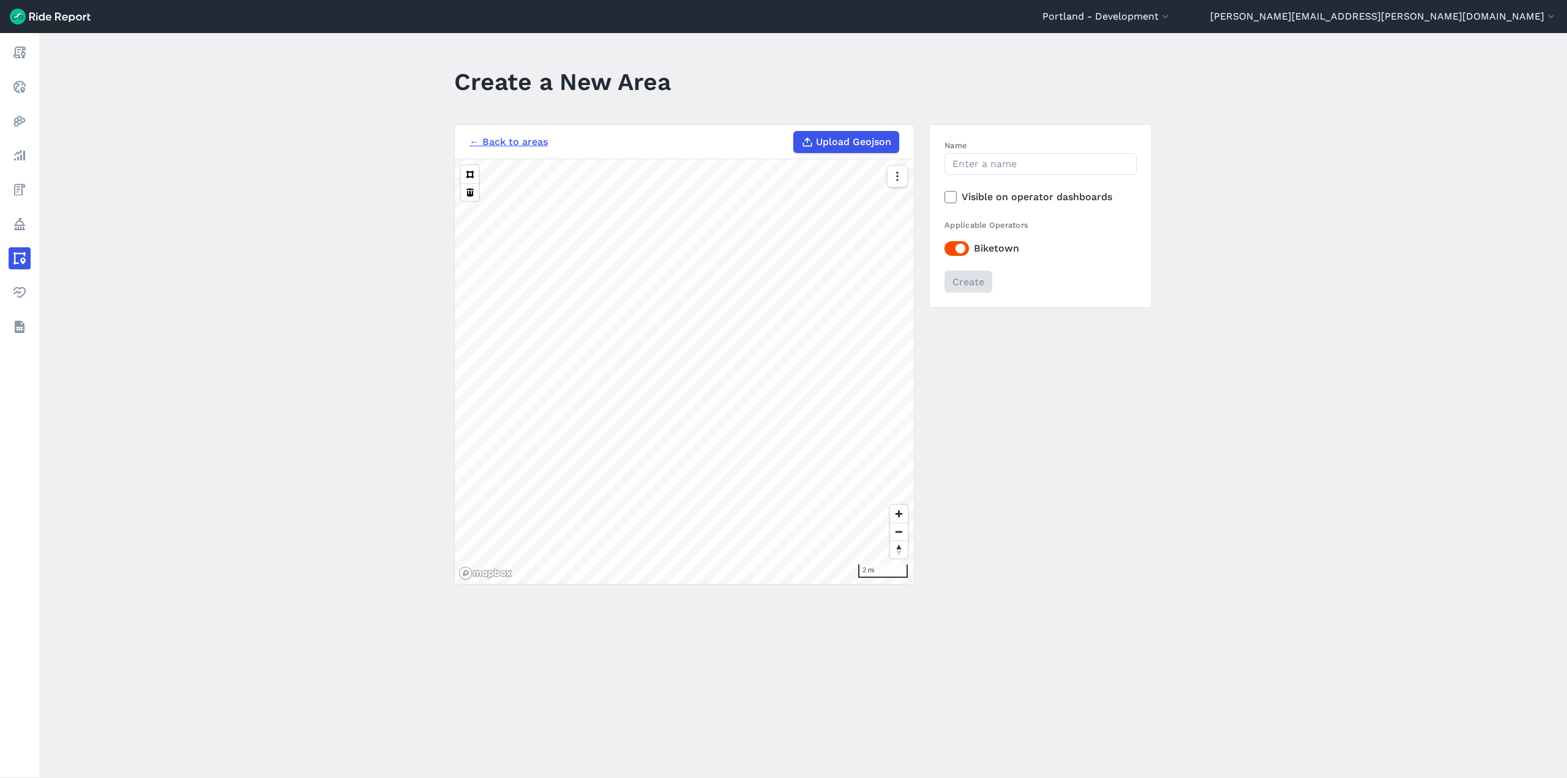
click at [461, 183] on button at bounding box center [470, 192] width 18 height 18
click at [1373, 165] on main "Create a New Area ← Back to areas Upload Geojson 2 mi Name Visible on operator …" at bounding box center [802, 405] width 1527 height 745
click at [1230, 563] on main "Create a New Area ← Back to areas Upload Geojson 2 mi Name Visible on operator …" at bounding box center [802, 405] width 1527 height 745
click at [1292, 481] on main "Create a New Area ← Back to areas Upload Geojson 2 mi Name Visible on operator …" at bounding box center [802, 405] width 1527 height 745
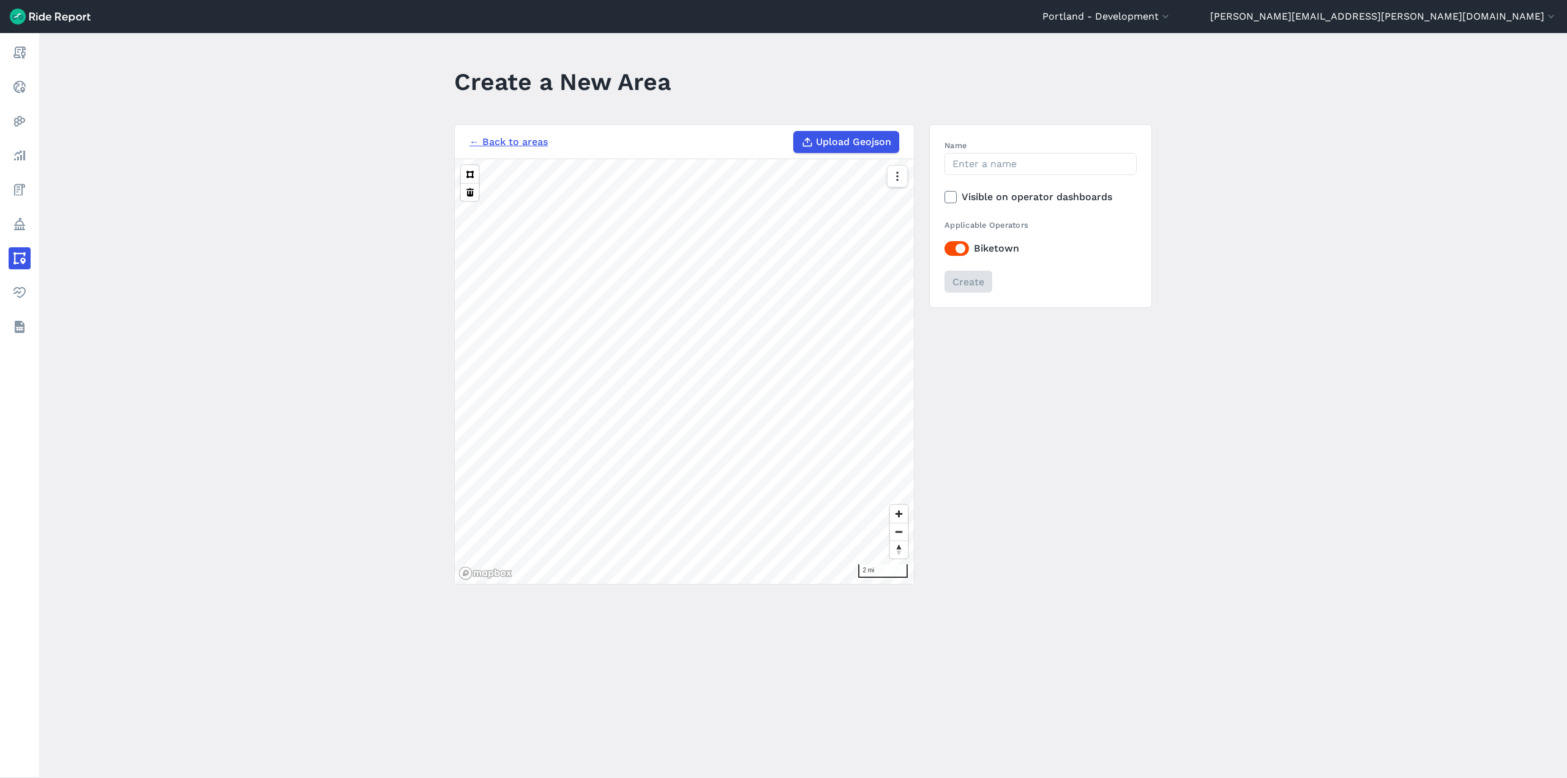
click at [493, 152] on div "← Back to areas Upload Geojson" at bounding box center [684, 142] width 430 height 22
click at [510, 138] on link "← Back to areas" at bounding box center [508, 142] width 78 height 15
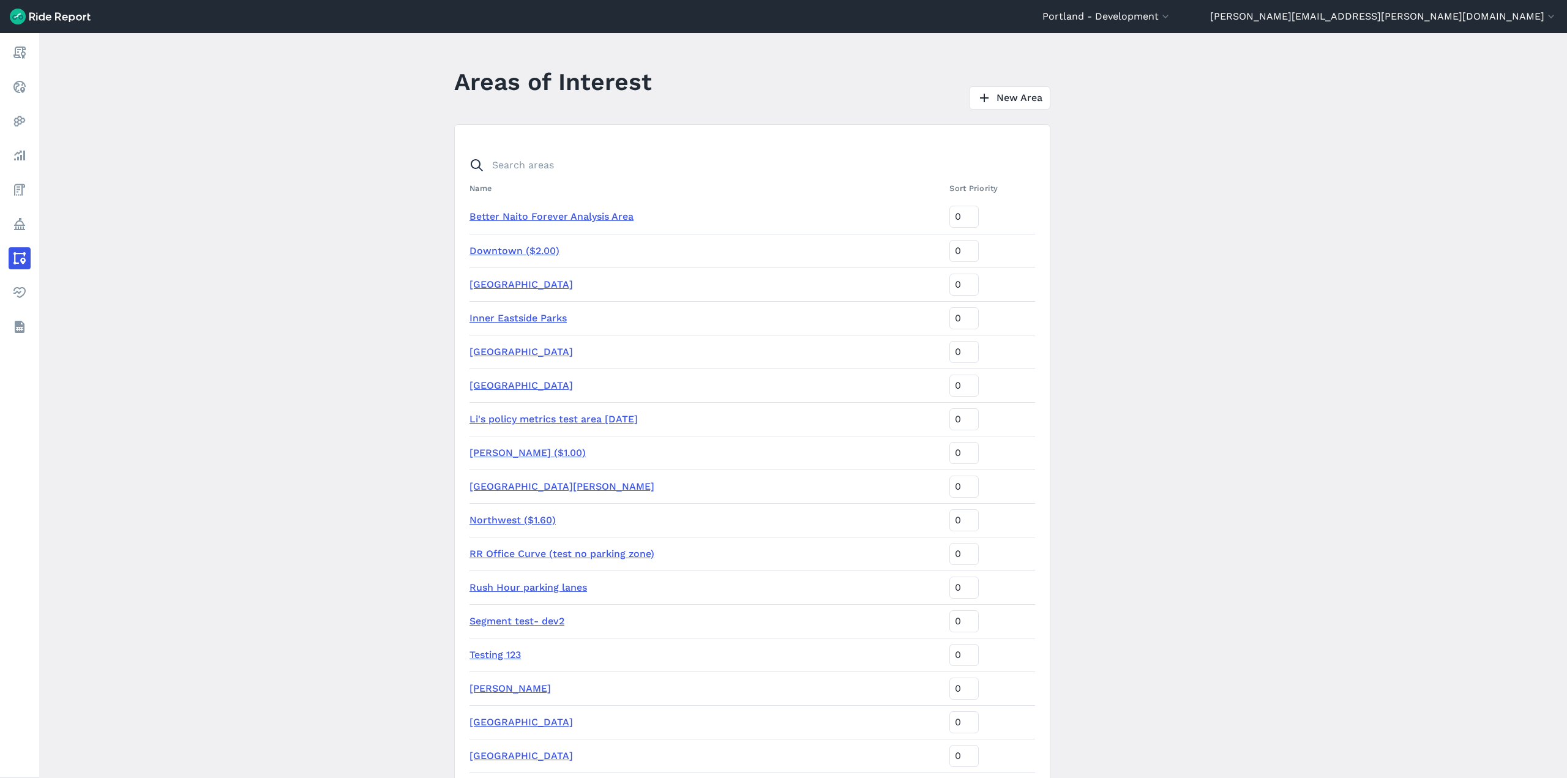
click at [1189, 306] on main "Areas of Interest New Area Name Sort Priority Better Naito Forever Analysis Are…" at bounding box center [802, 405] width 1527 height 745
click at [1023, 106] on link "New Area" at bounding box center [1009, 97] width 81 height 23
